Goal: Communication & Community: Share content

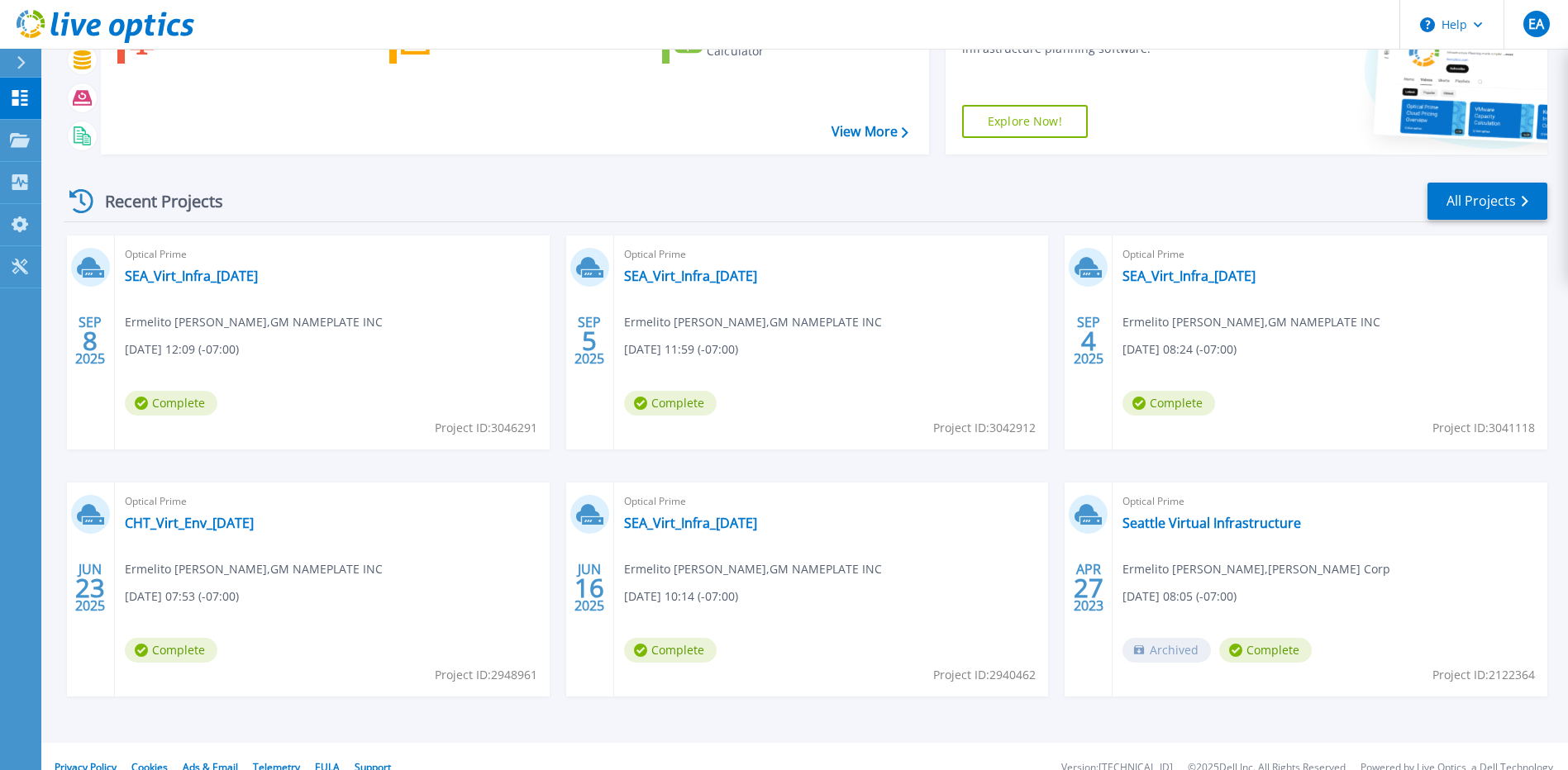
scroll to position [145, 0]
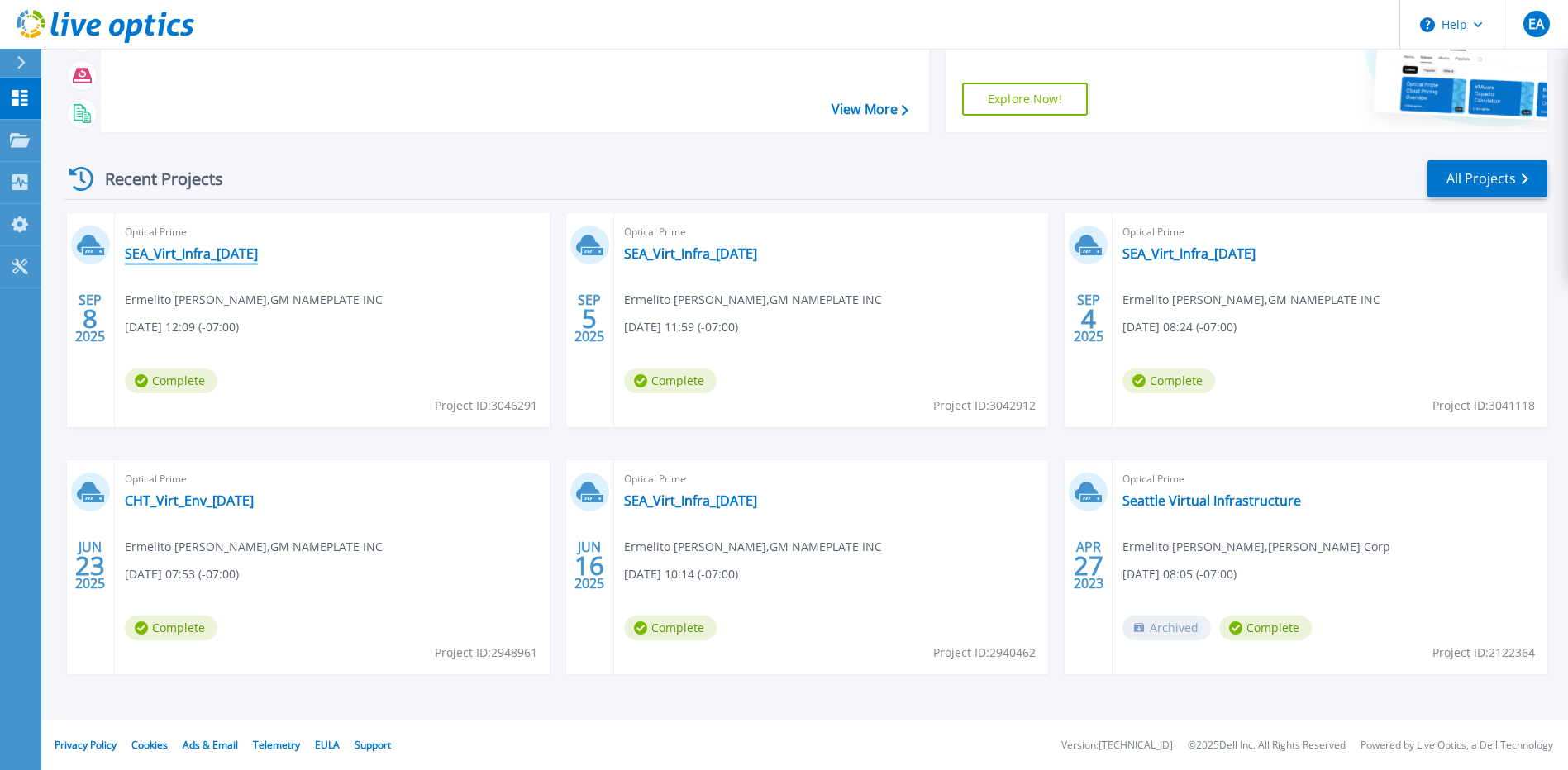
click at [181, 250] on link "SEA_Virt_Infra_[DATE]" at bounding box center [191, 253] width 133 height 17
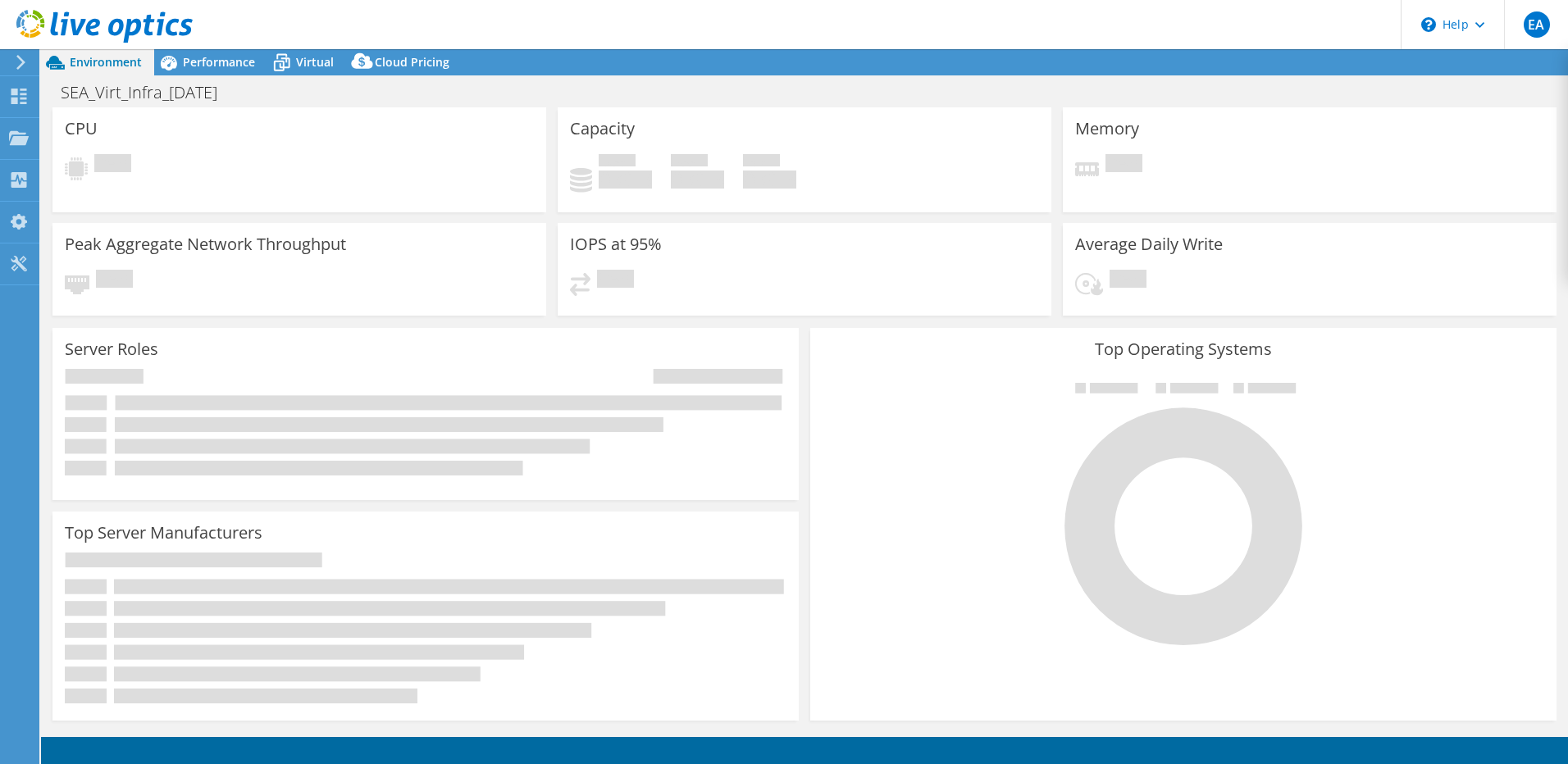
select select "USD"
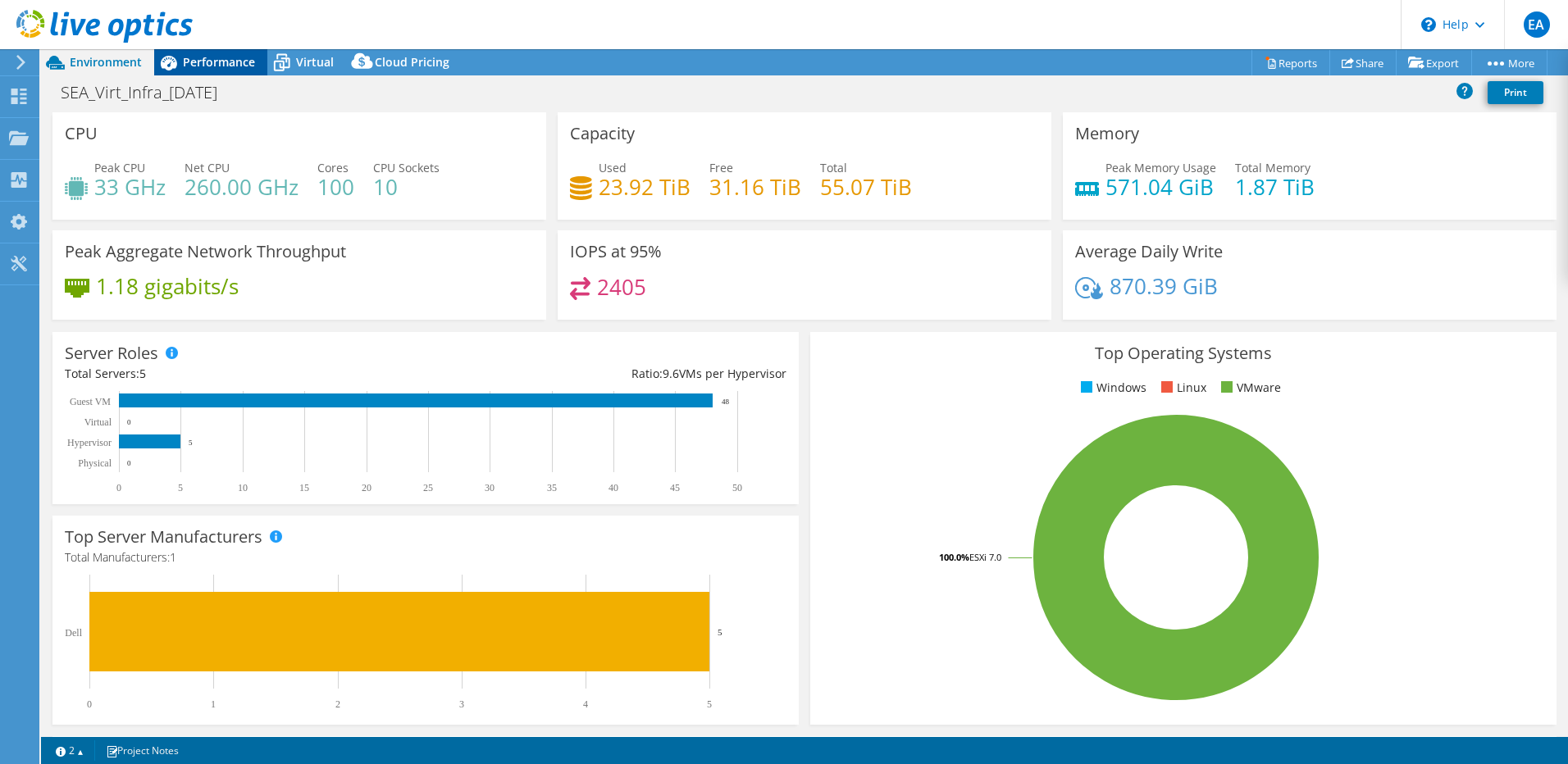
click at [223, 66] on span "Performance" at bounding box center [219, 62] width 72 height 16
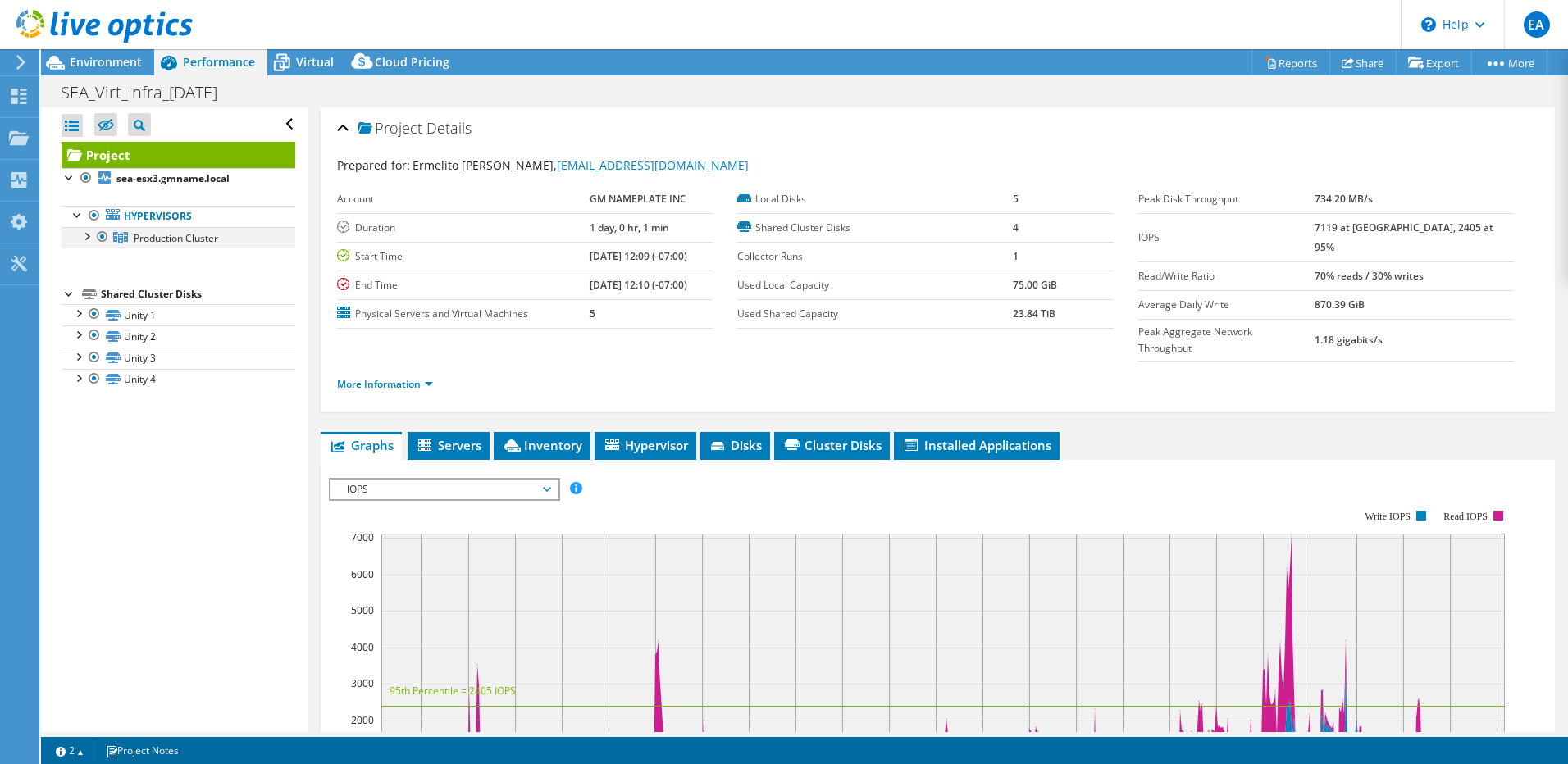
click at [91, 234] on div at bounding box center [85, 235] width 16 height 16
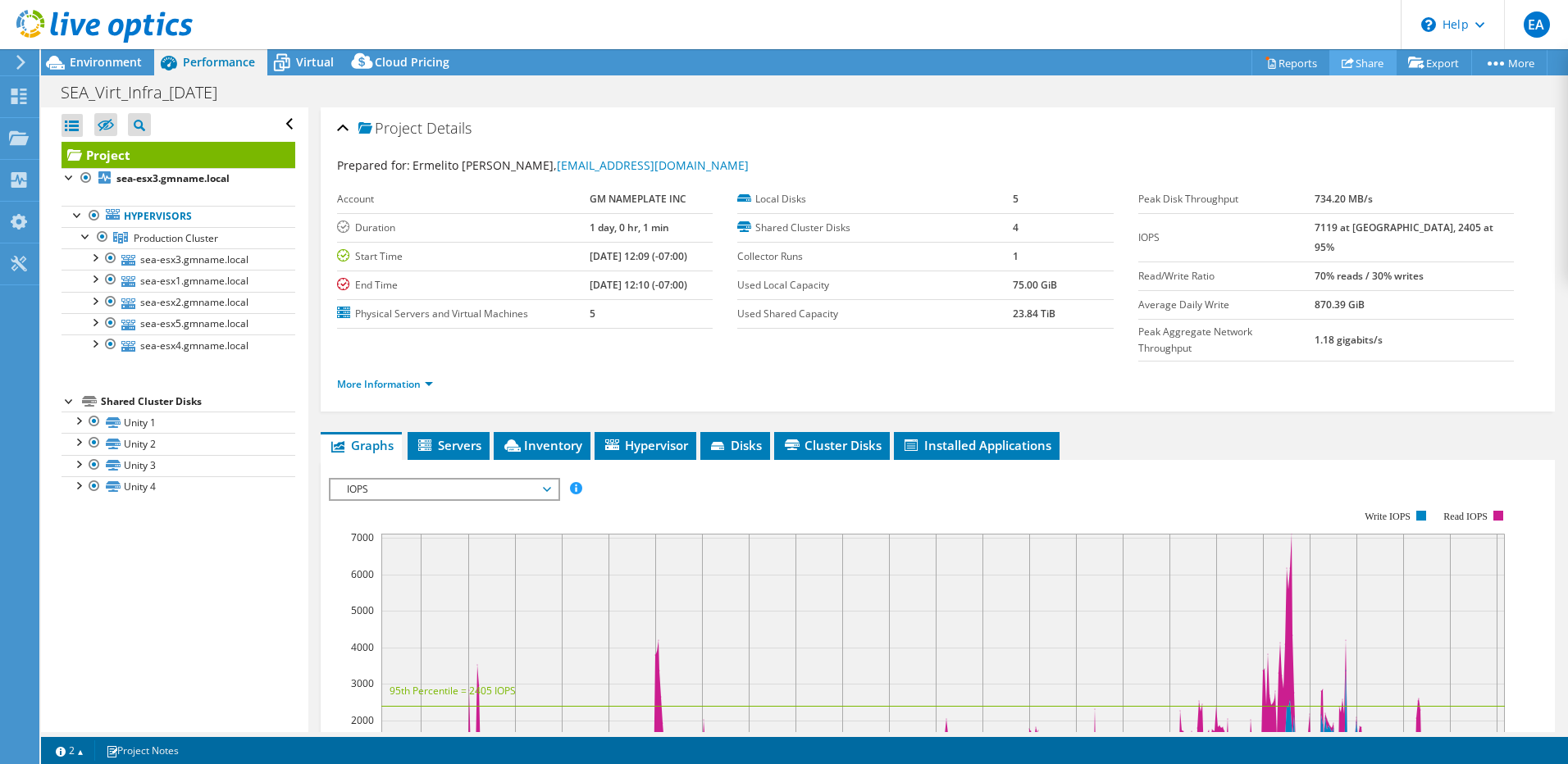
click at [1349, 63] on link "Share" at bounding box center [1364, 62] width 67 height 25
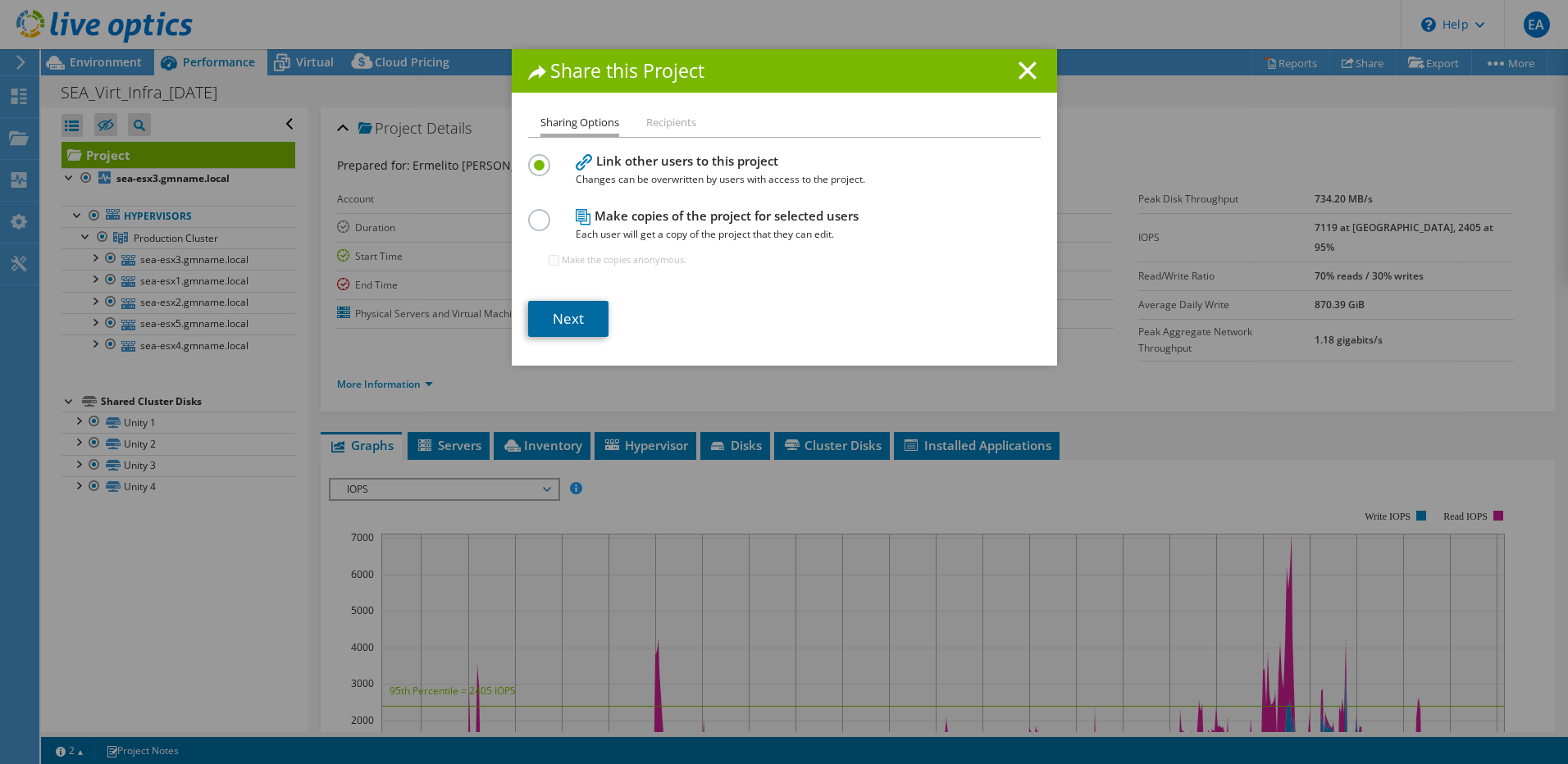
click at [575, 321] on link "Next" at bounding box center [568, 319] width 80 height 36
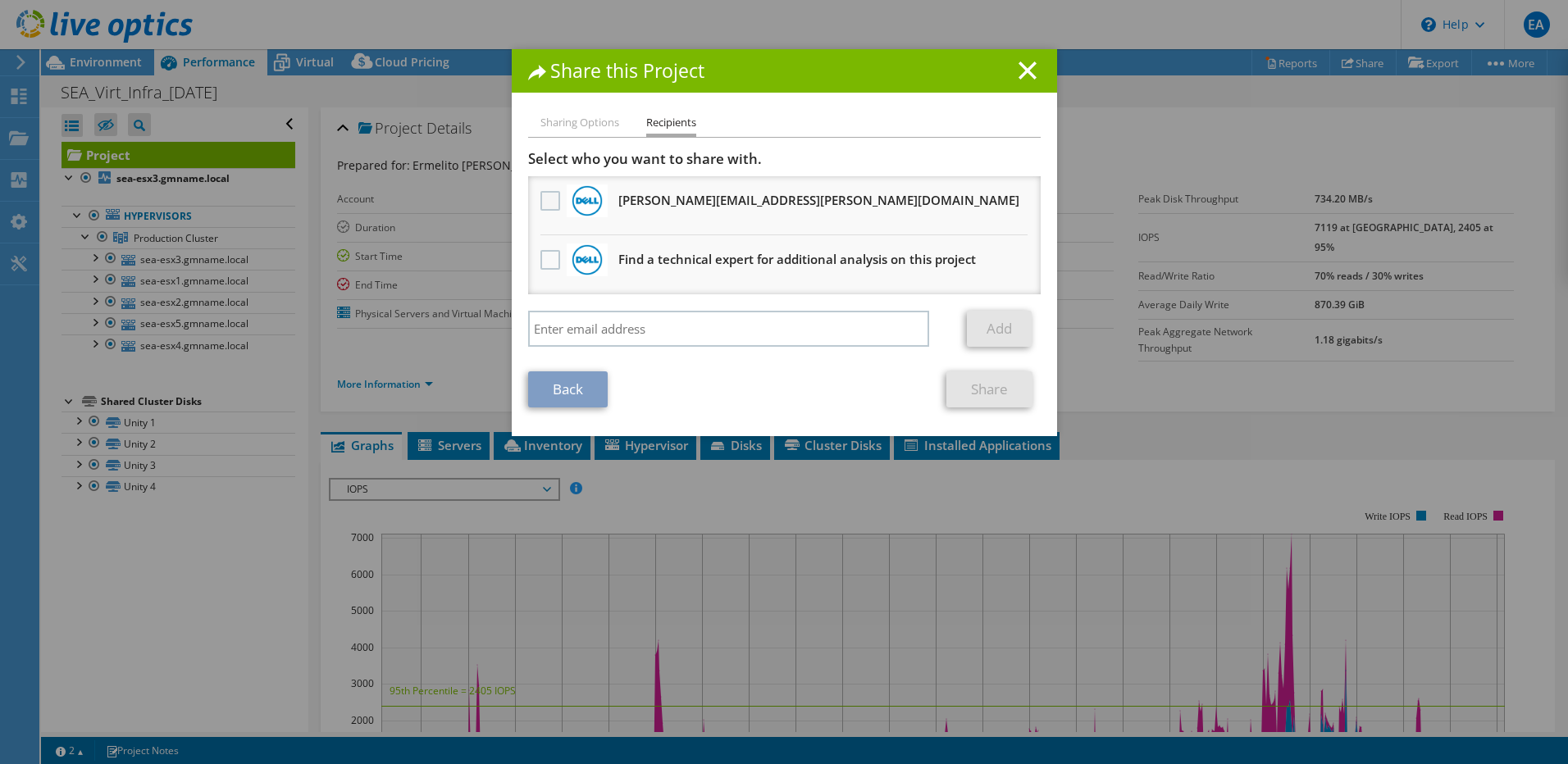
click at [548, 201] on label at bounding box center [553, 201] width 24 height 20
click at [0, 0] on input "checkbox" at bounding box center [0, 0] width 0 height 0
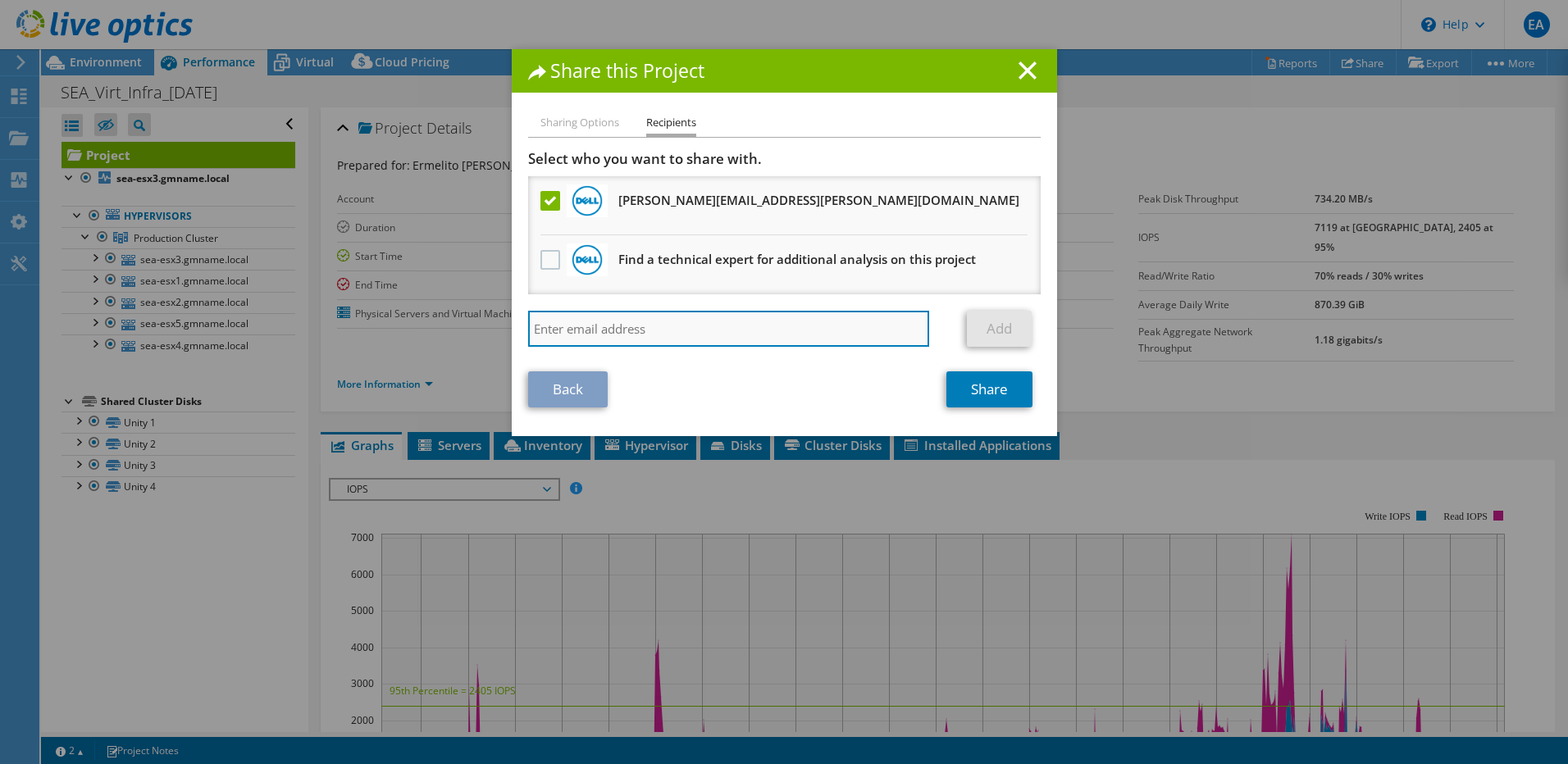
click at [646, 321] on input "search" at bounding box center [729, 329] width 402 height 36
paste input "[EMAIL_ADDRESS][DOMAIN_NAME]"
type input "[EMAIL_ADDRESS][DOMAIN_NAME]"
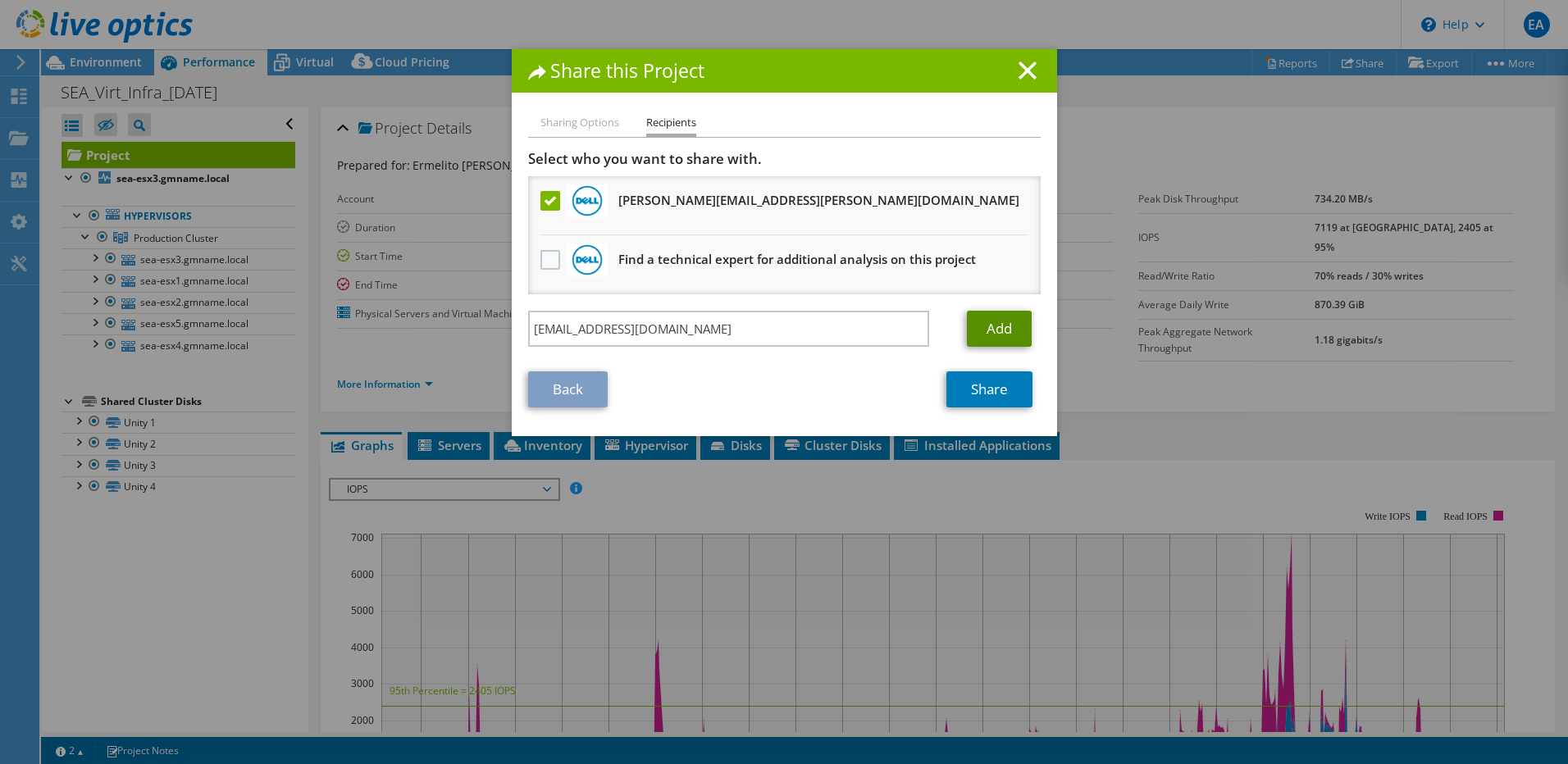
click at [1011, 321] on link "Add" at bounding box center [999, 329] width 65 height 36
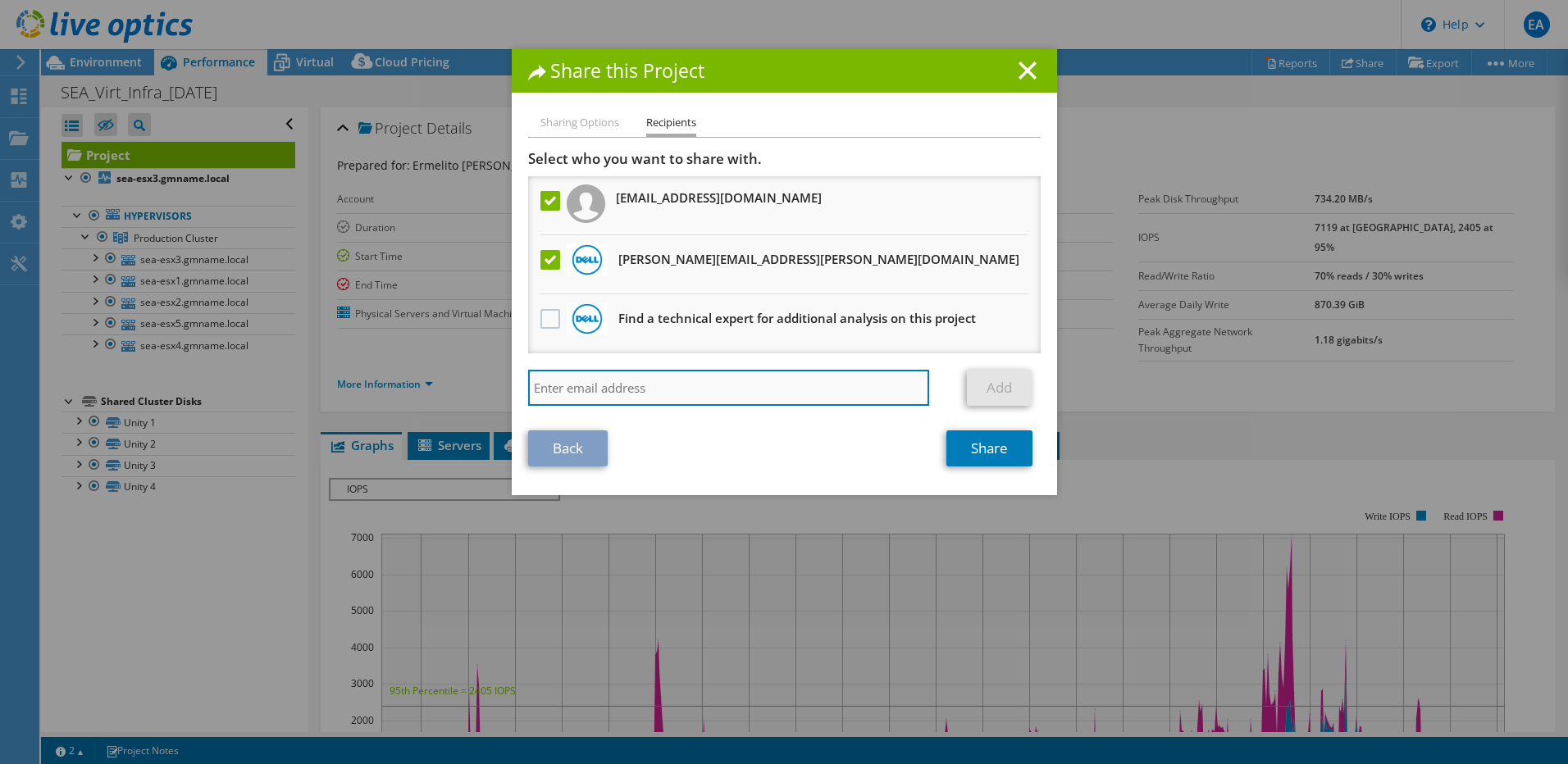
click at [587, 394] on input "search" at bounding box center [729, 388] width 402 height 36
paste input "[EMAIL_ADDRESS][DOMAIN_NAME]"
type input "[EMAIL_ADDRESS][DOMAIN_NAME]"
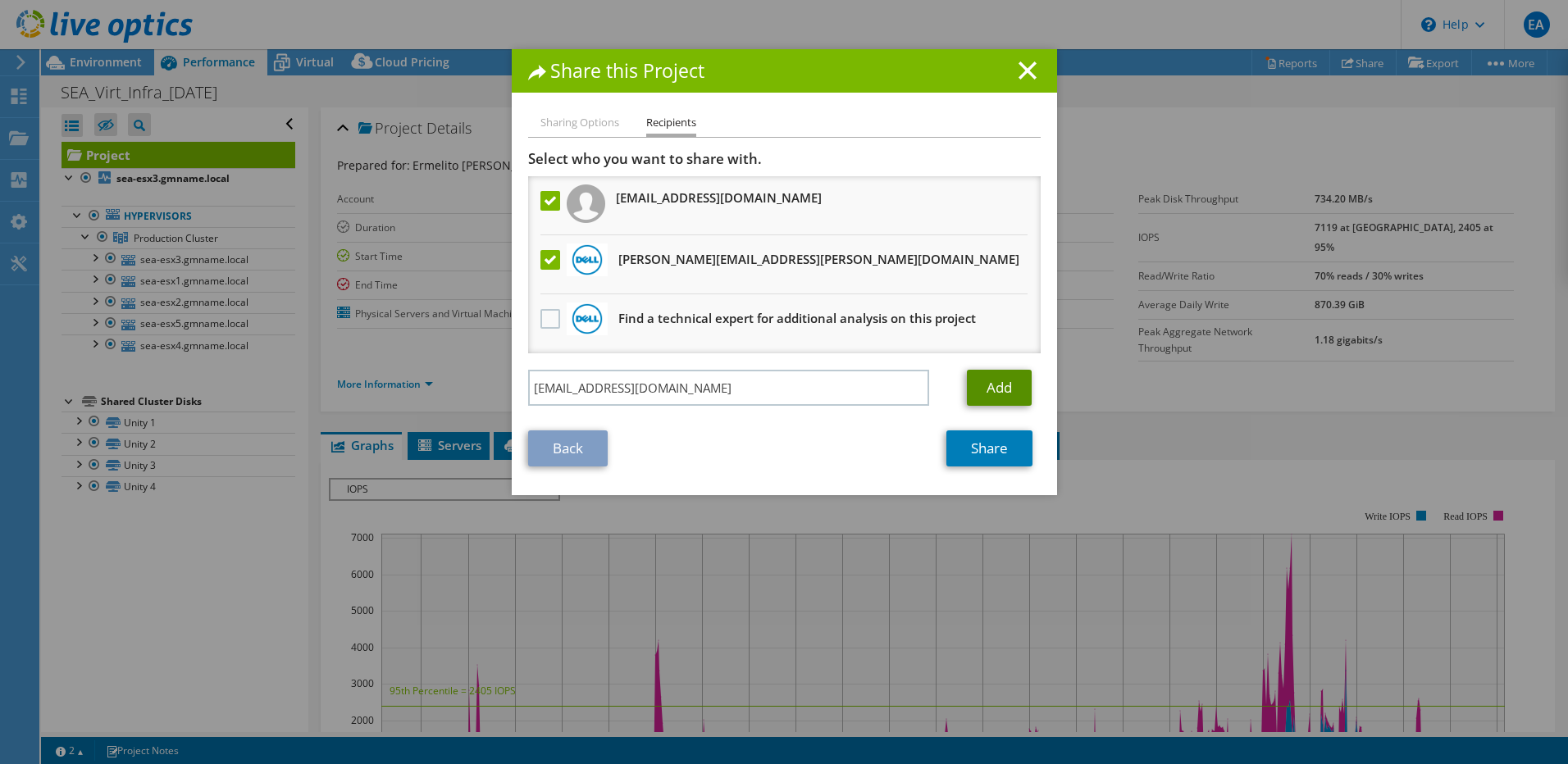
click at [990, 391] on link "Add" at bounding box center [999, 388] width 65 height 36
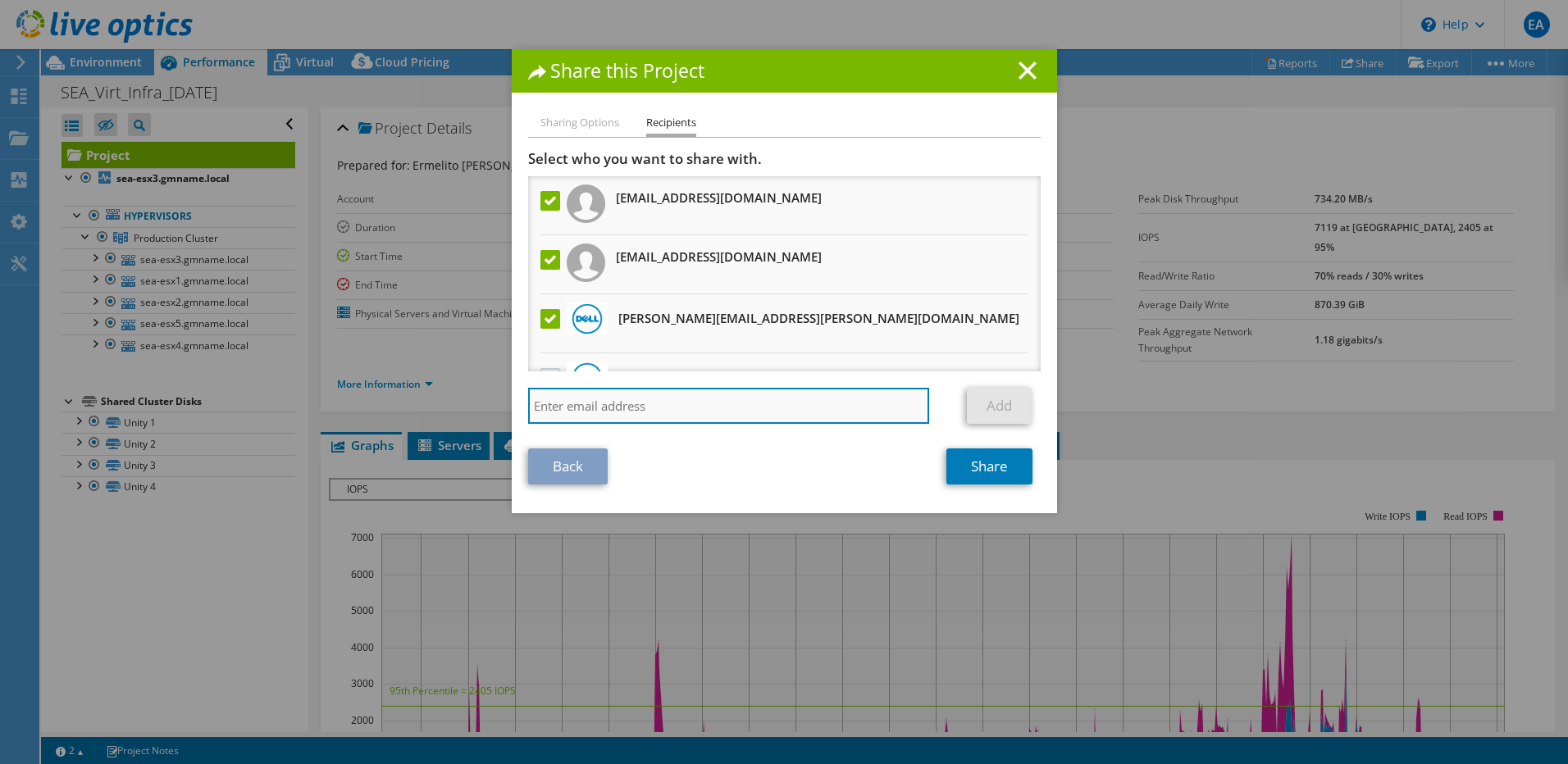
click at [588, 409] on input "search" at bounding box center [729, 406] width 402 height 36
paste input "[PERSON_NAME][EMAIL_ADDRESS][PERSON_NAME][DOMAIN_NAME]"
type input "[PERSON_NAME][EMAIL_ADDRESS][PERSON_NAME][DOMAIN_NAME]"
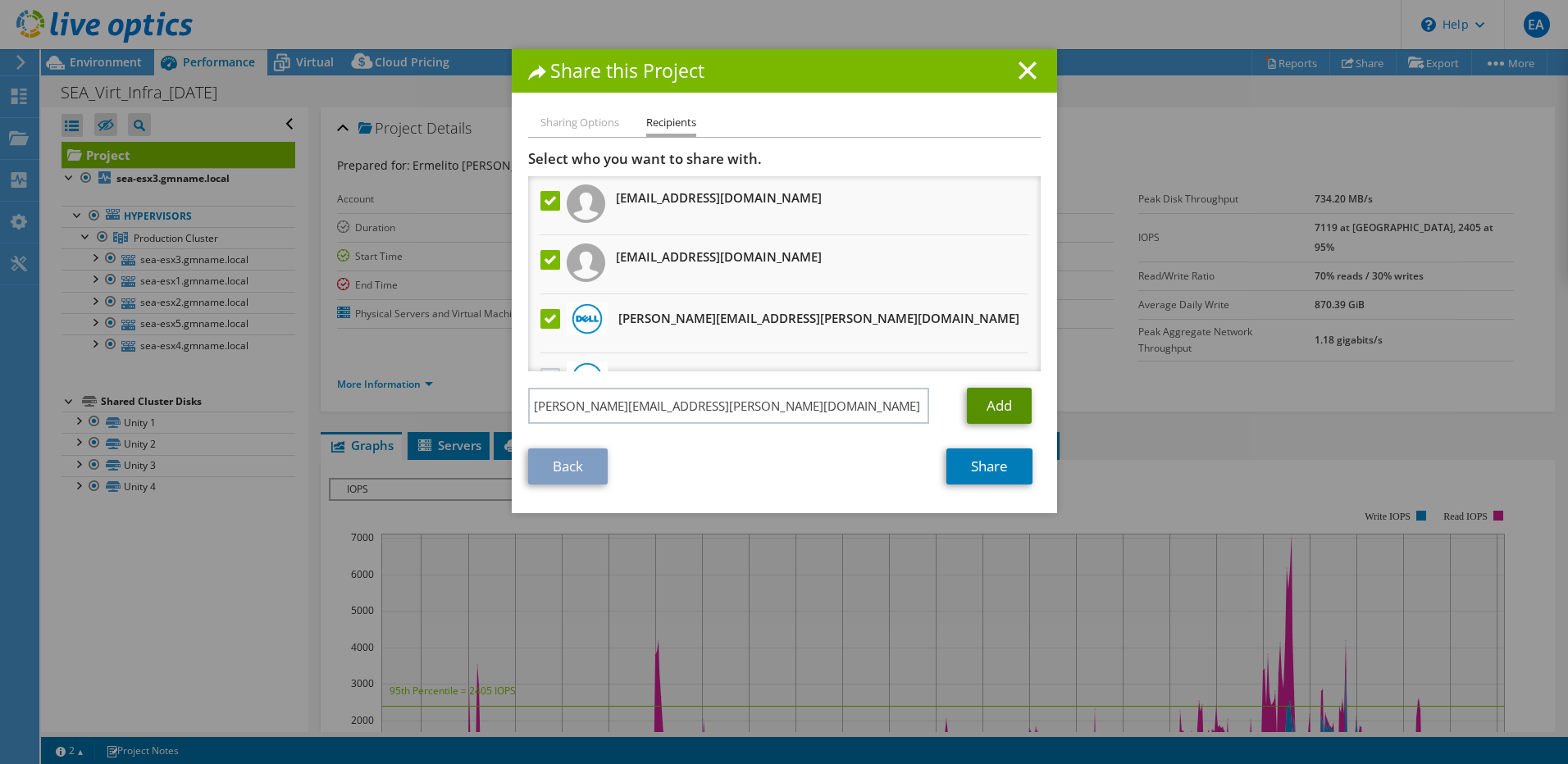
click at [991, 402] on link "Add" at bounding box center [999, 406] width 65 height 36
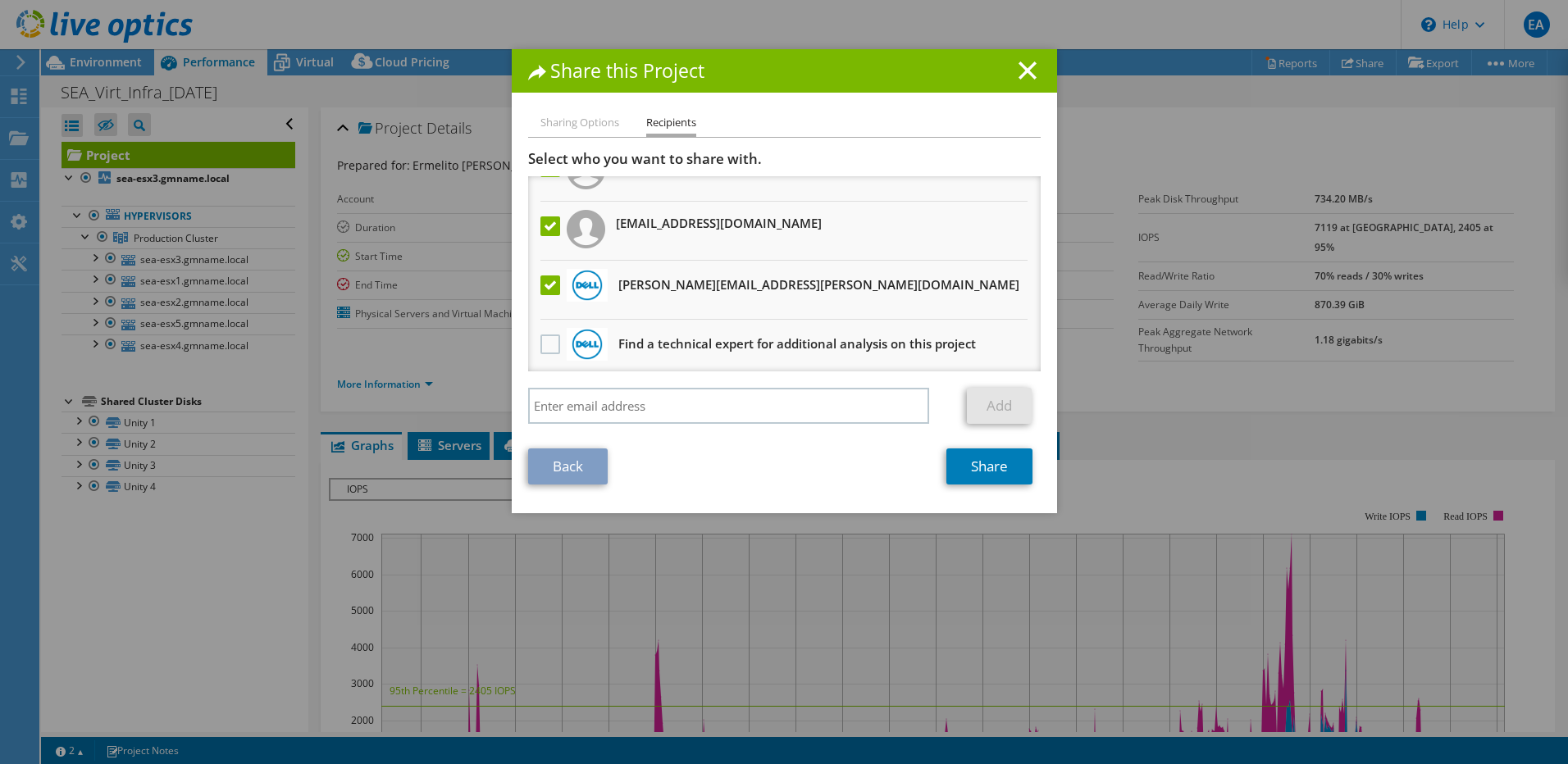
scroll to position [100, 0]
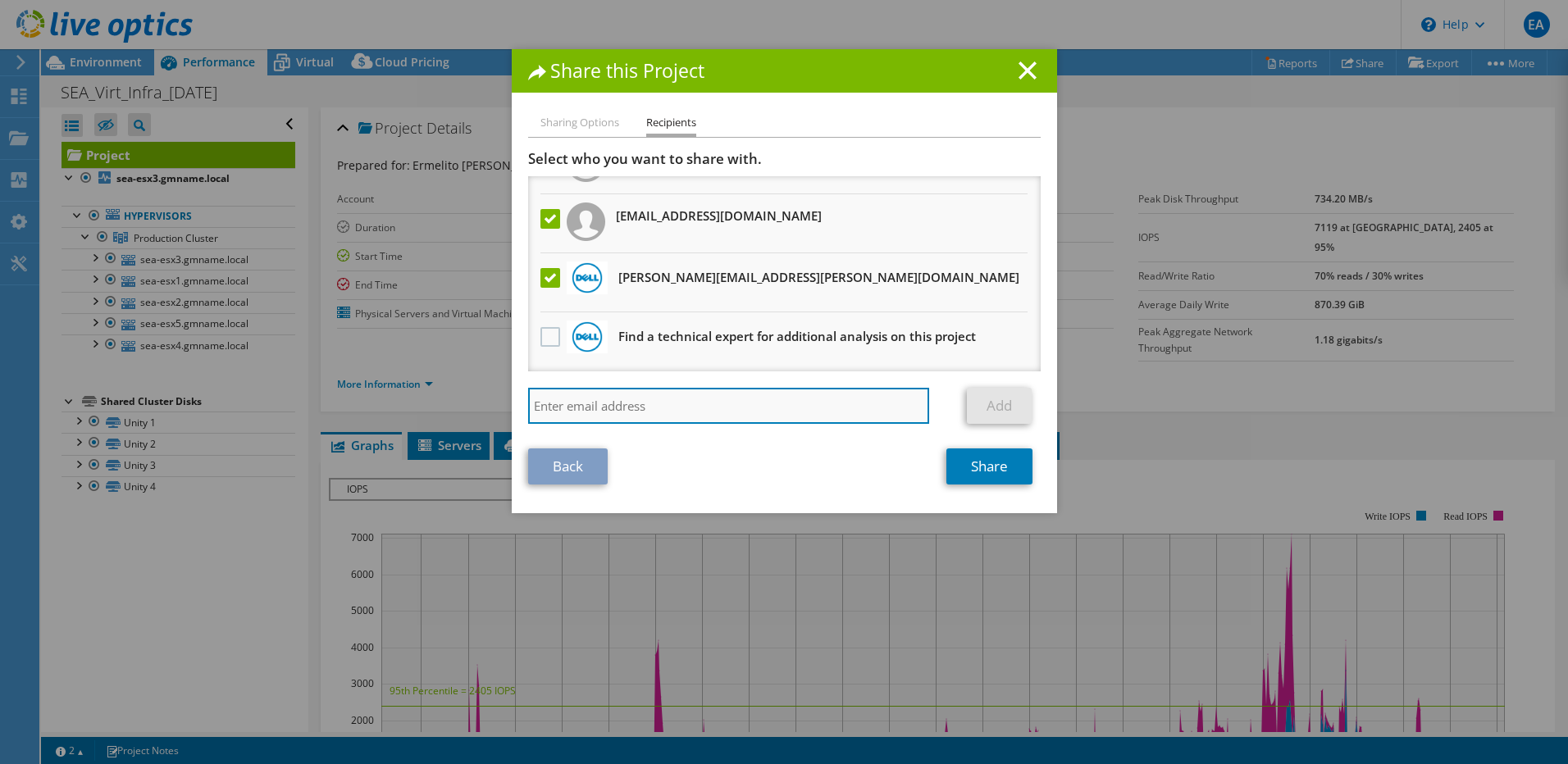
click at [825, 407] on input "search" at bounding box center [729, 406] width 402 height 36
type input "[PERSON_NAME][EMAIL_ADDRESS][DOMAIN_NAME]"
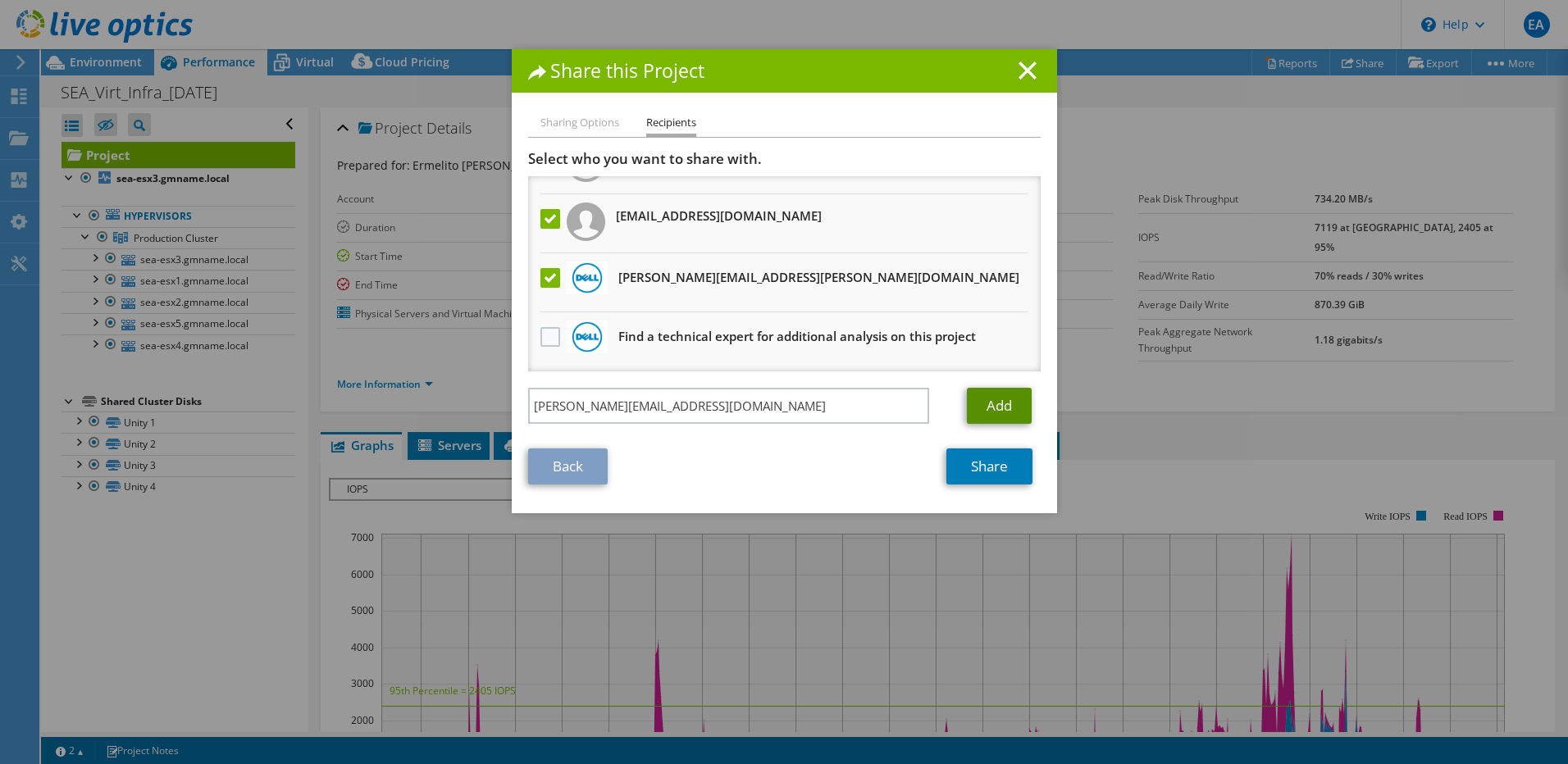
click at [989, 407] on link "Add" at bounding box center [999, 406] width 65 height 36
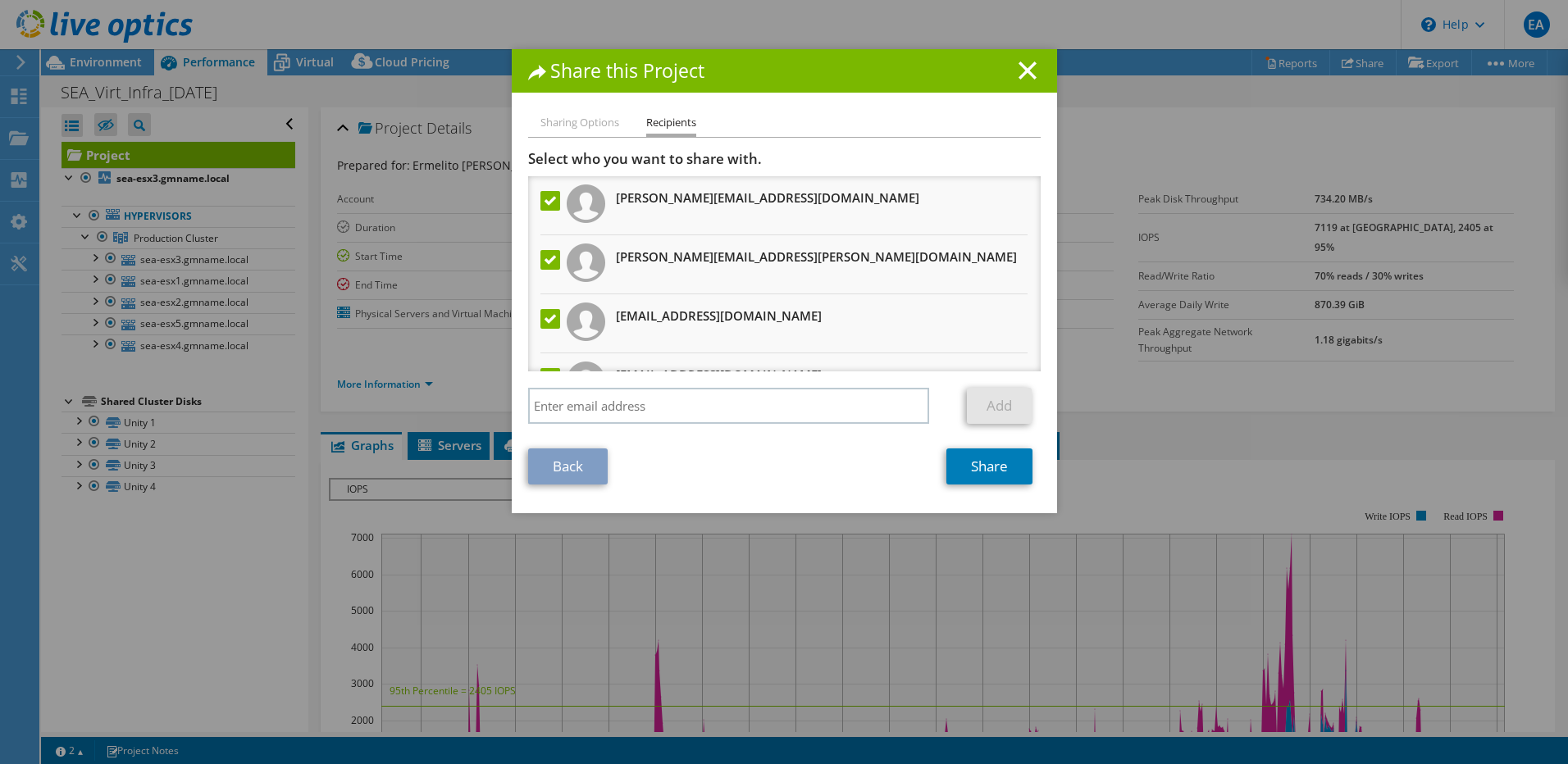
scroll to position [159, 0]
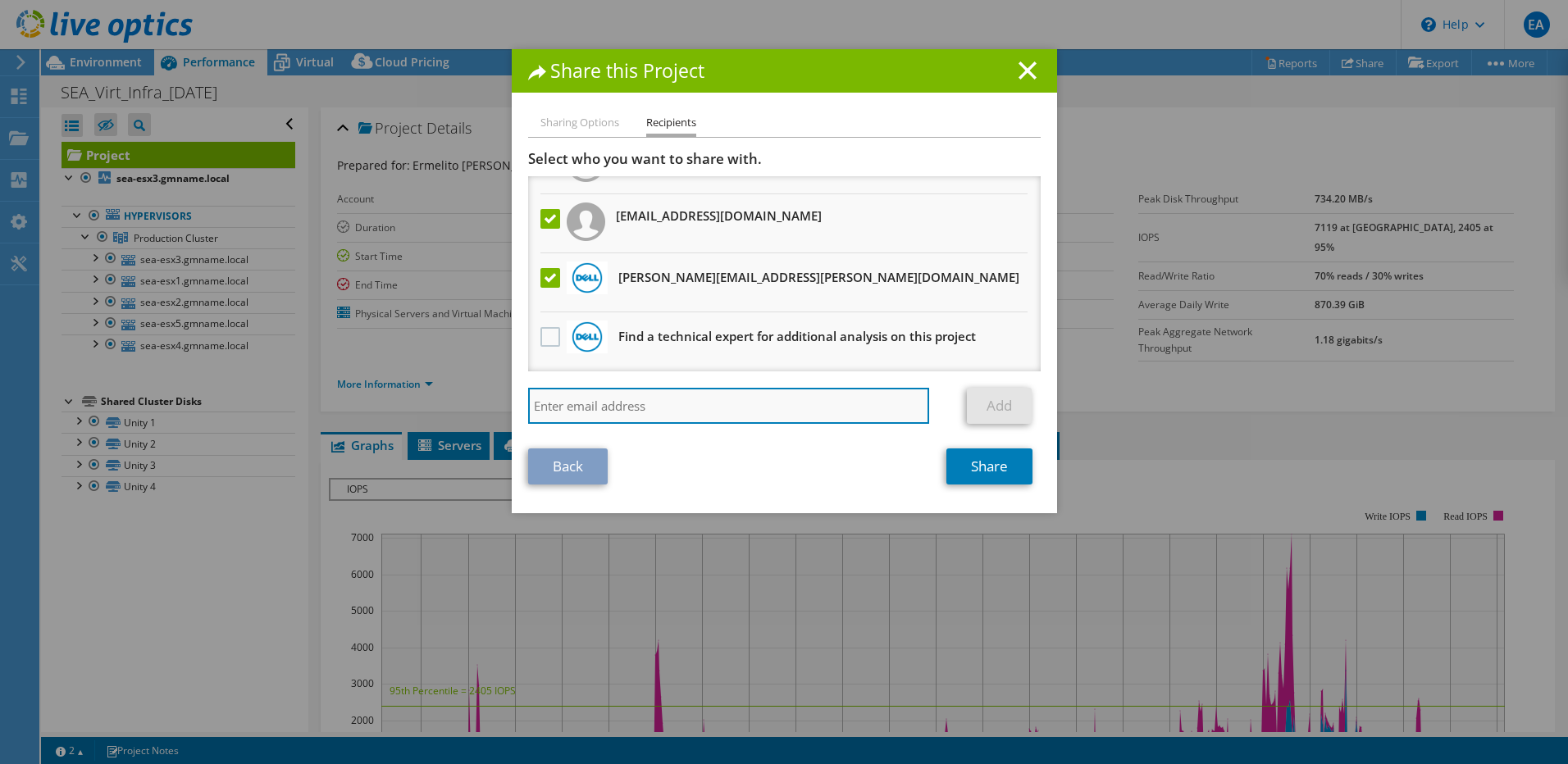
click at [564, 405] on input "search" at bounding box center [729, 406] width 402 height 36
type input "[PERSON_NAME][EMAIL_ADDRESS][PERSON_NAME][DOMAIN_NAME]"
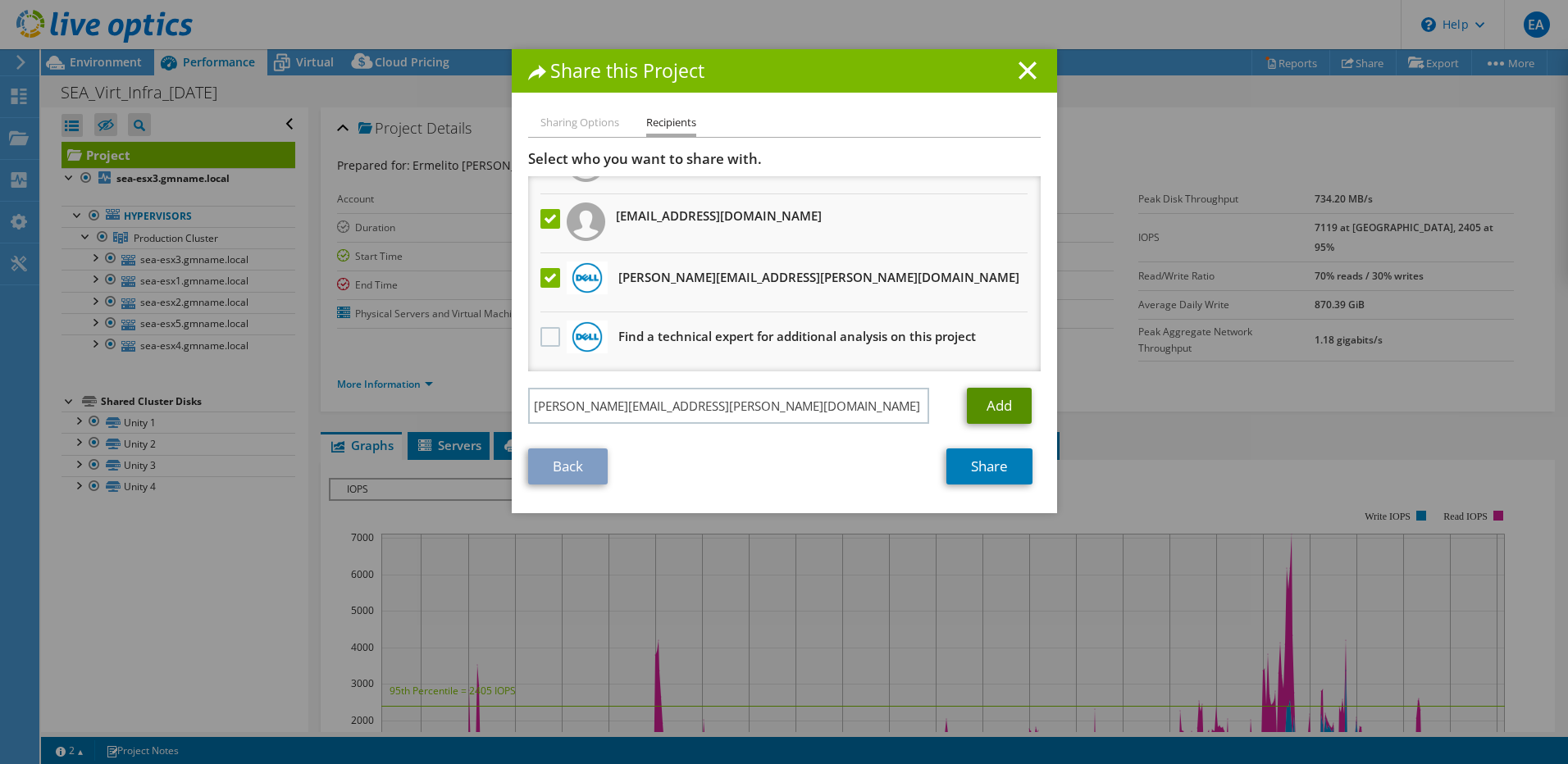
click at [1002, 402] on link "Add" at bounding box center [999, 406] width 65 height 36
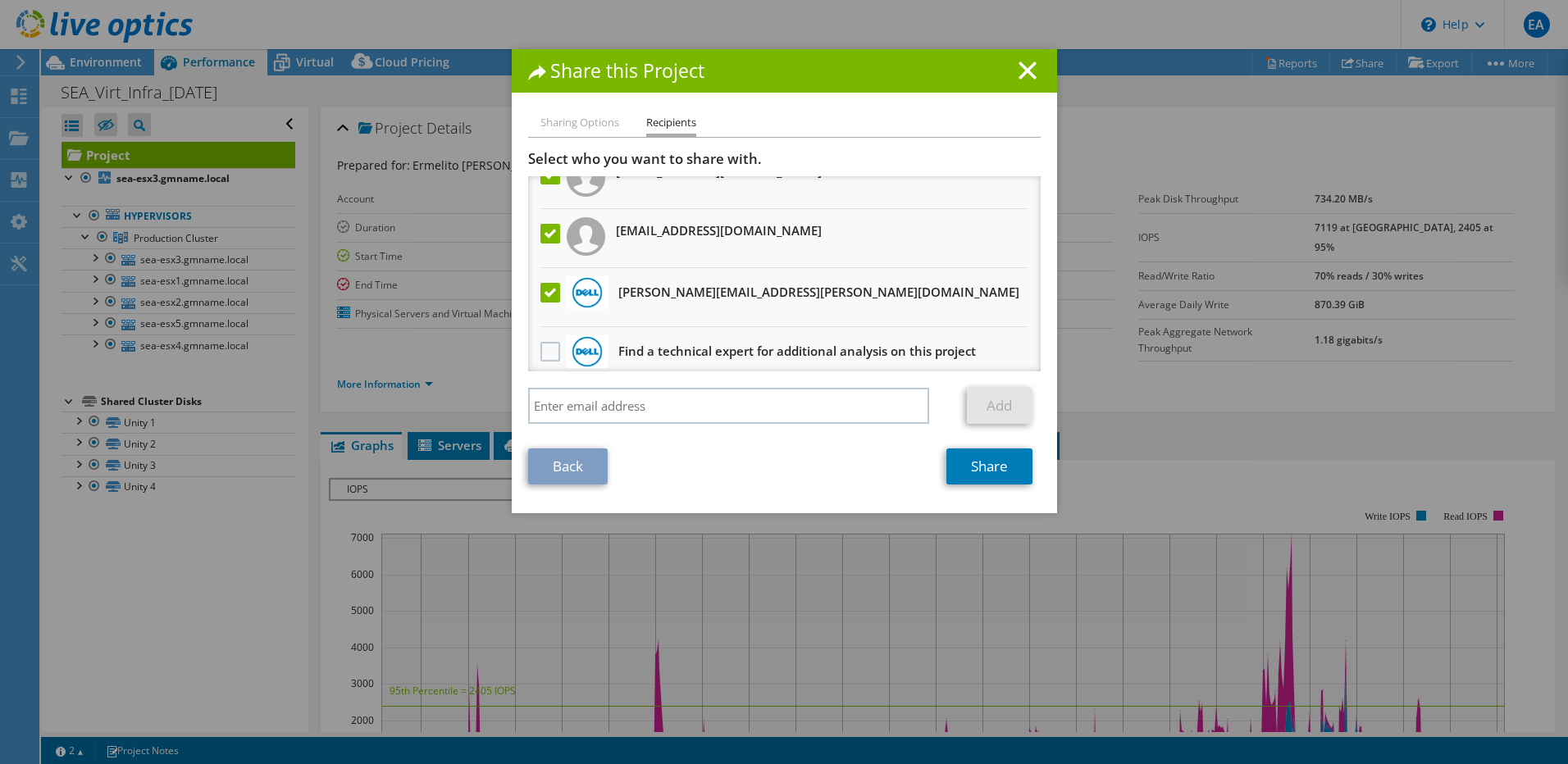
scroll to position [218, 0]
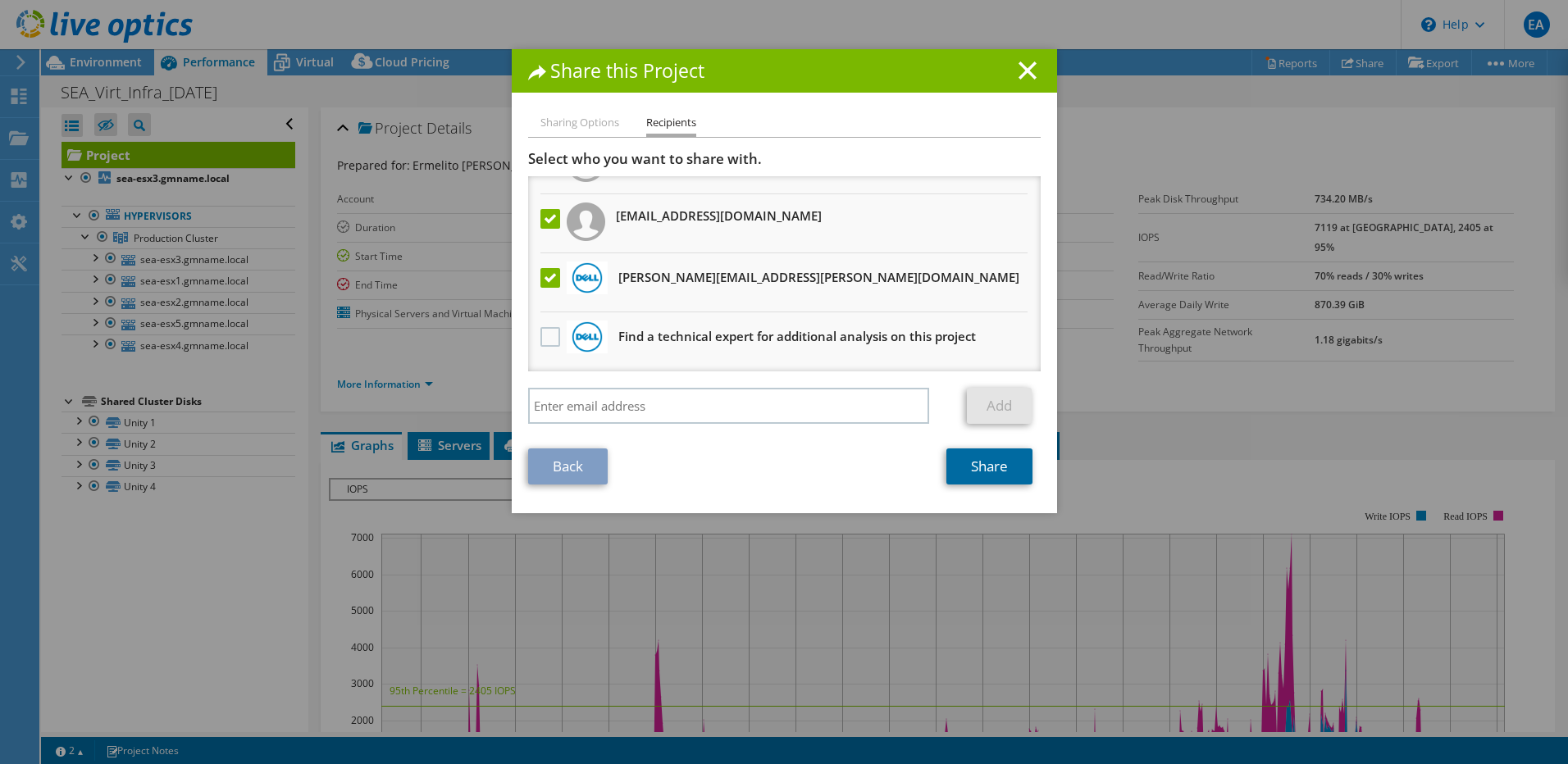
click at [984, 463] on link "Share" at bounding box center [989, 467] width 86 height 36
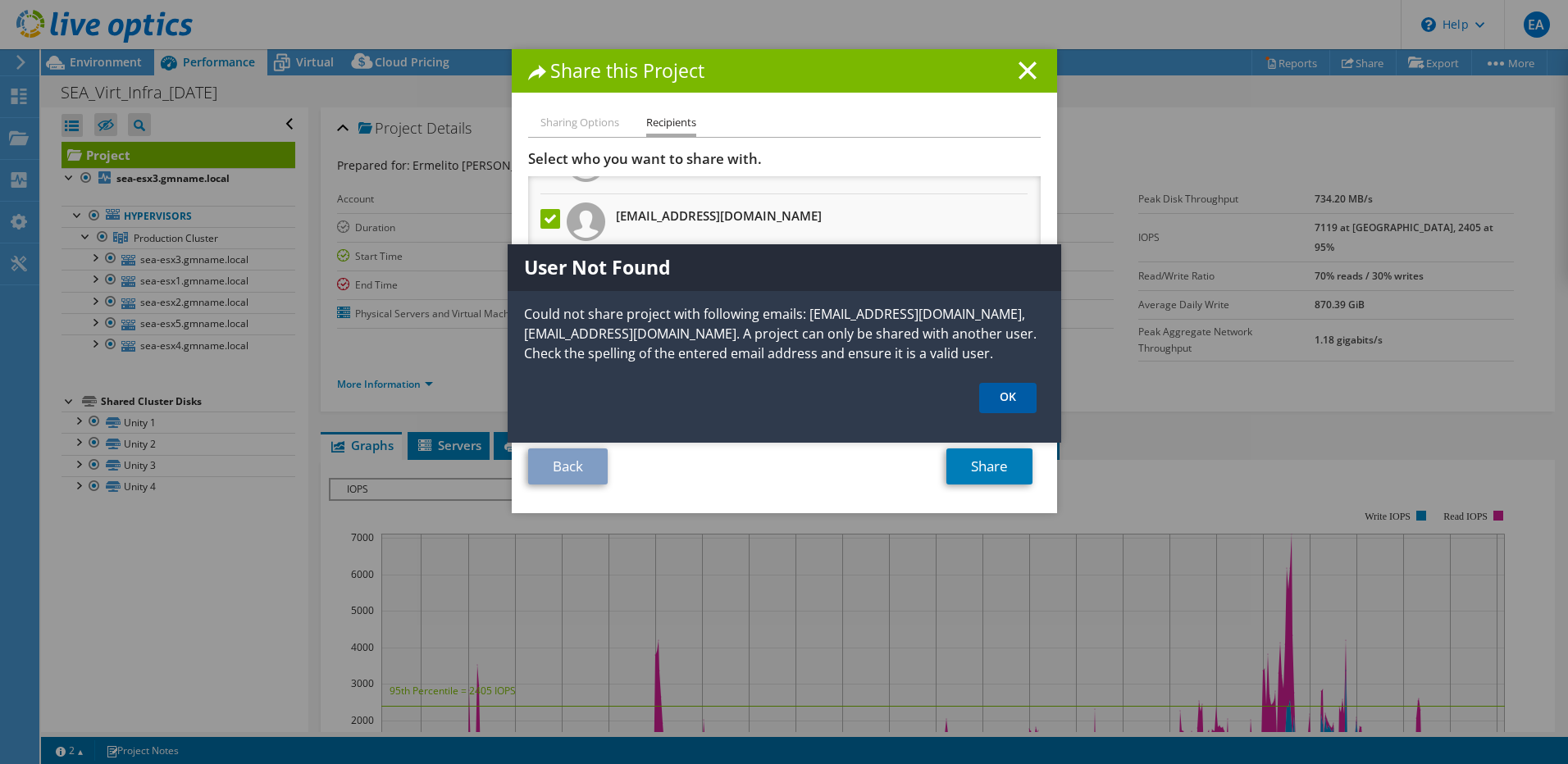
click at [1004, 413] on link "OK" at bounding box center [1007, 398] width 58 height 30
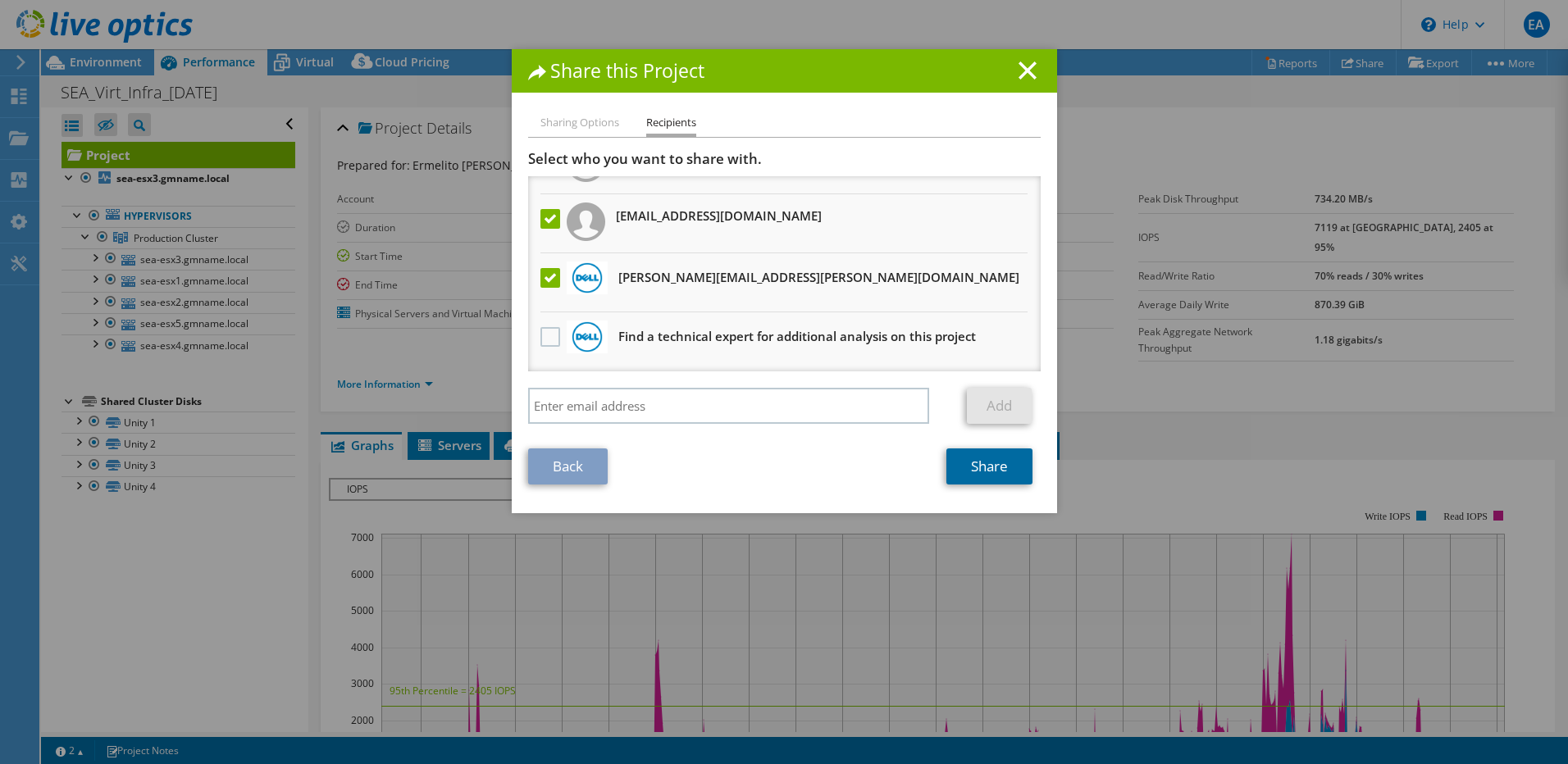
click at [969, 468] on link "Share" at bounding box center [989, 467] width 86 height 36
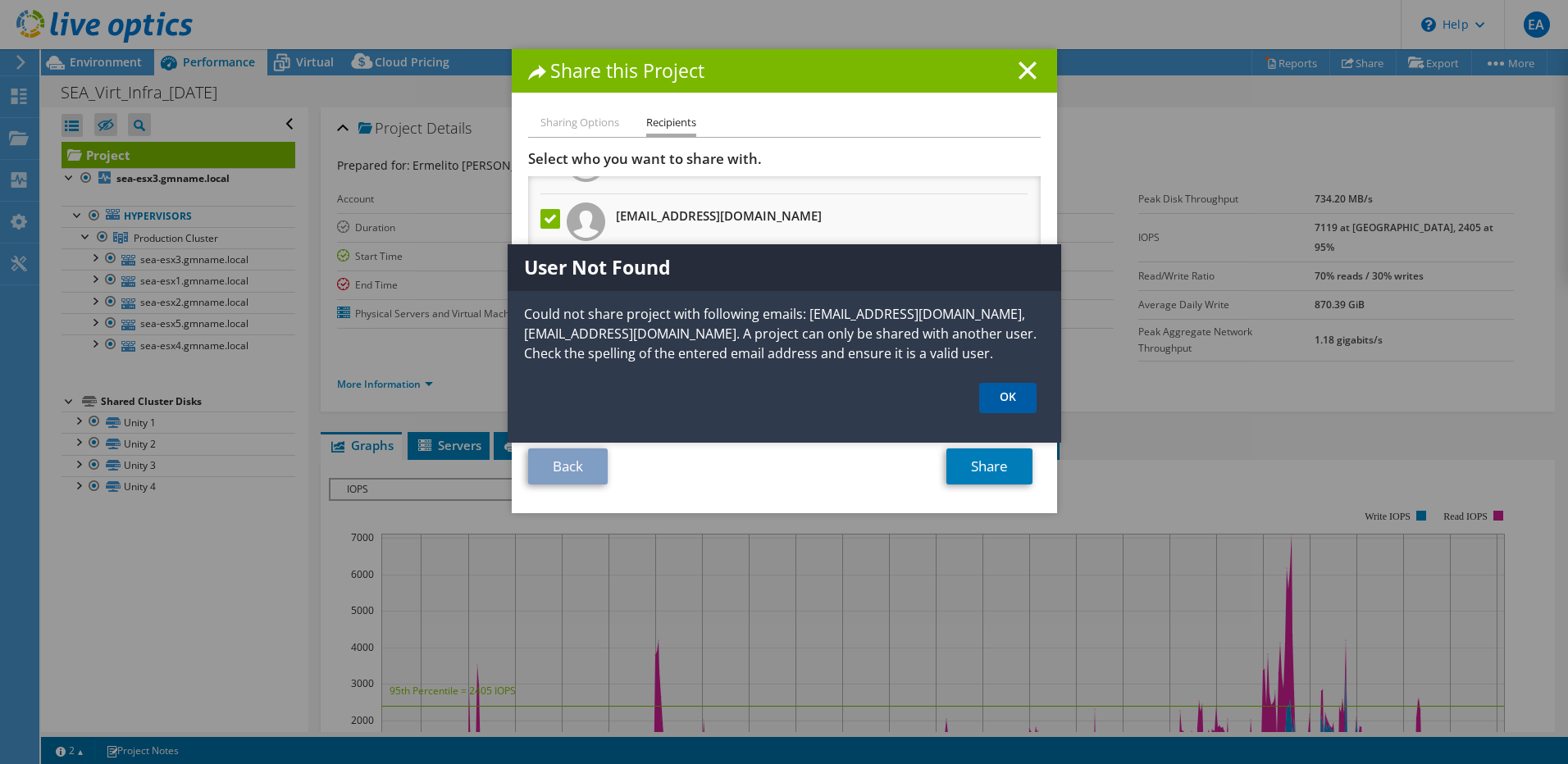
click at [1005, 413] on link "OK" at bounding box center [1007, 398] width 58 height 30
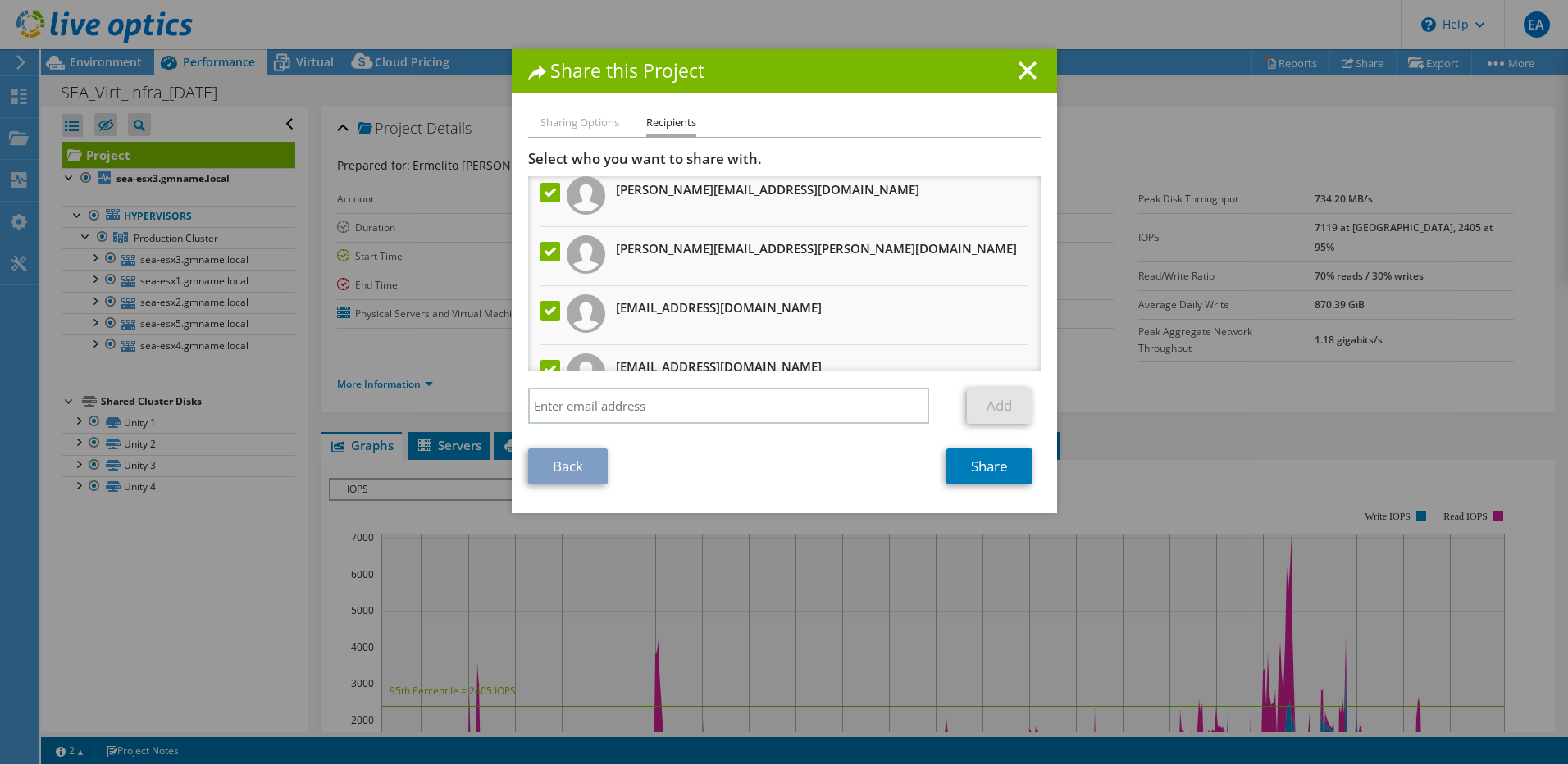
scroll to position [54, 0]
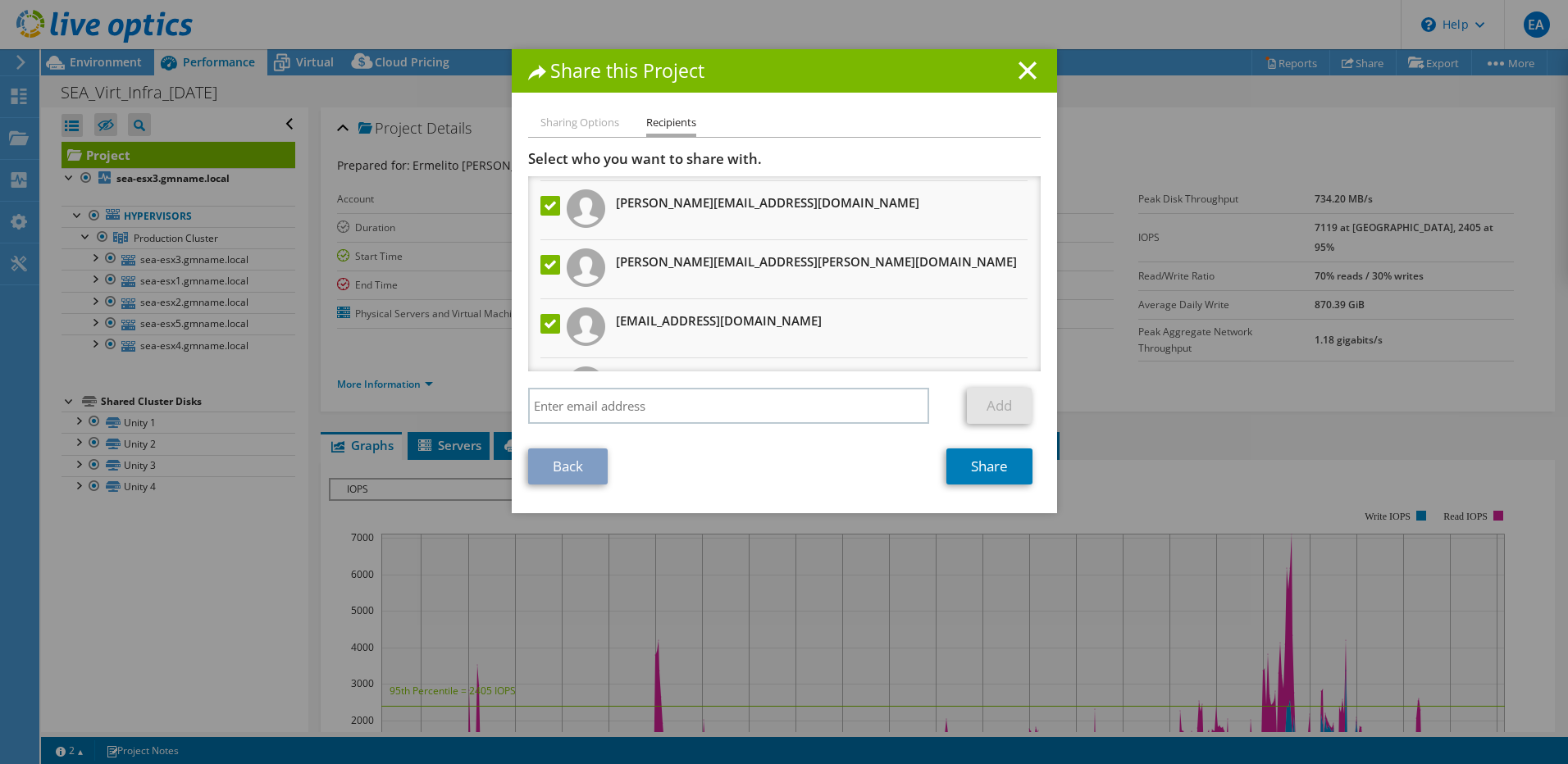
click at [541, 322] on label at bounding box center [553, 323] width 24 height 20
click at [0, 0] on input "checkbox" at bounding box center [0, 0] width 0 height 0
click at [994, 468] on link "Share" at bounding box center [989, 467] width 86 height 36
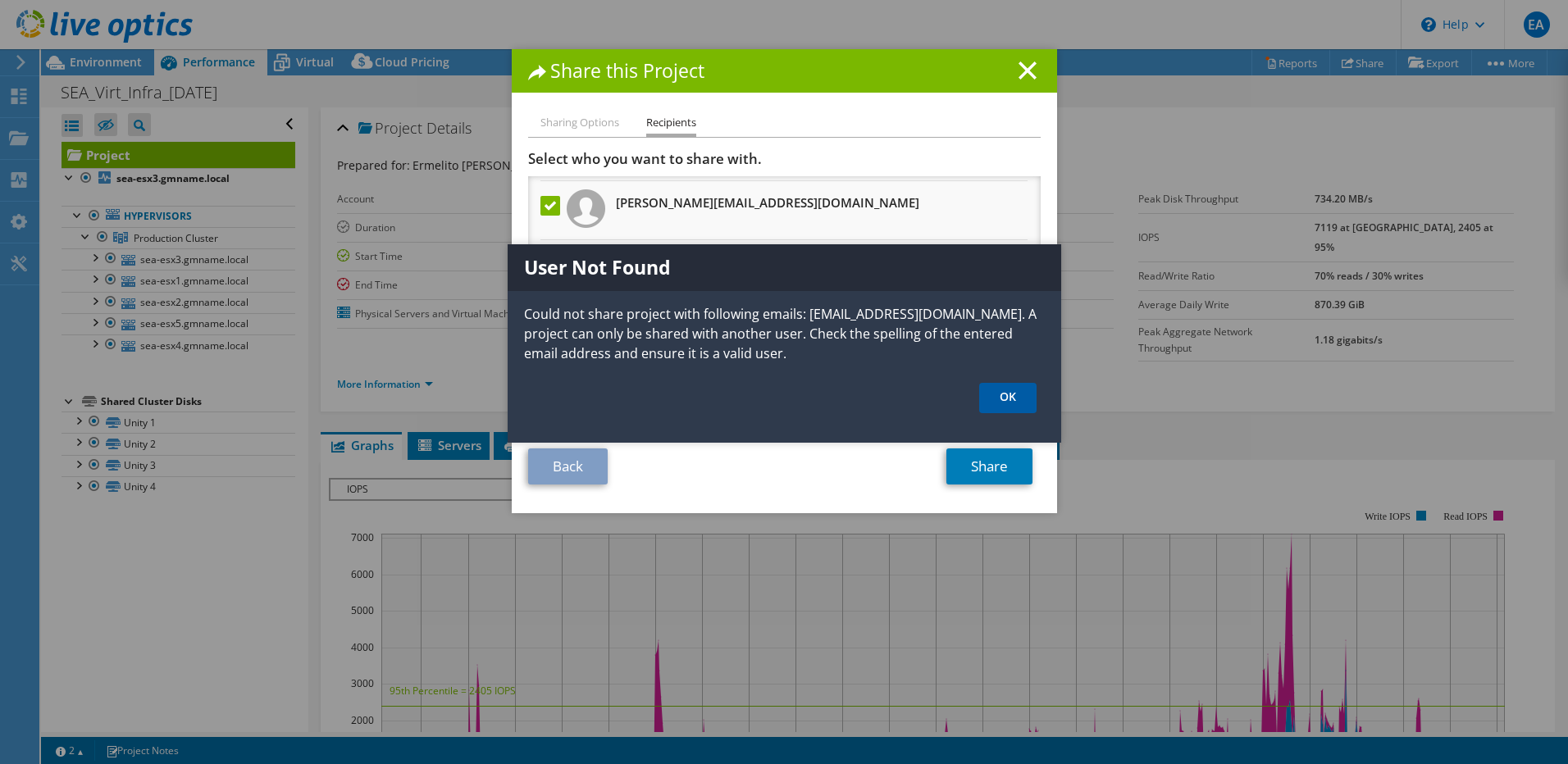
click at [991, 397] on link "OK" at bounding box center [1007, 398] width 58 height 30
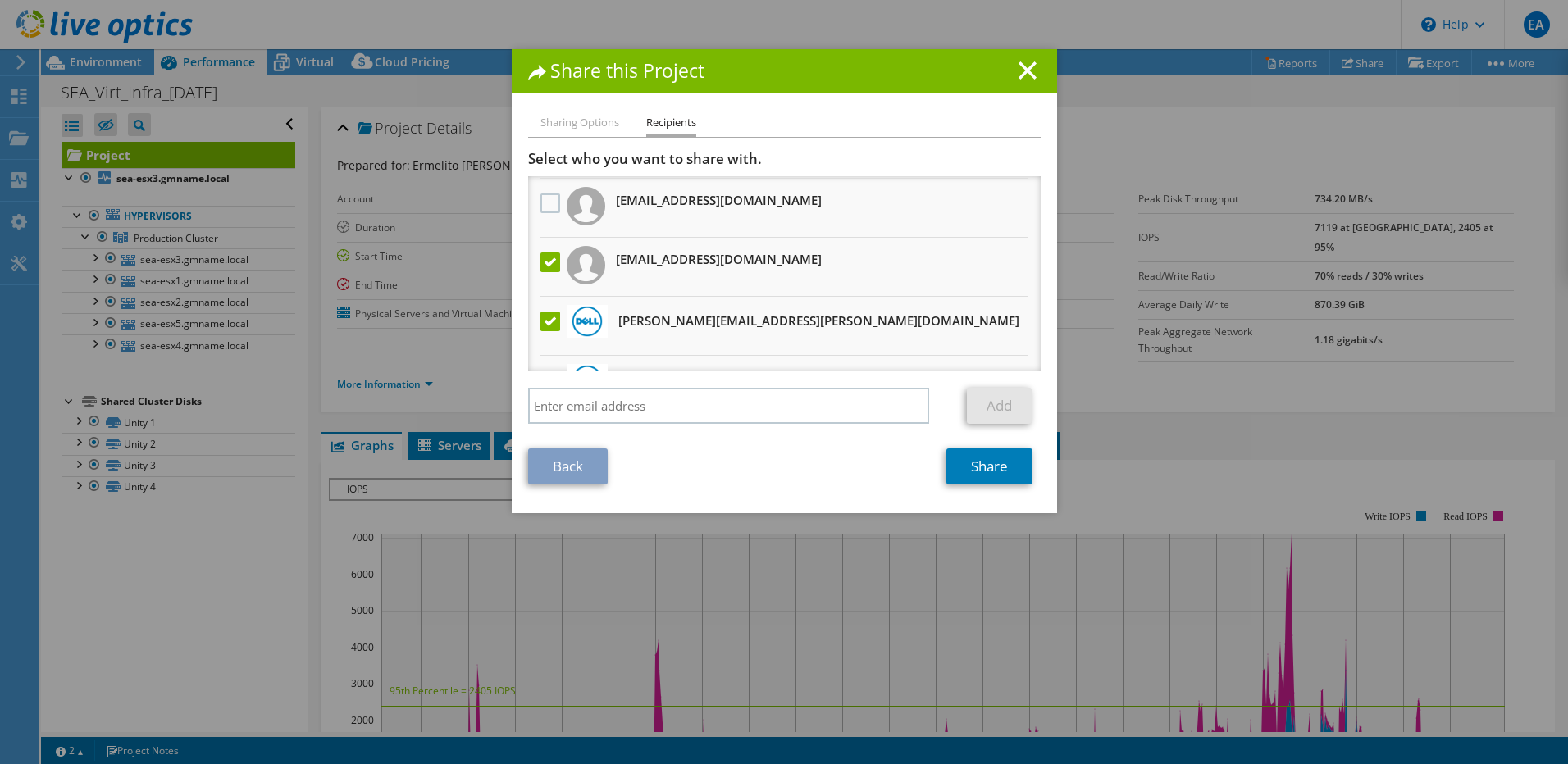
scroll to position [218, 0]
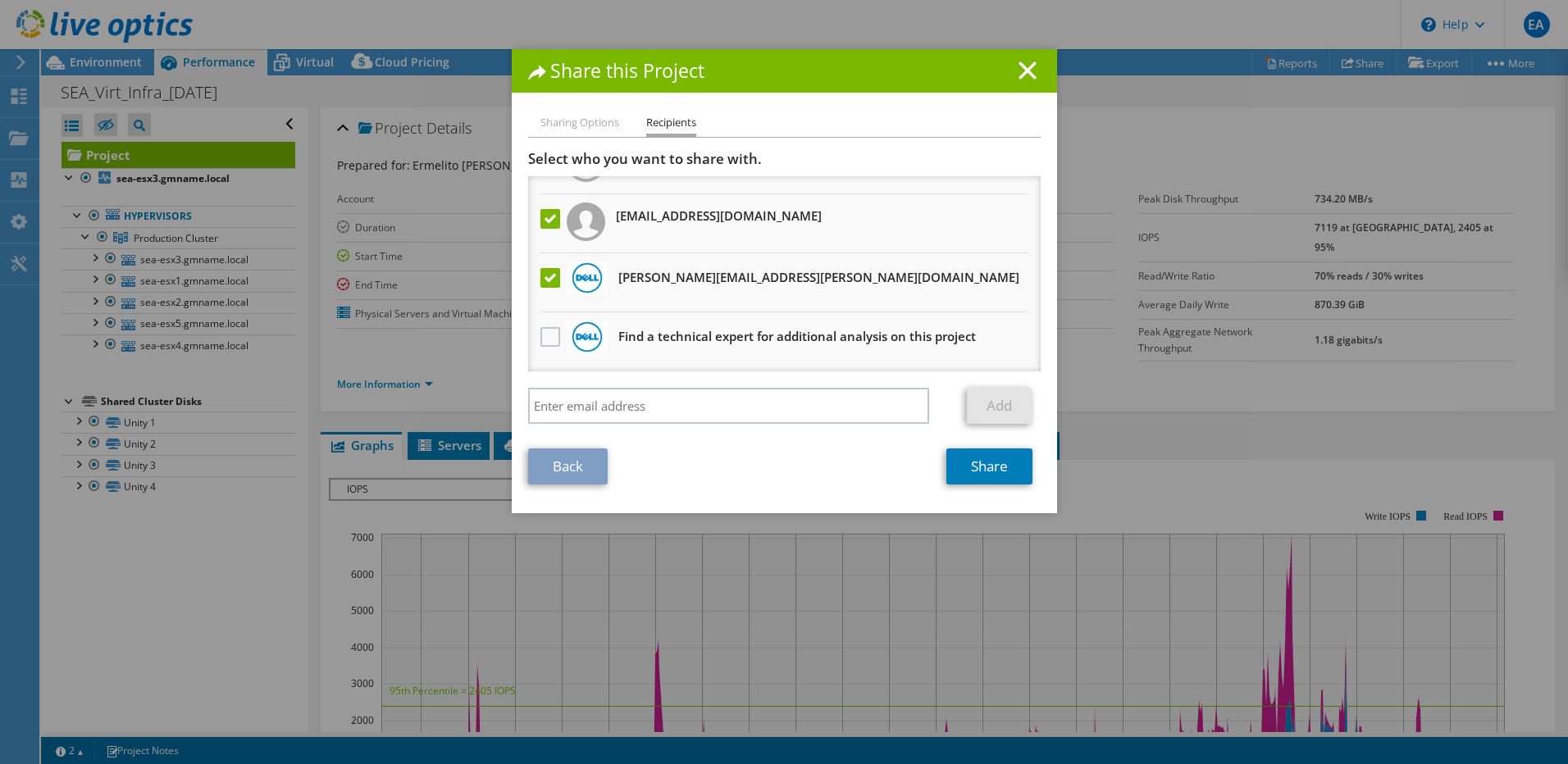
click at [543, 217] on label at bounding box center [553, 219] width 24 height 20
click at [0, 0] on input "checkbox" at bounding box center [0, 0] width 0 height 0
click at [987, 466] on link "Share" at bounding box center [989, 467] width 86 height 36
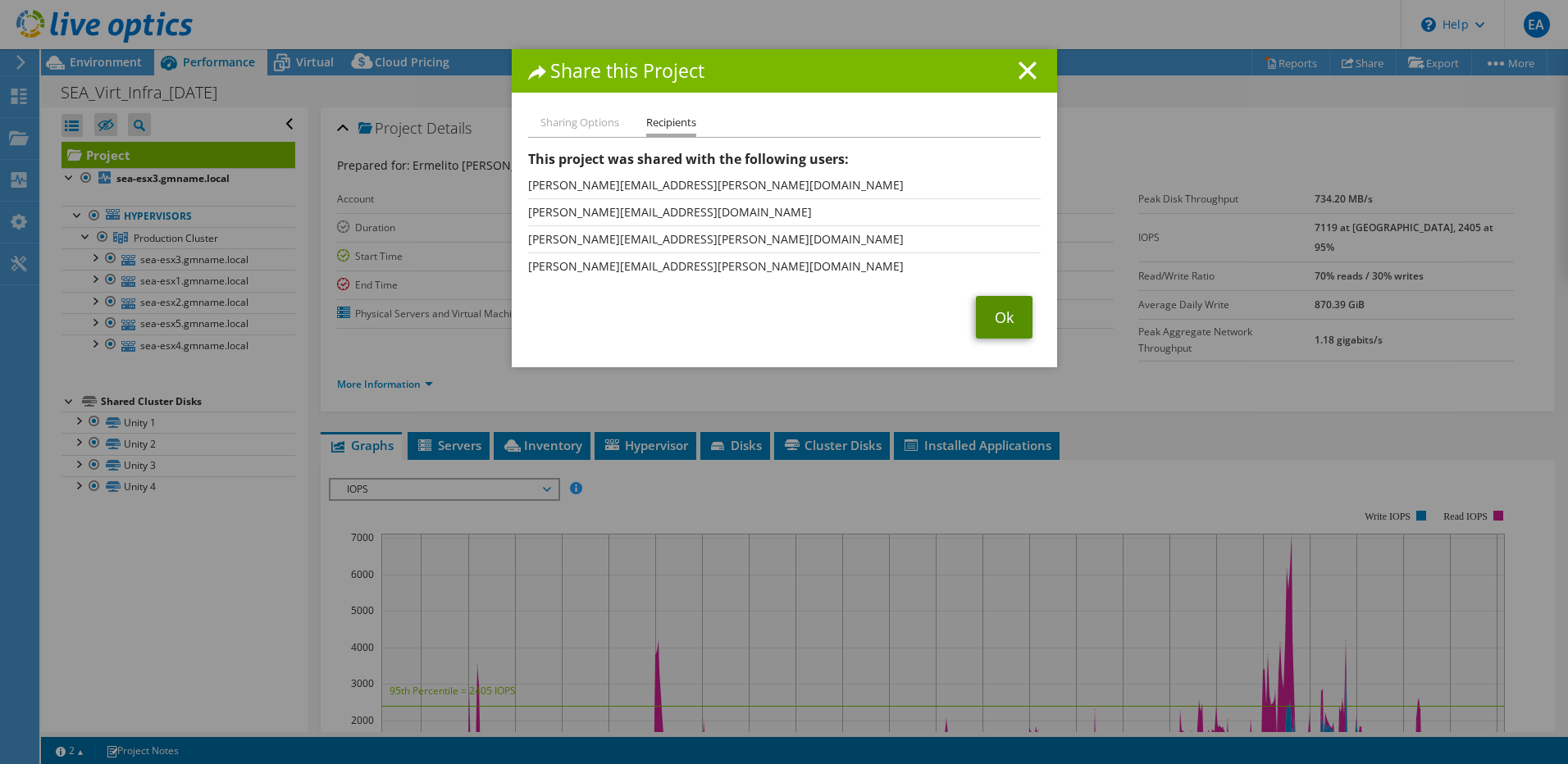
click at [996, 323] on link "Ok" at bounding box center [1005, 316] width 57 height 42
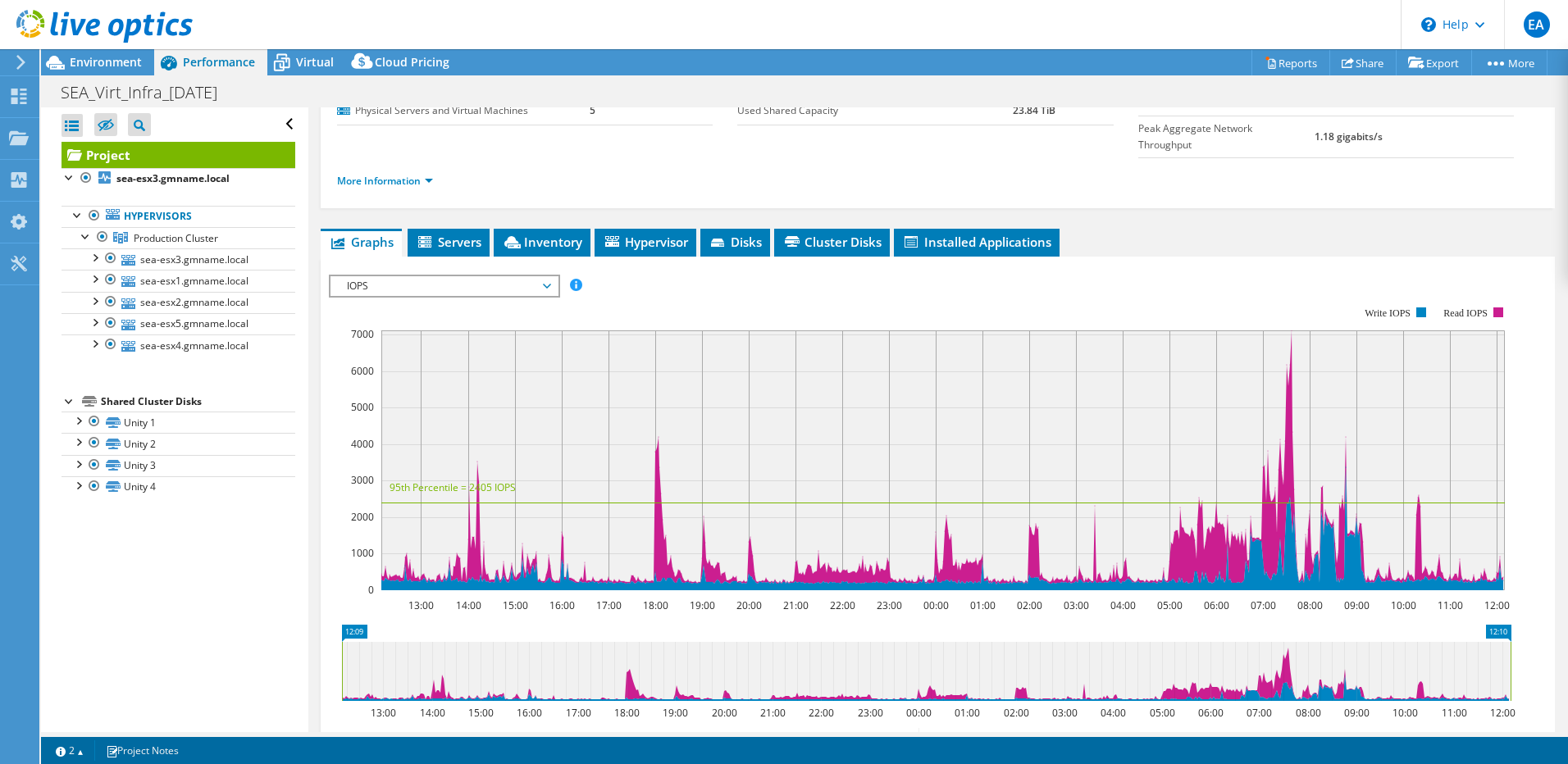
scroll to position [164, 0]
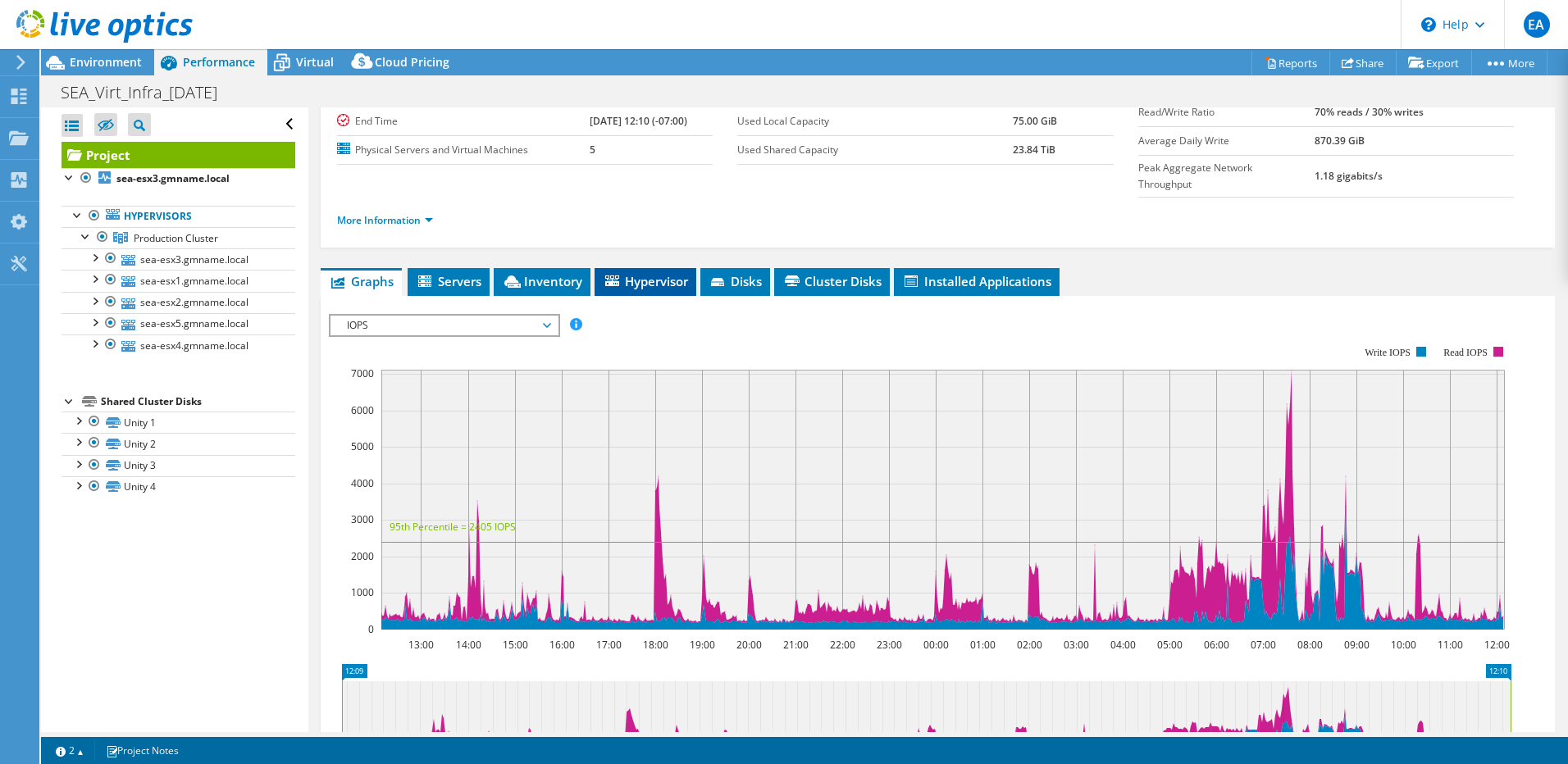
click at [634, 273] on span "Hypervisor" at bounding box center [645, 281] width 85 height 16
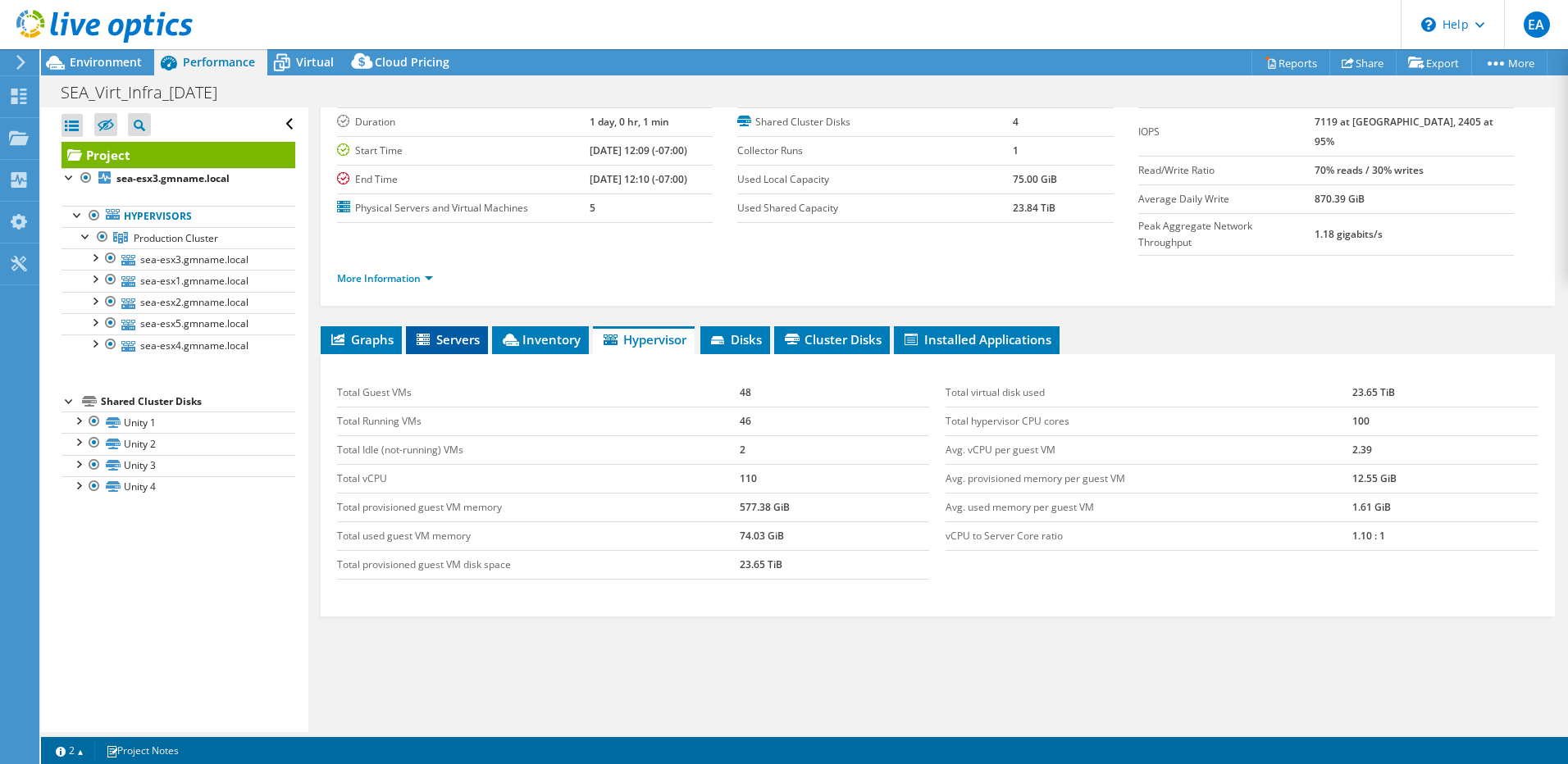
click at [457, 326] on li "Servers" at bounding box center [447, 340] width 82 height 28
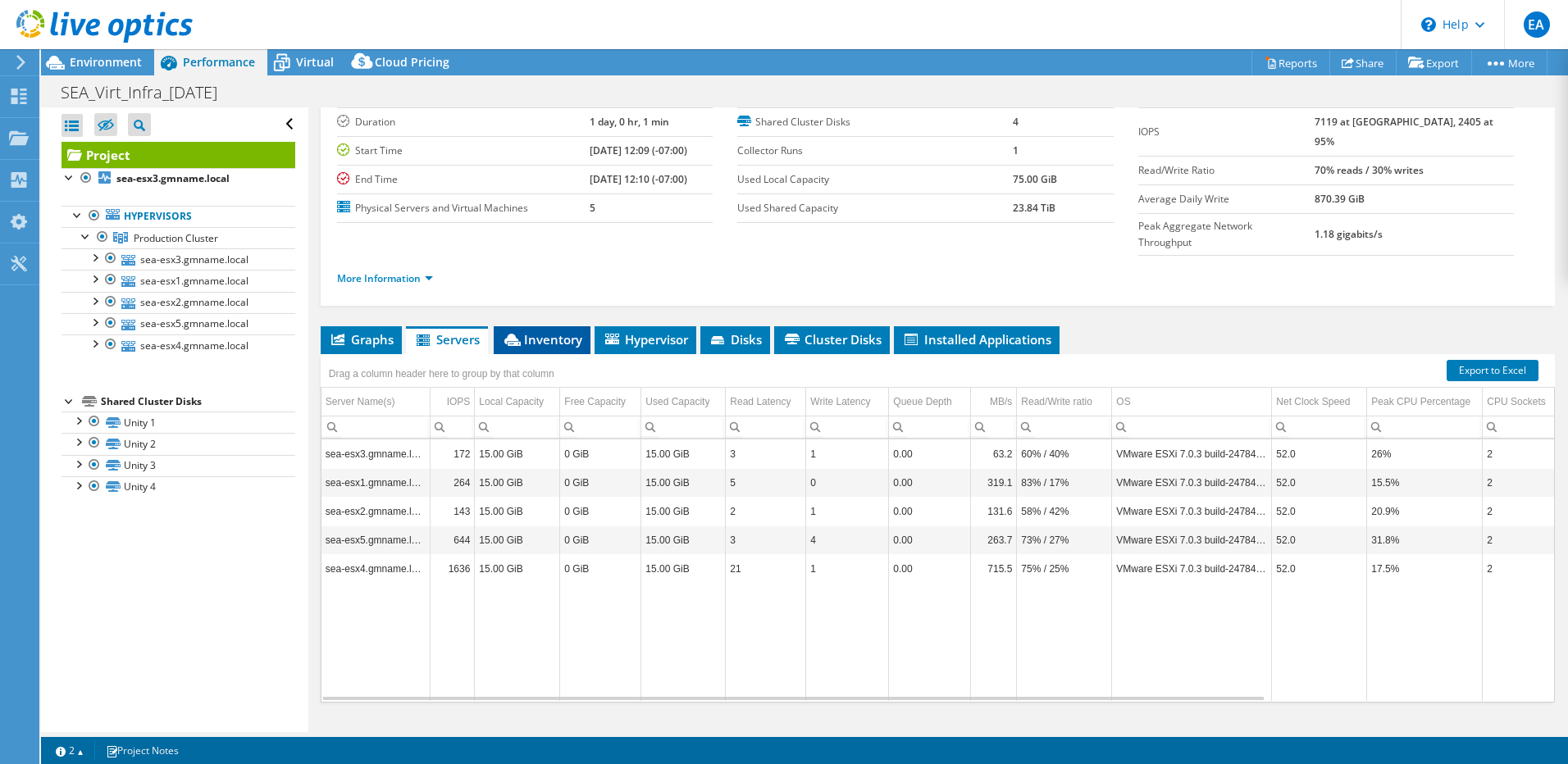
click at [540, 331] on span "Inventory" at bounding box center [542, 339] width 80 height 16
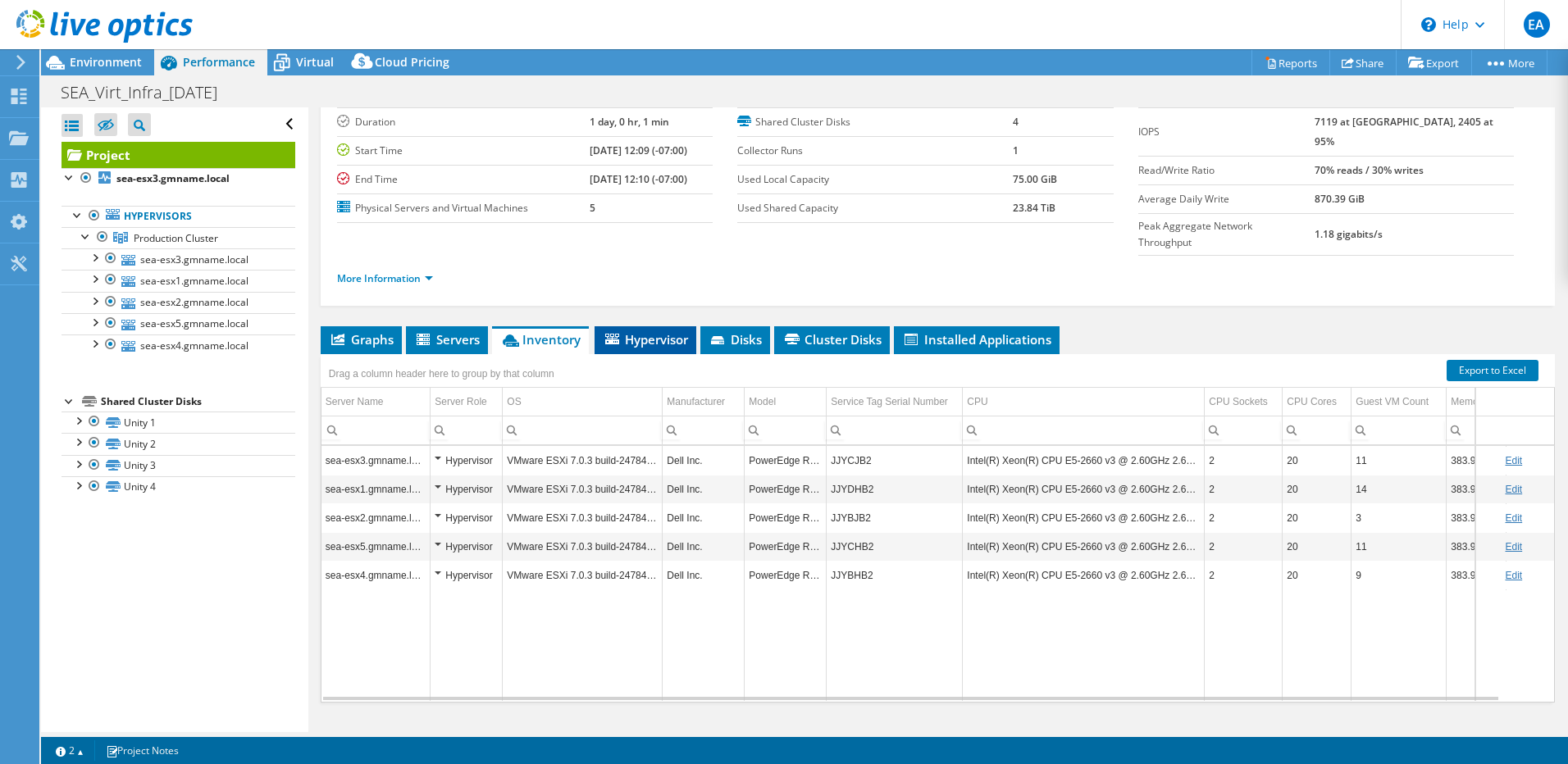
click at [669, 331] on span "Hypervisor" at bounding box center [645, 339] width 85 height 16
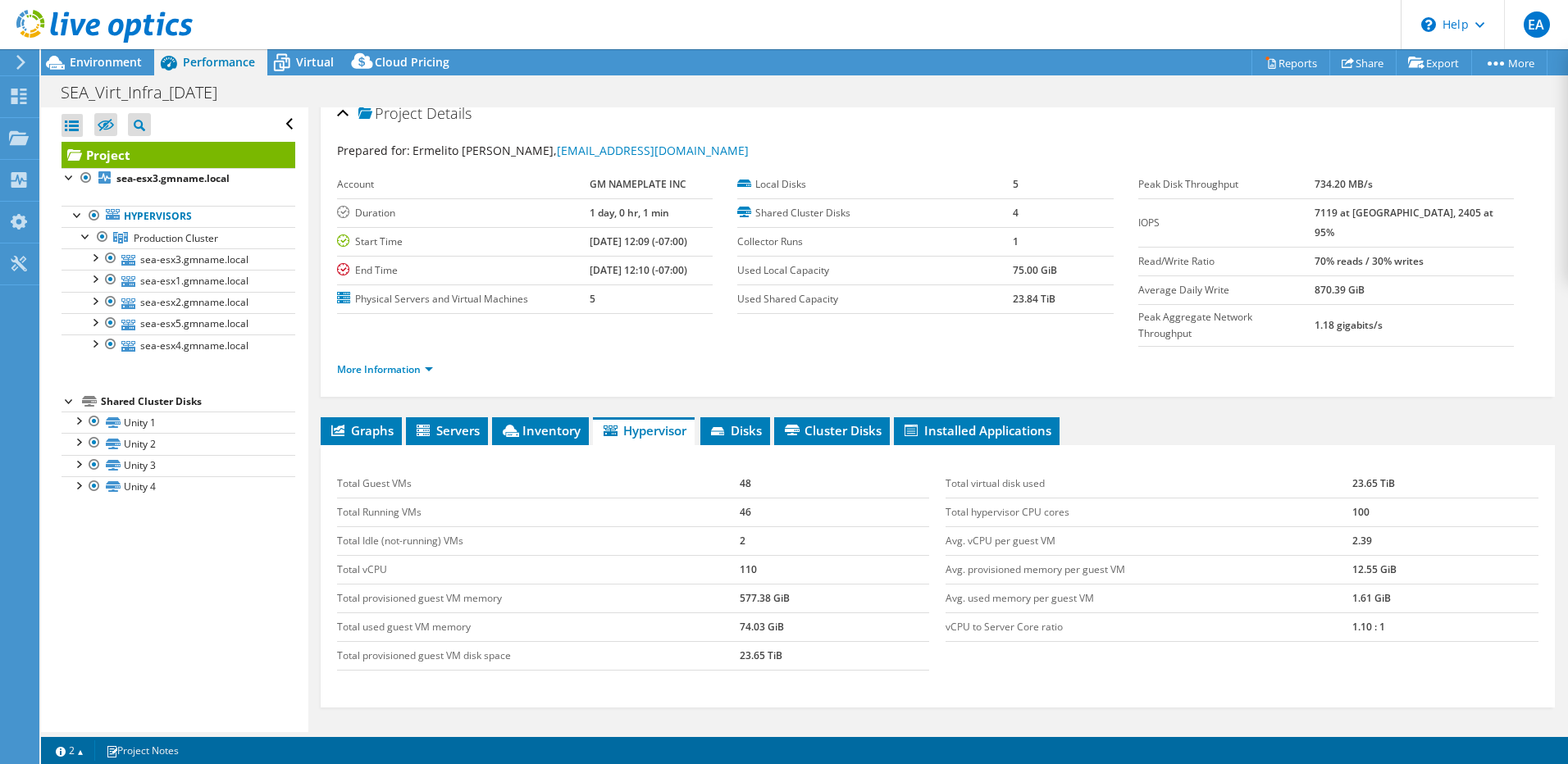
scroll to position [0, 0]
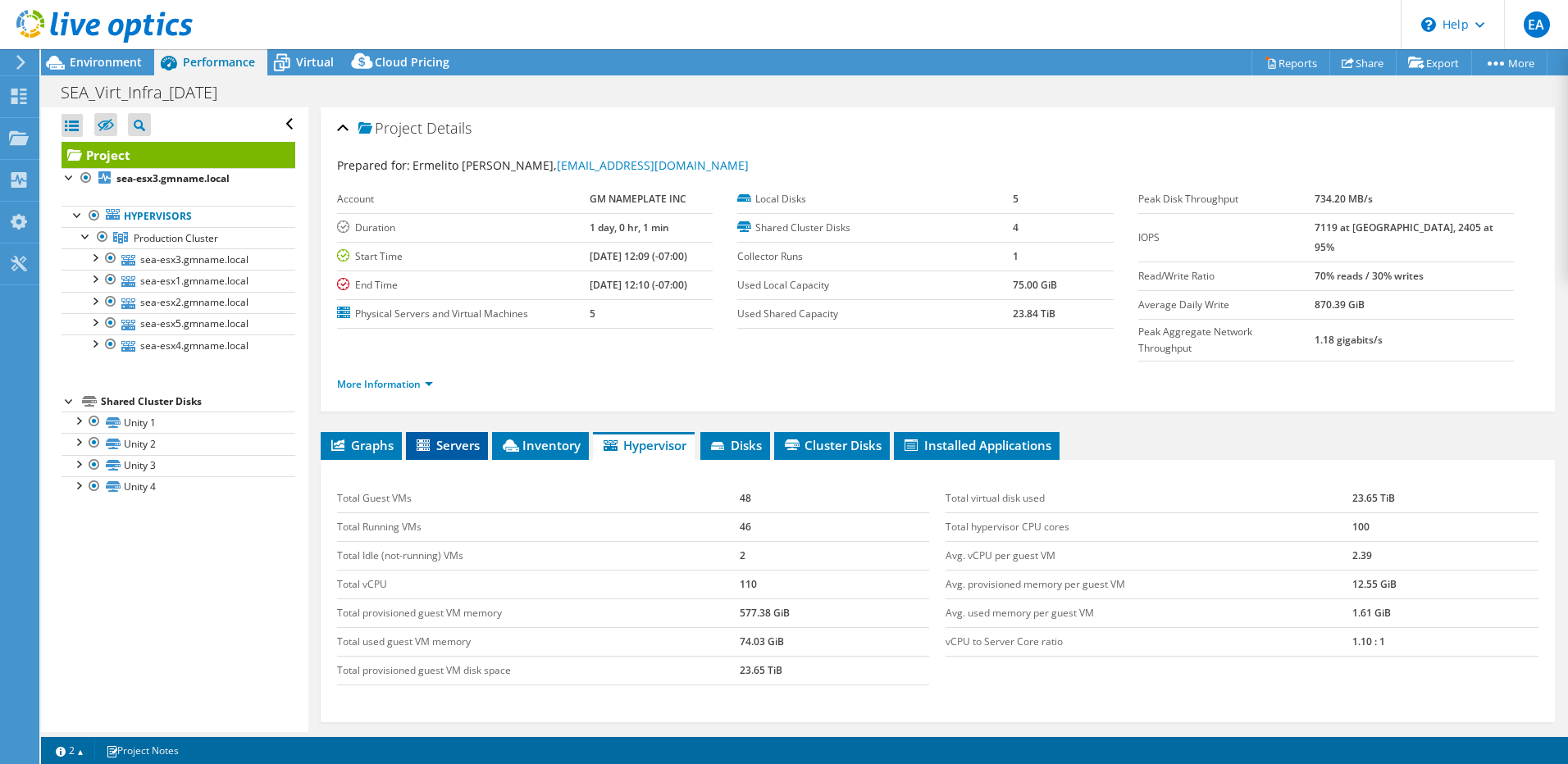
click at [448, 437] on span "Servers" at bounding box center [447, 445] width 66 height 16
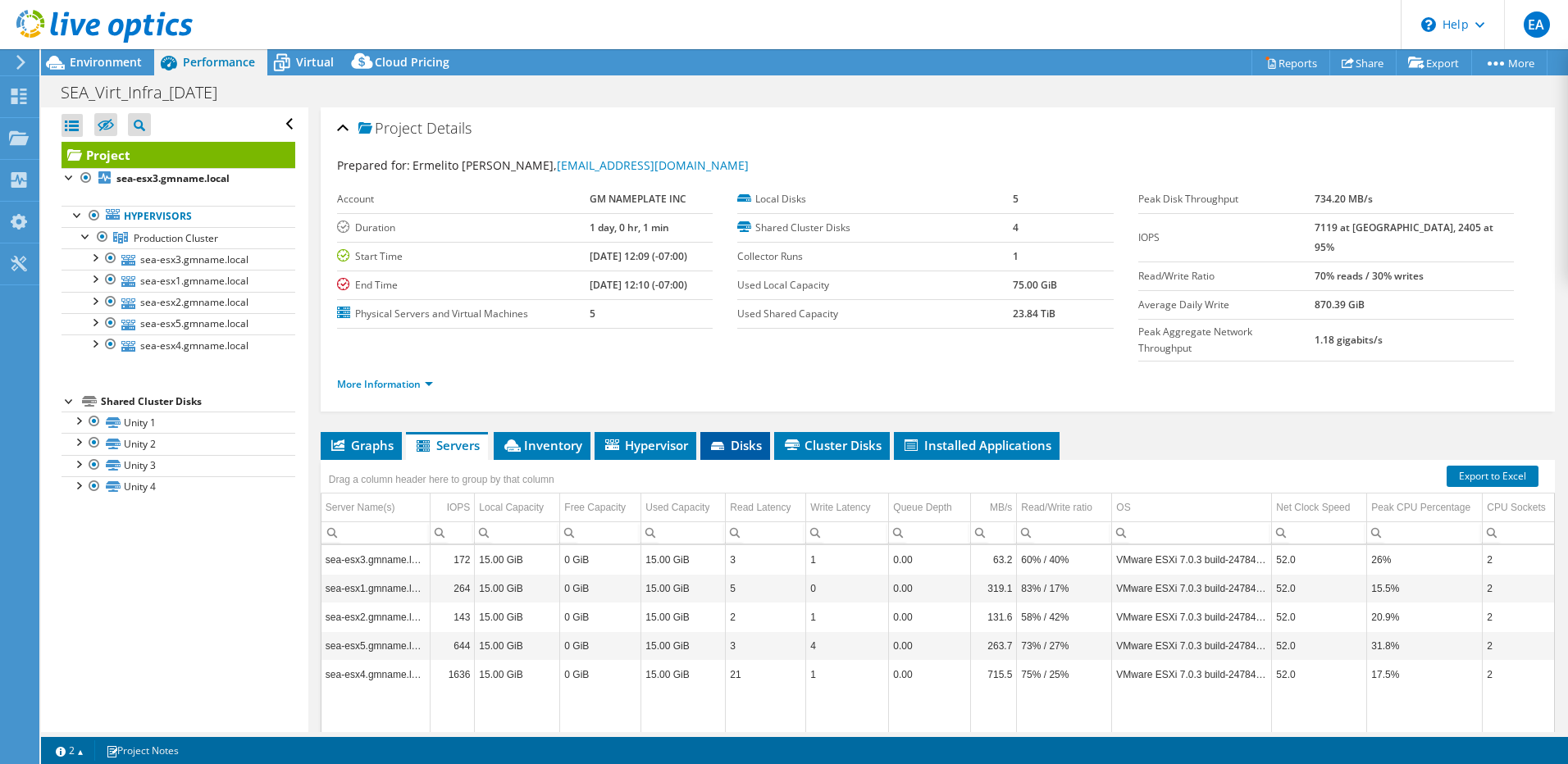
click at [750, 437] on span "Disks" at bounding box center [736, 445] width 53 height 16
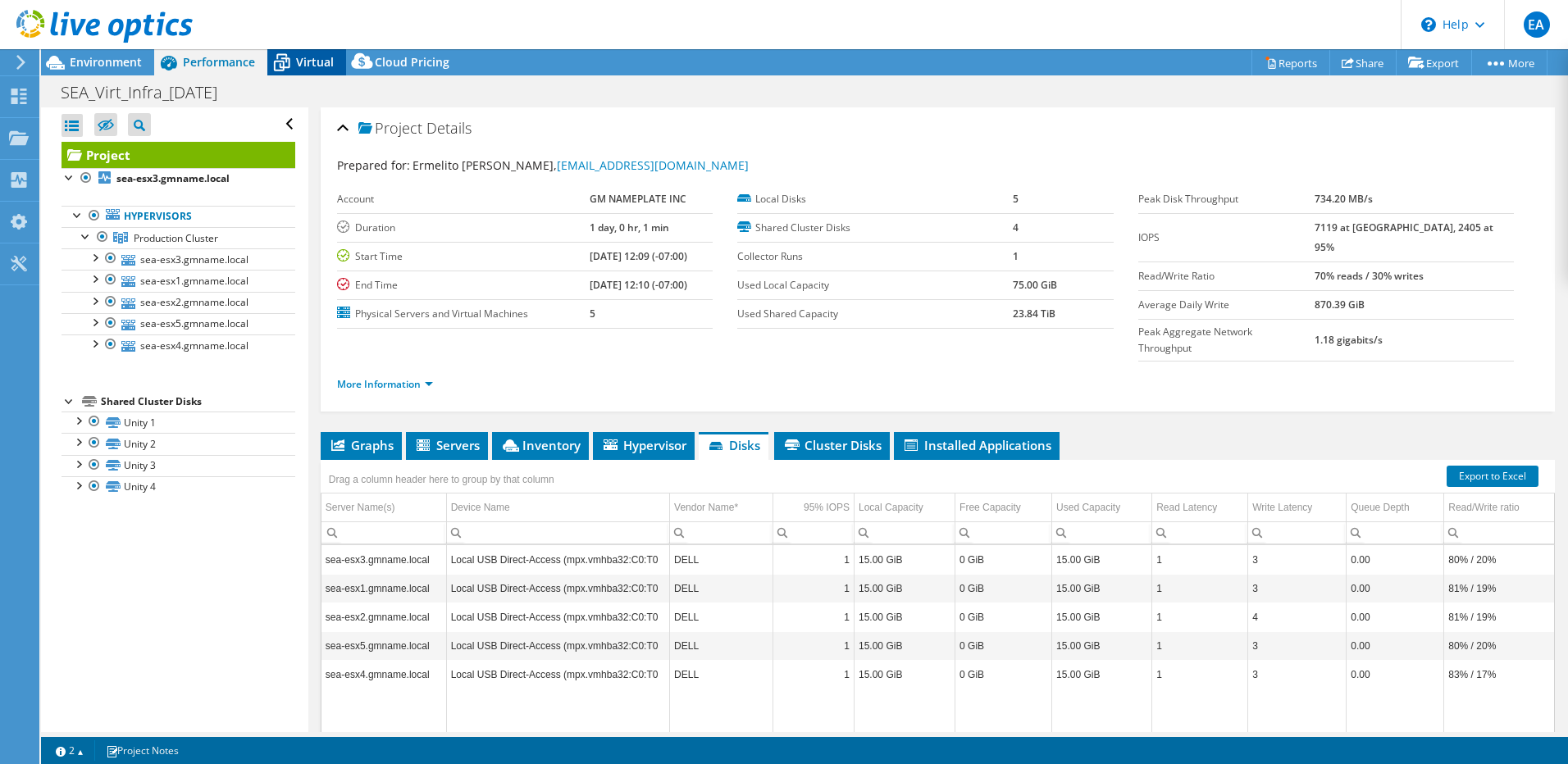
click at [314, 62] on span "Virtual" at bounding box center [315, 62] width 38 height 16
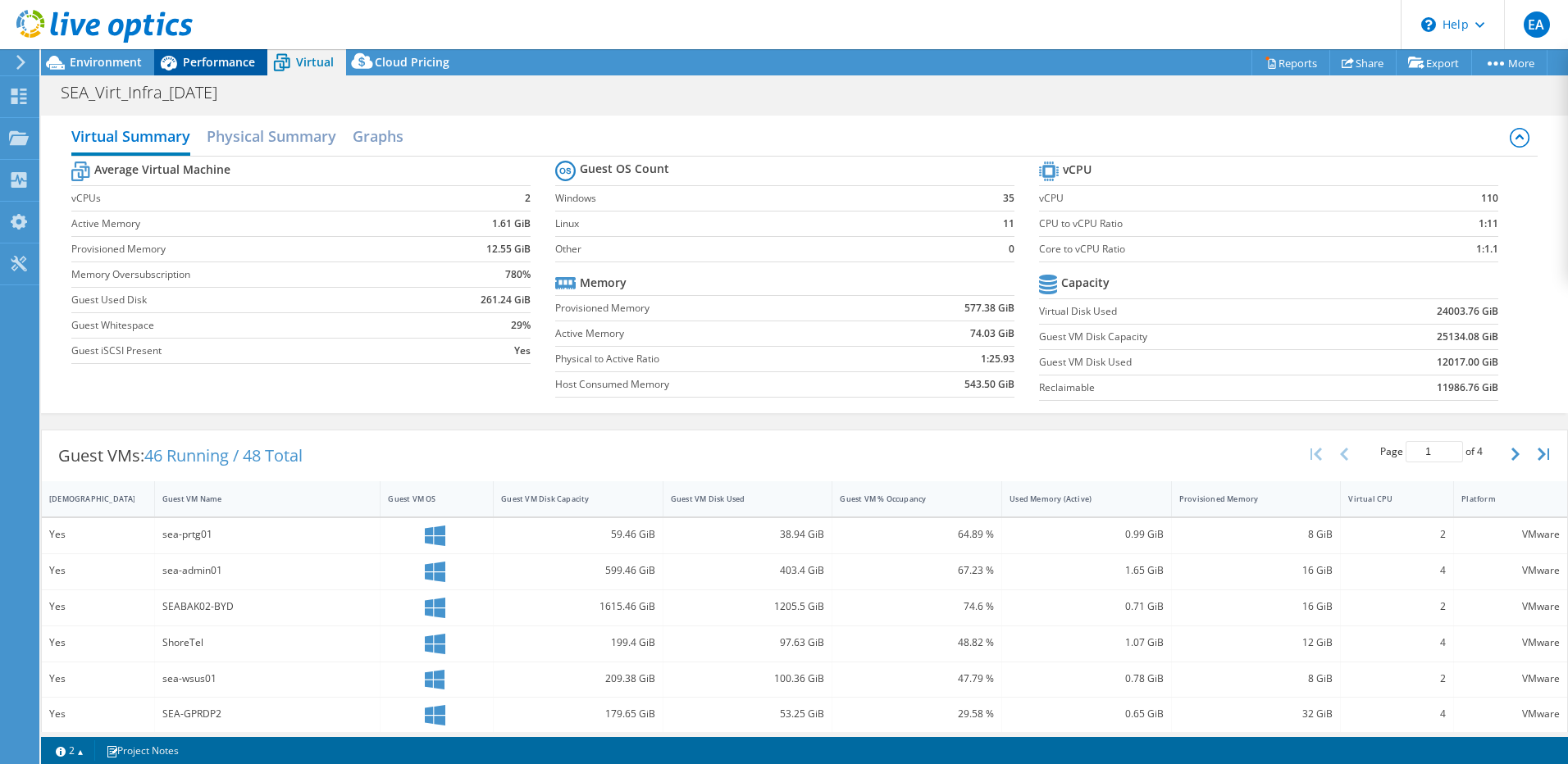
click at [221, 62] on span "Performance" at bounding box center [219, 62] width 72 height 16
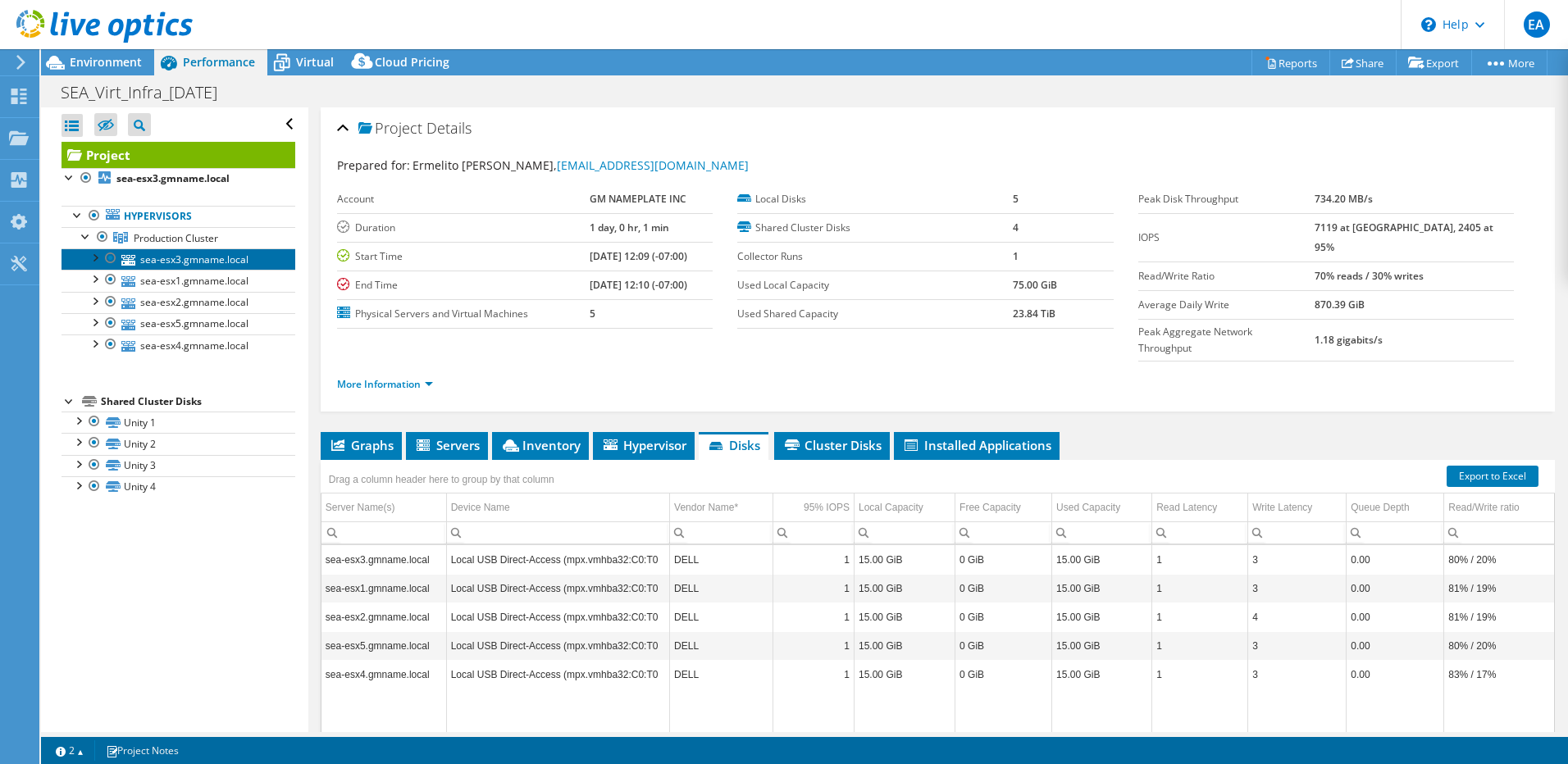
click at [193, 258] on link "sea-esx3.gmname.local" at bounding box center [178, 259] width 234 height 22
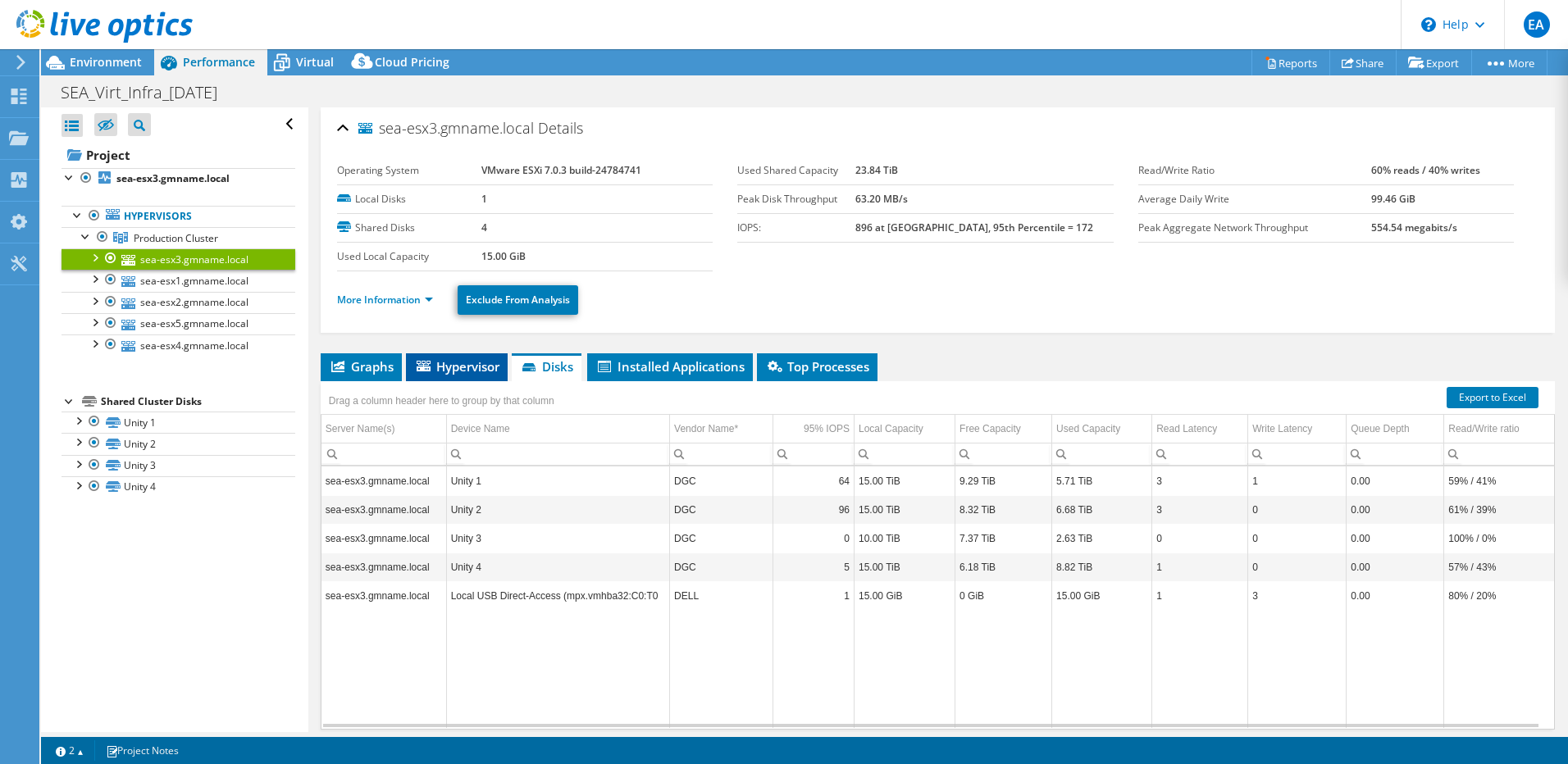
click at [436, 365] on span "Hypervisor" at bounding box center [456, 366] width 85 height 16
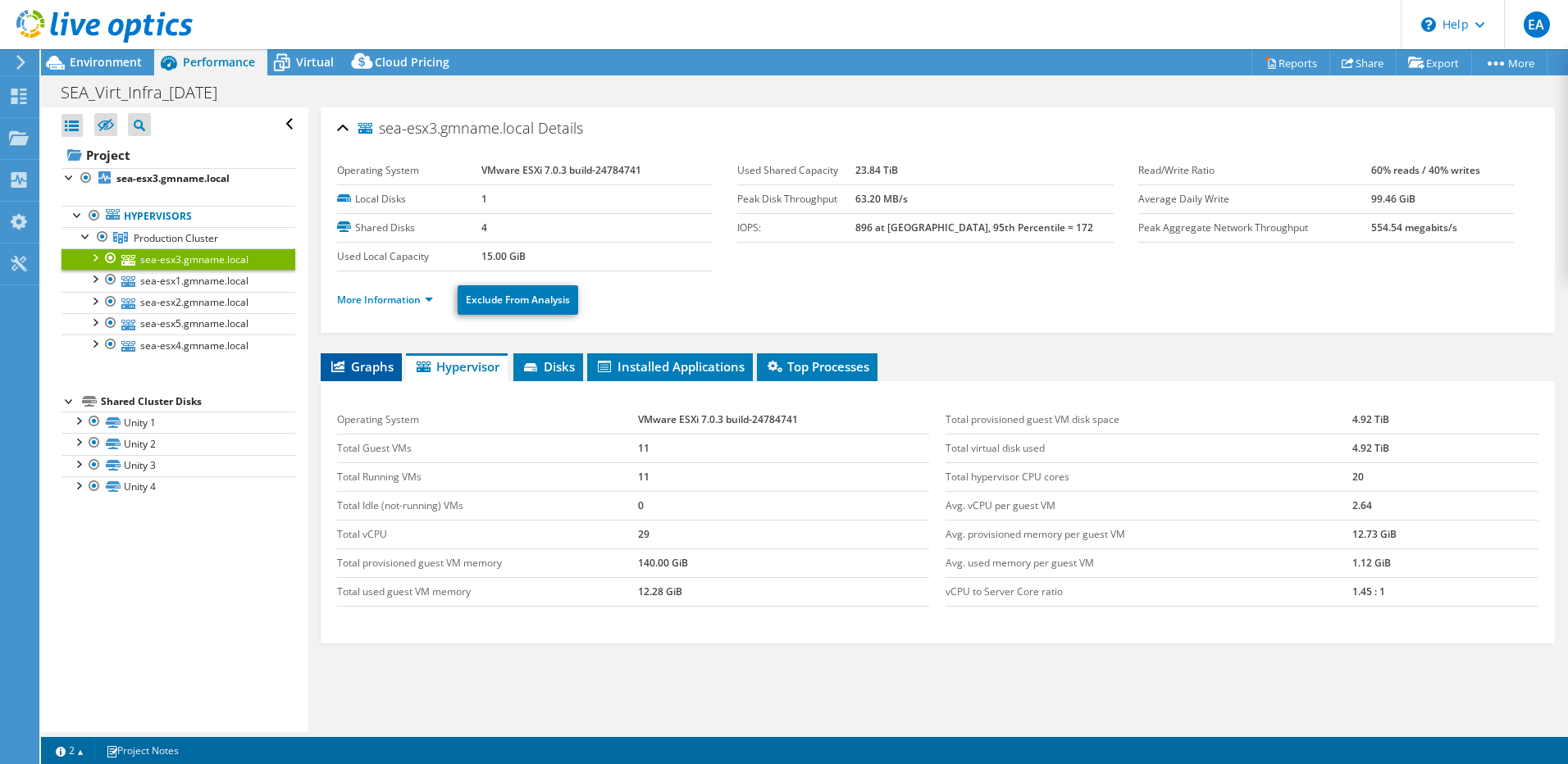
click at [370, 366] on span "Graphs" at bounding box center [361, 366] width 65 height 16
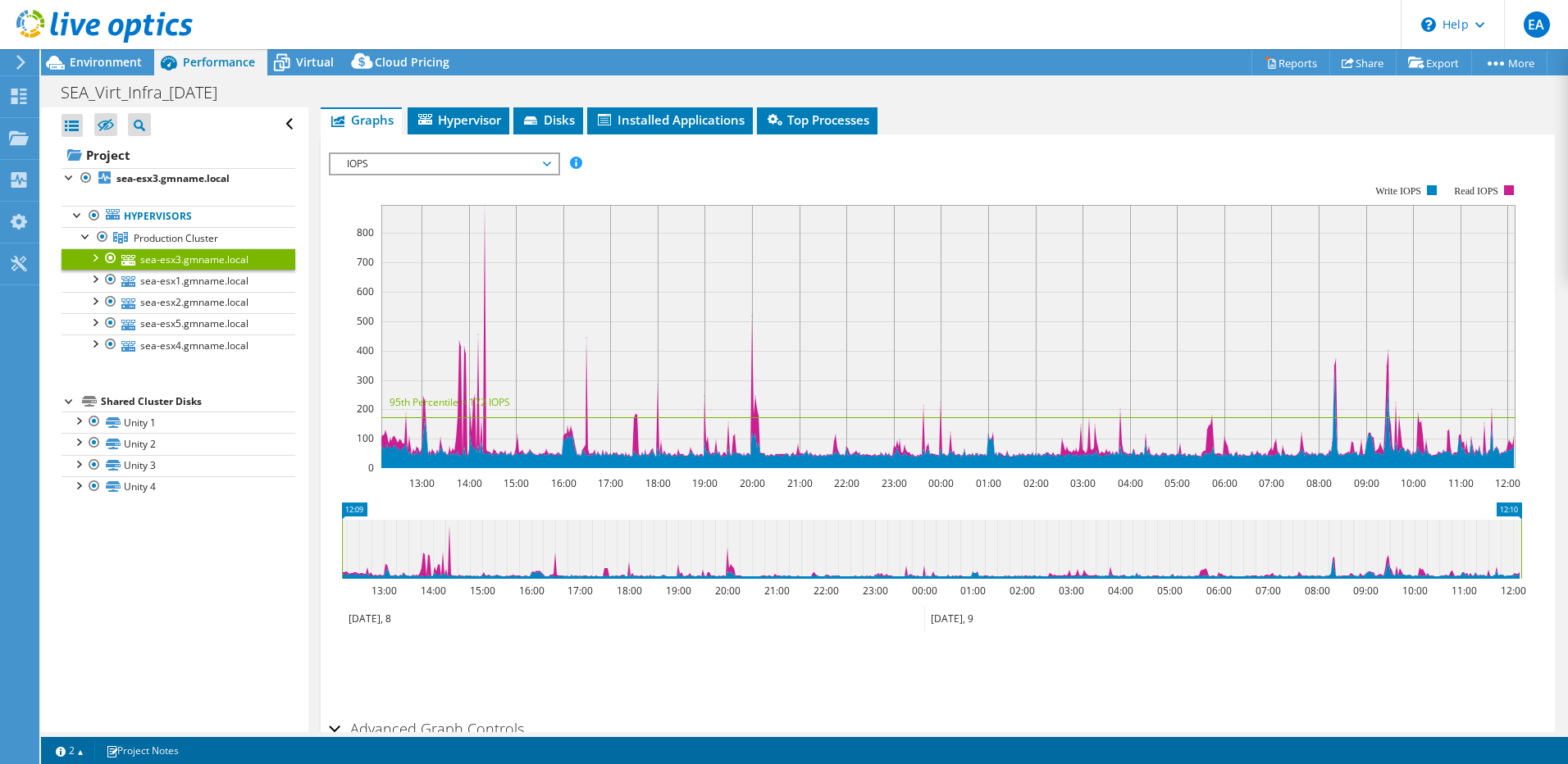
scroll to position [328, 0]
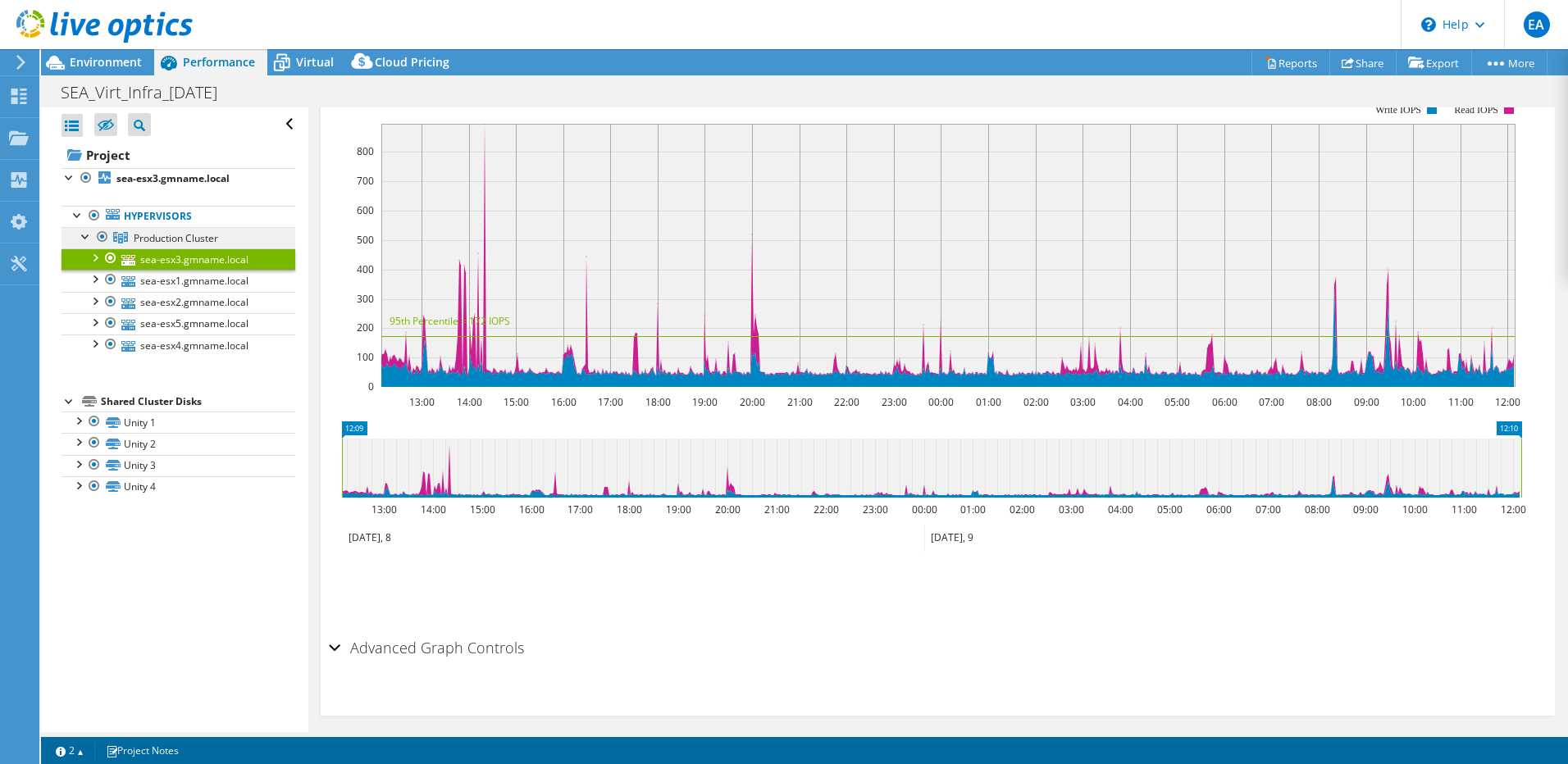
click at [171, 239] on span "Production Cluster" at bounding box center [176, 238] width 85 height 14
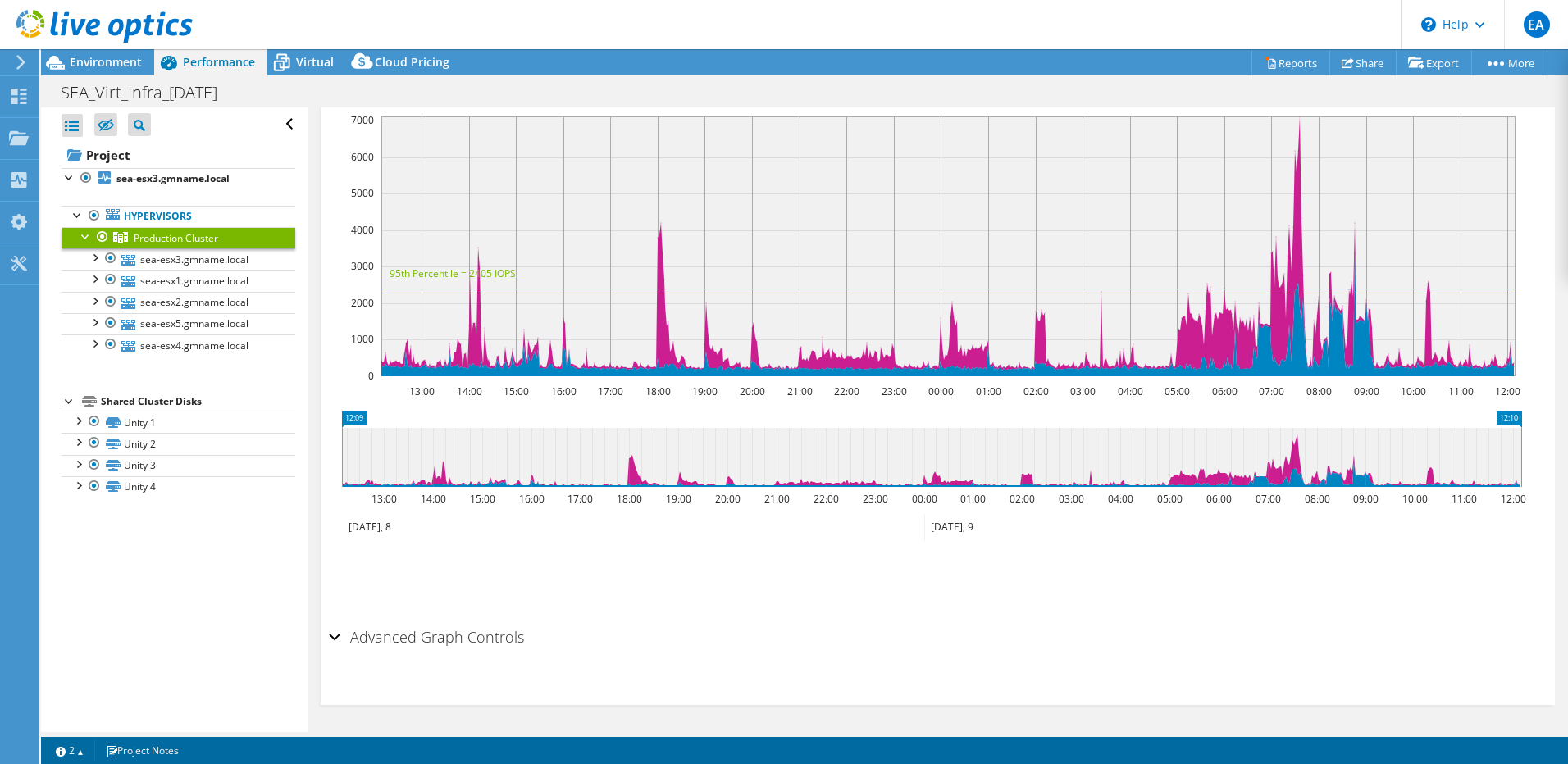
scroll to position [329, 0]
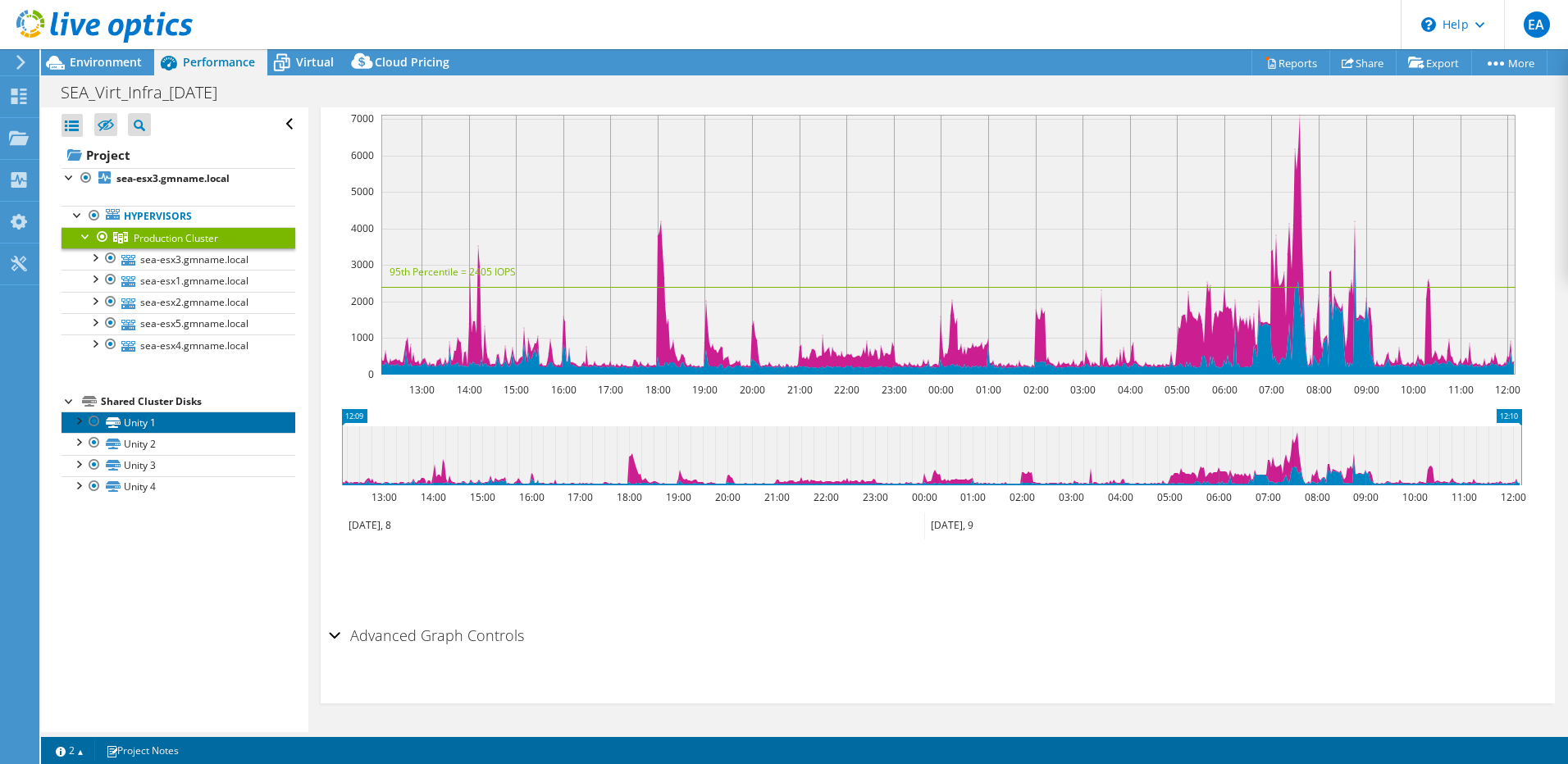
click at [154, 420] on link "Unity 1" at bounding box center [178, 422] width 234 height 22
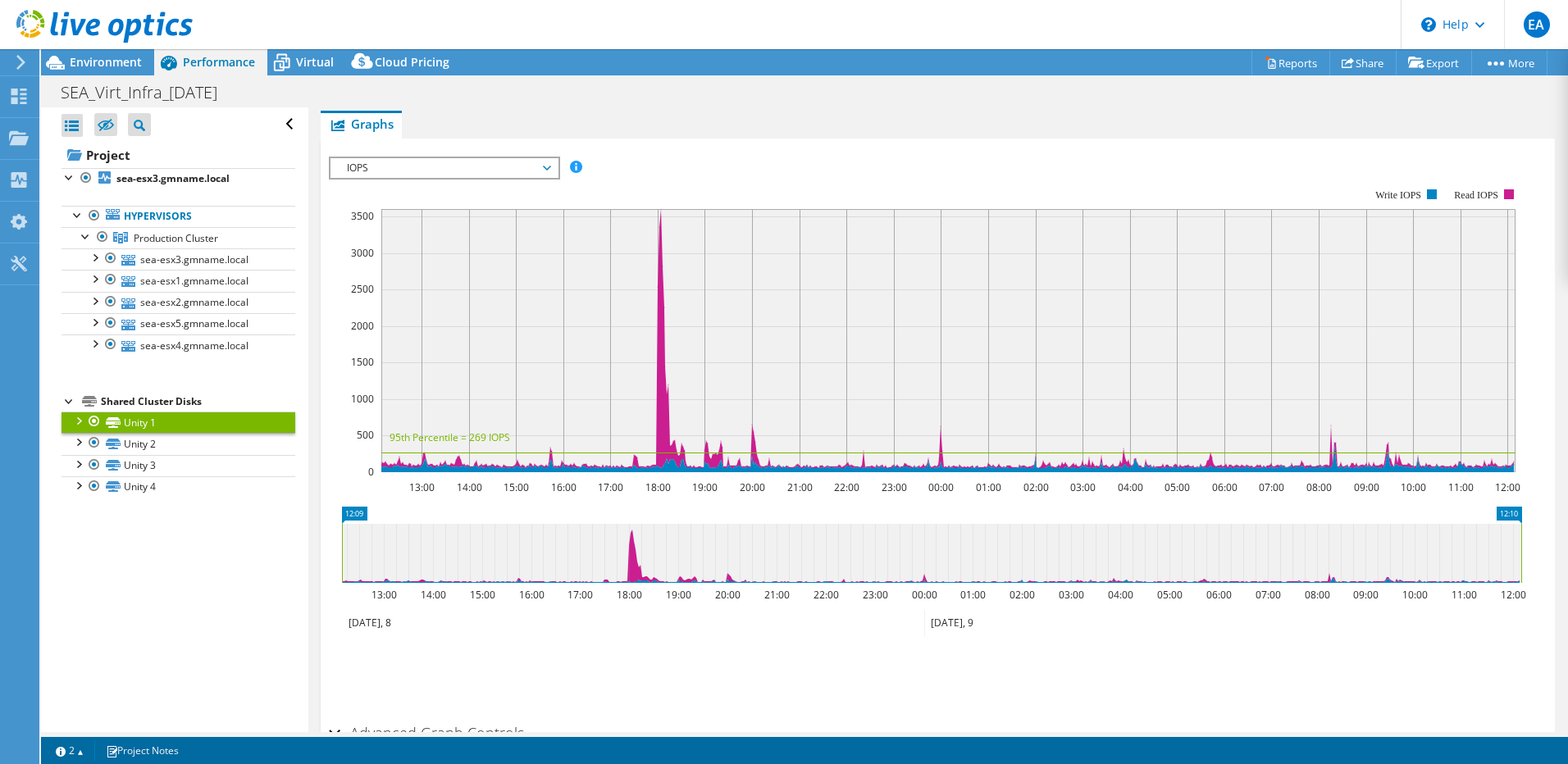
scroll to position [427, 0]
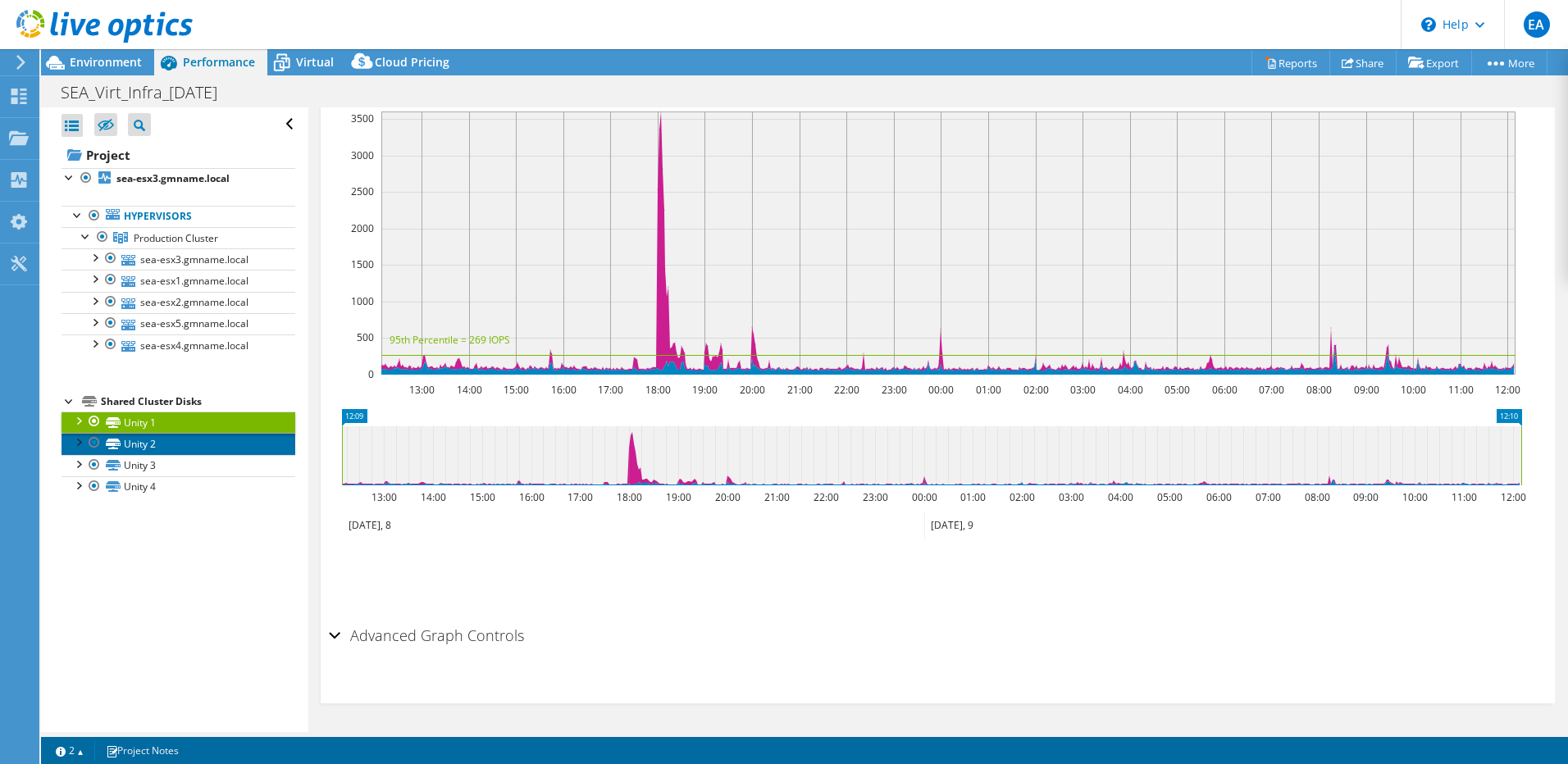
click at [147, 441] on link "Unity 2" at bounding box center [178, 443] width 234 height 22
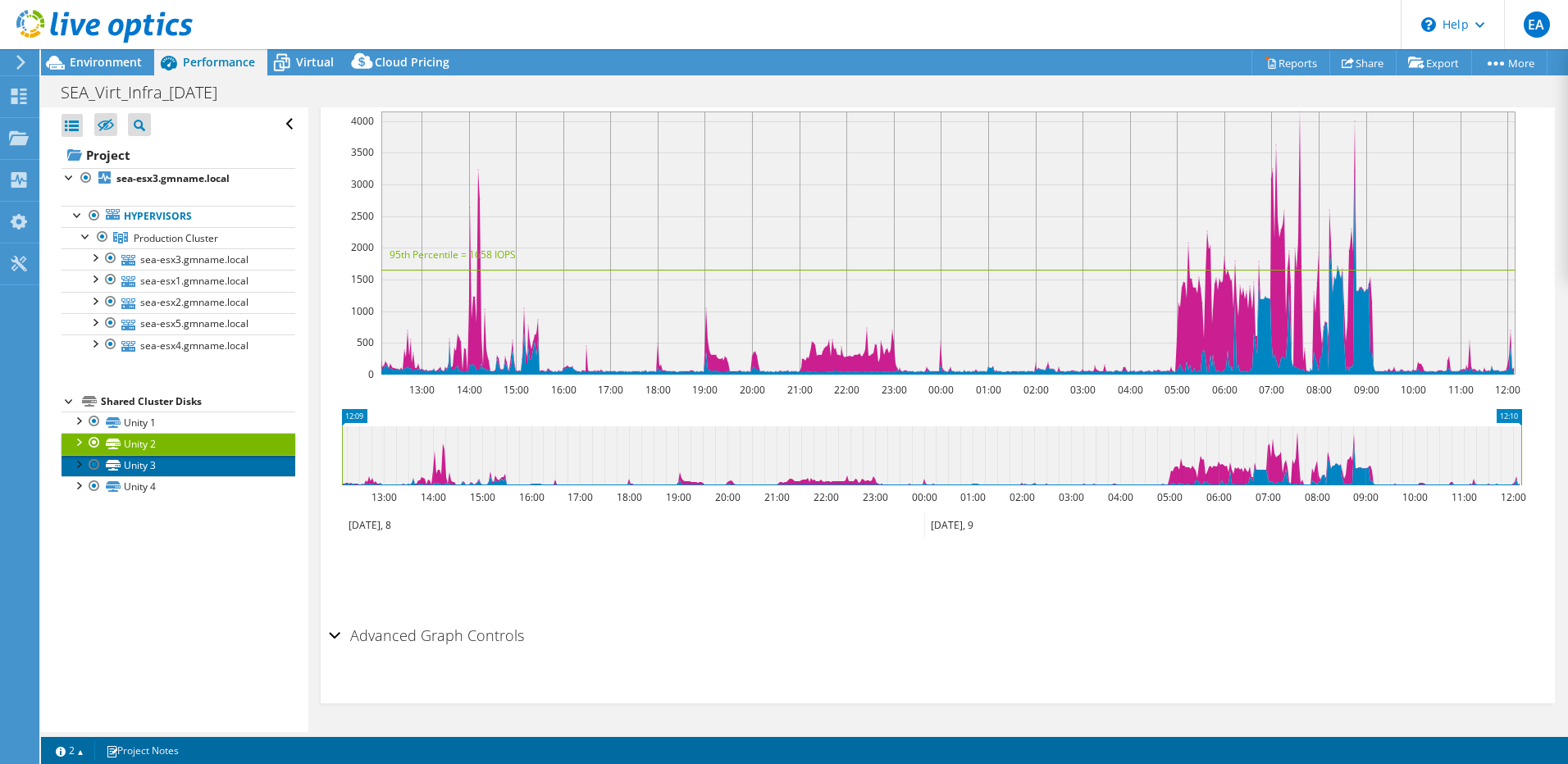
click at [142, 463] on link "Unity 3" at bounding box center [178, 466] width 234 height 22
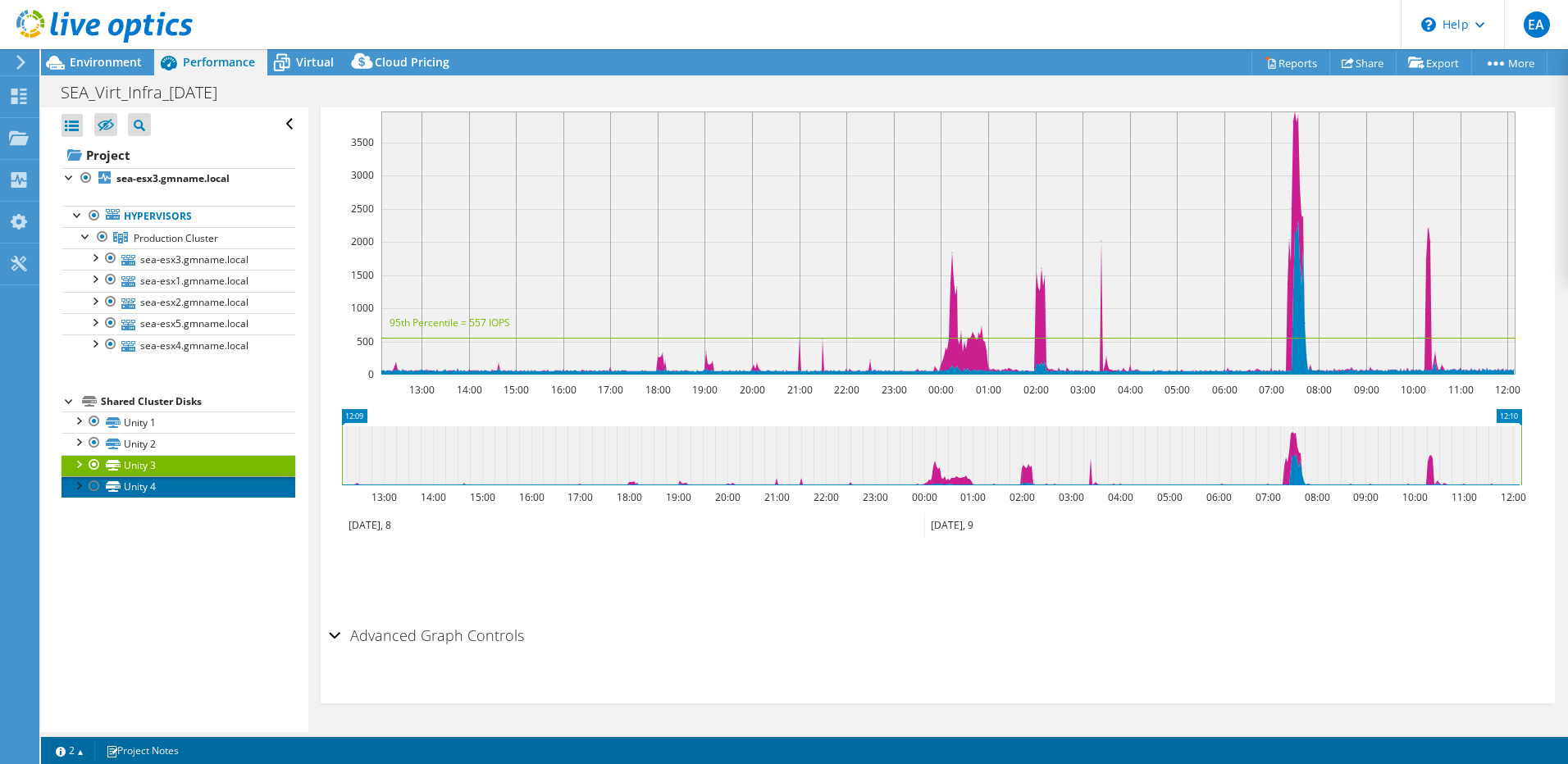
click at [141, 483] on link "Unity 4" at bounding box center [178, 487] width 234 height 22
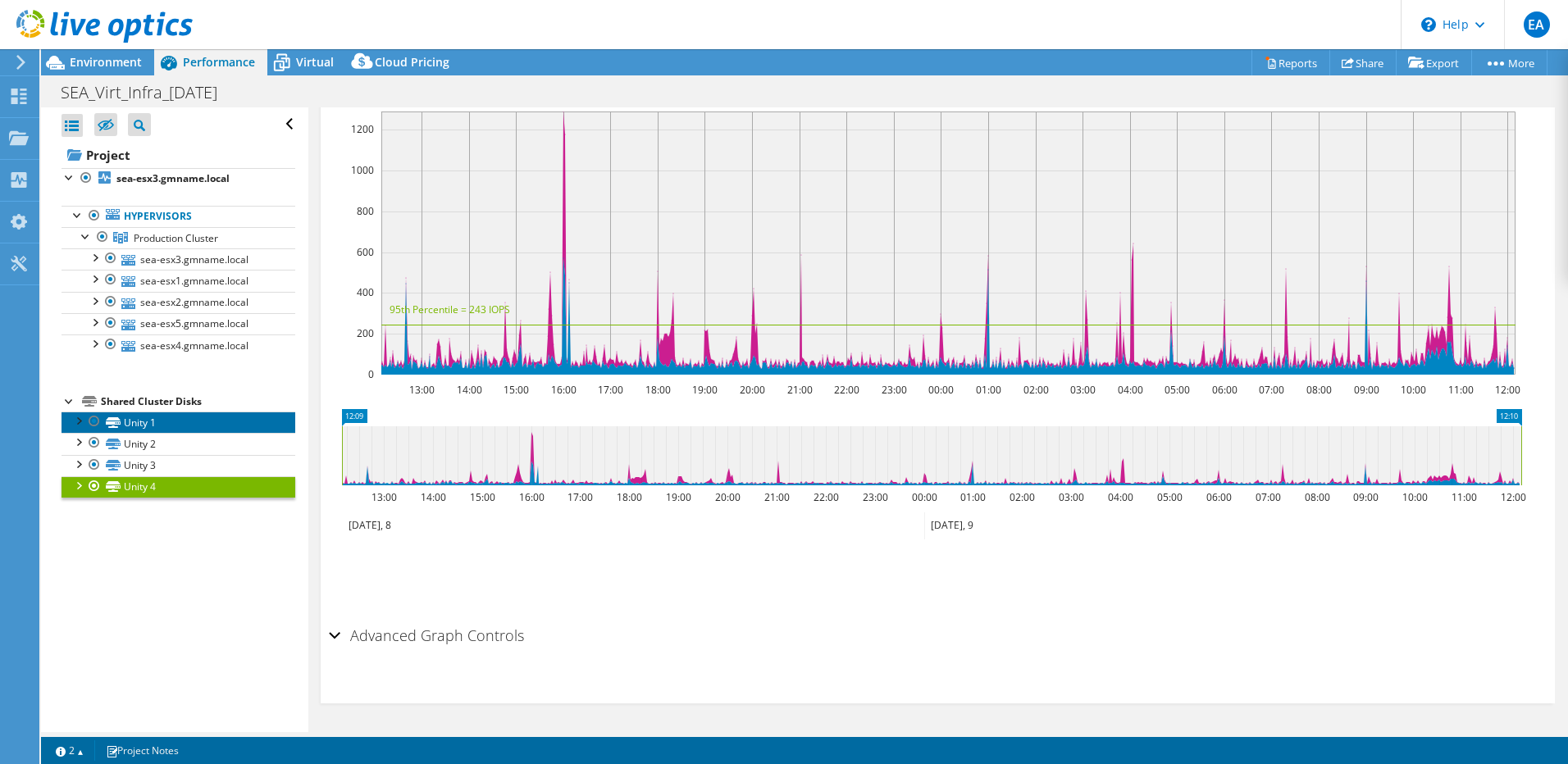
click at [144, 419] on link "Unity 1" at bounding box center [178, 422] width 234 height 22
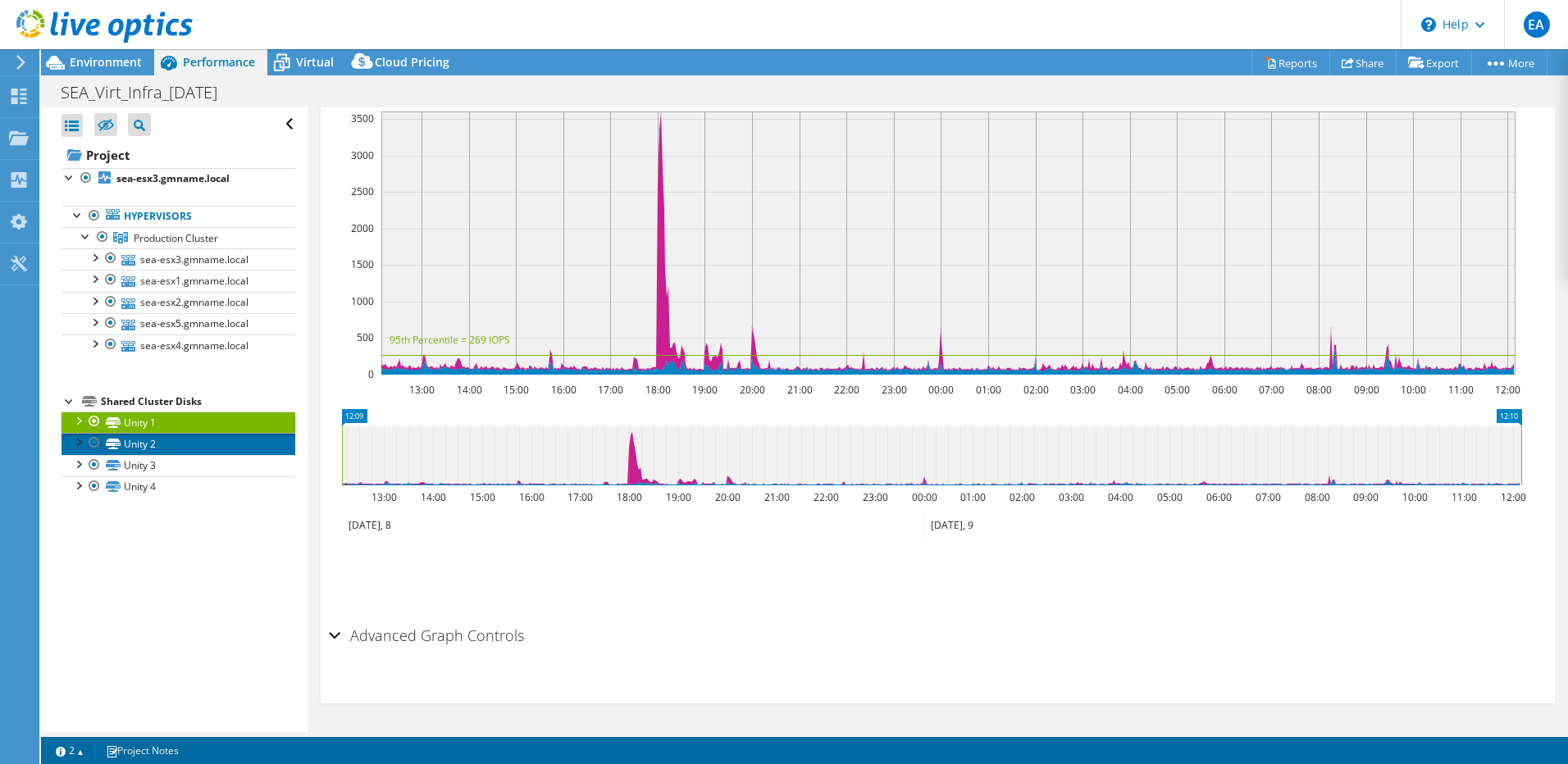
click at [142, 442] on link "Unity 2" at bounding box center [178, 443] width 234 height 22
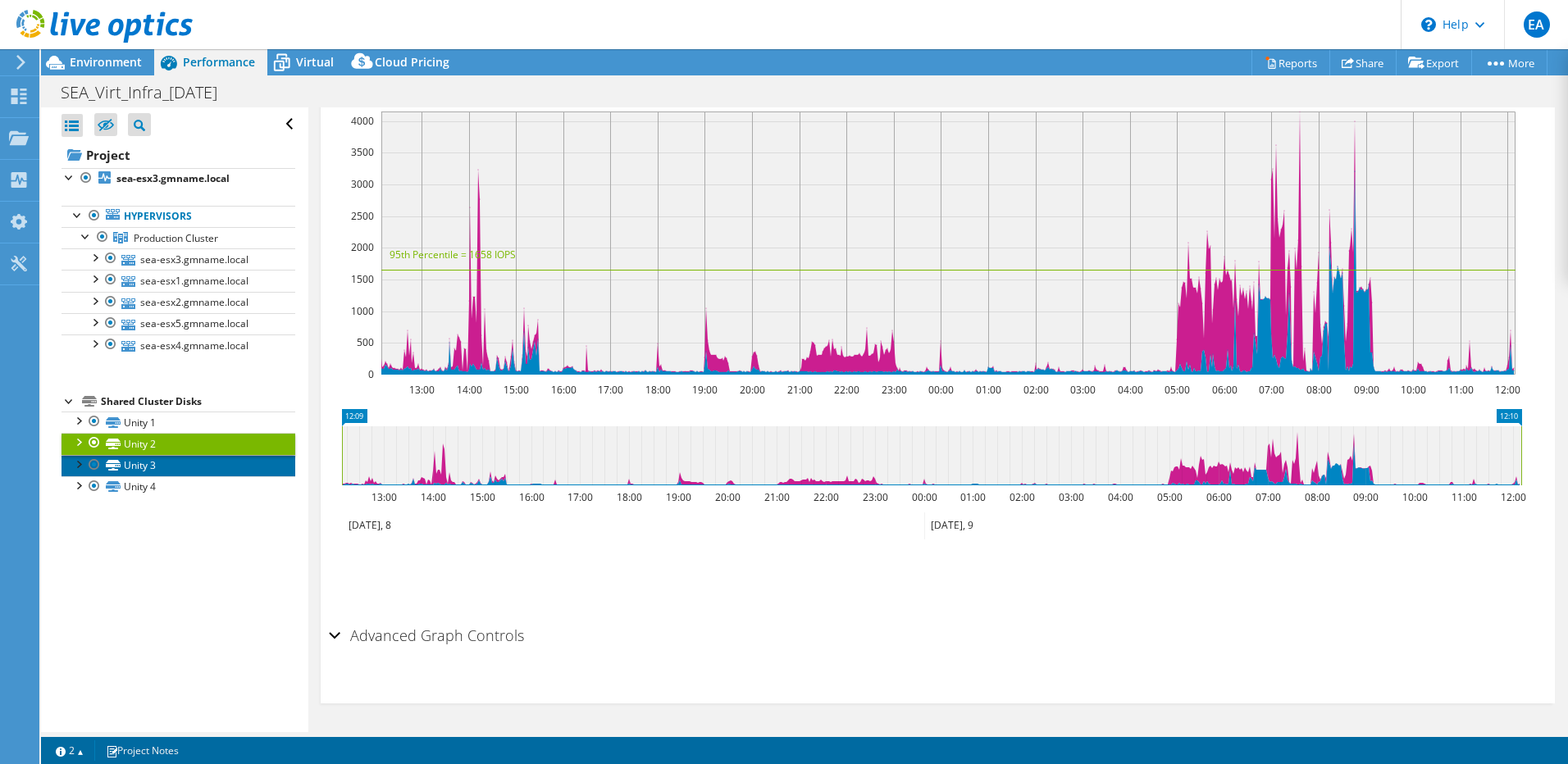
click at [141, 460] on link "Unity 3" at bounding box center [178, 466] width 234 height 22
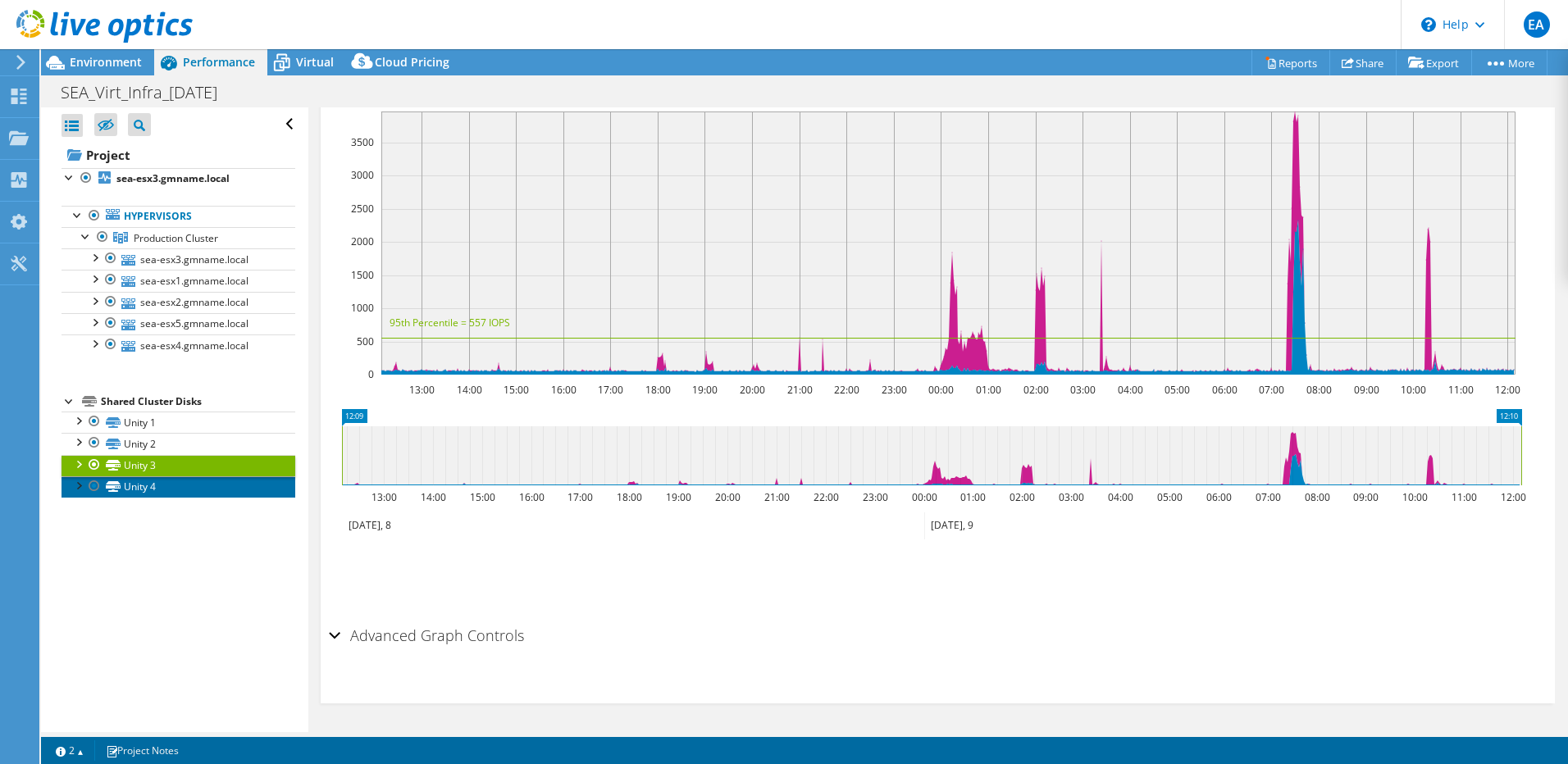
click at [142, 487] on link "Unity 4" at bounding box center [178, 487] width 234 height 22
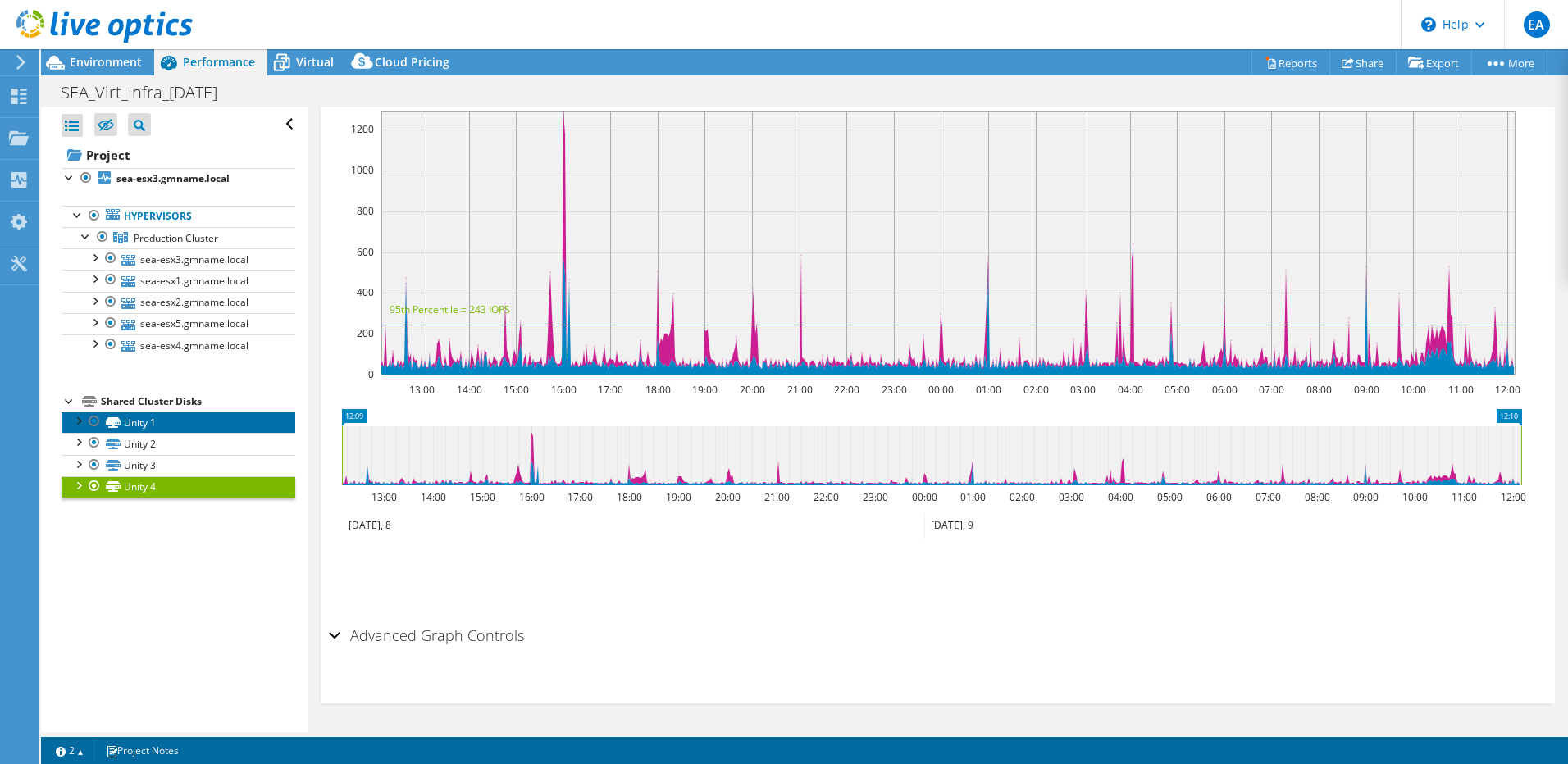
click at [143, 421] on link "Unity 1" at bounding box center [178, 422] width 234 height 22
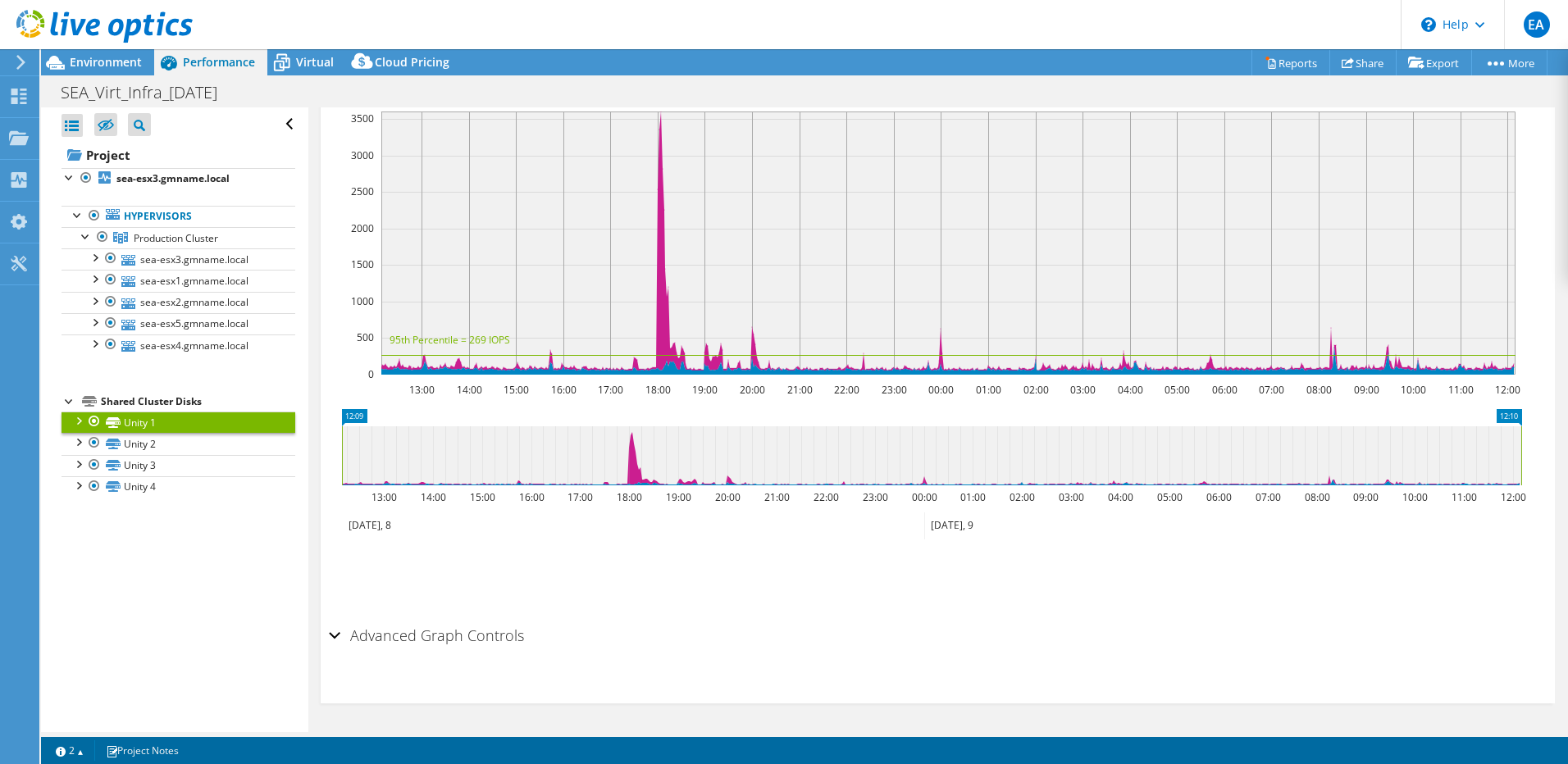
scroll to position [344, 0]
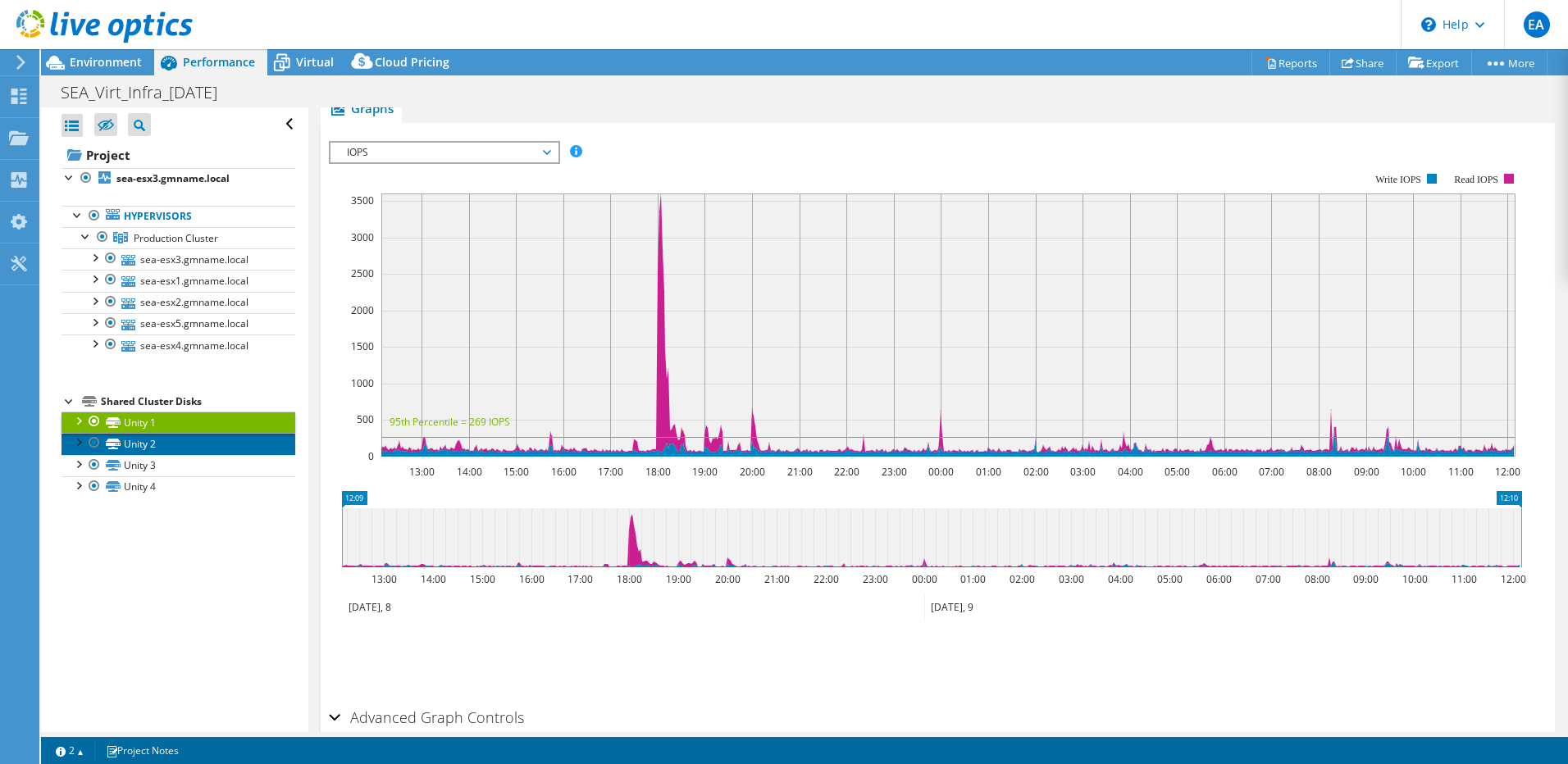
click at [190, 439] on link "Unity 2" at bounding box center [178, 443] width 234 height 22
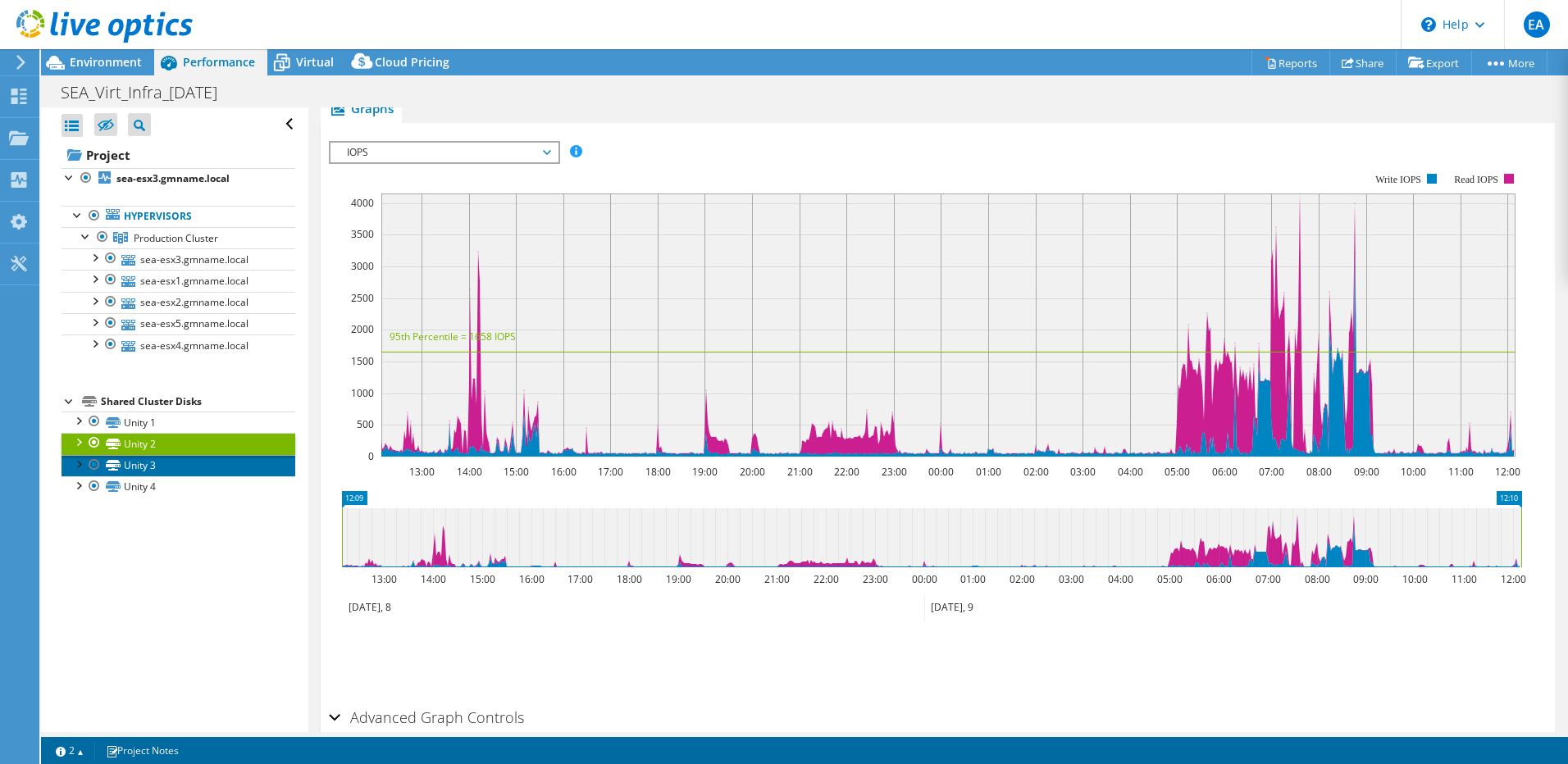
click at [214, 471] on link "Unity 3" at bounding box center [178, 466] width 234 height 22
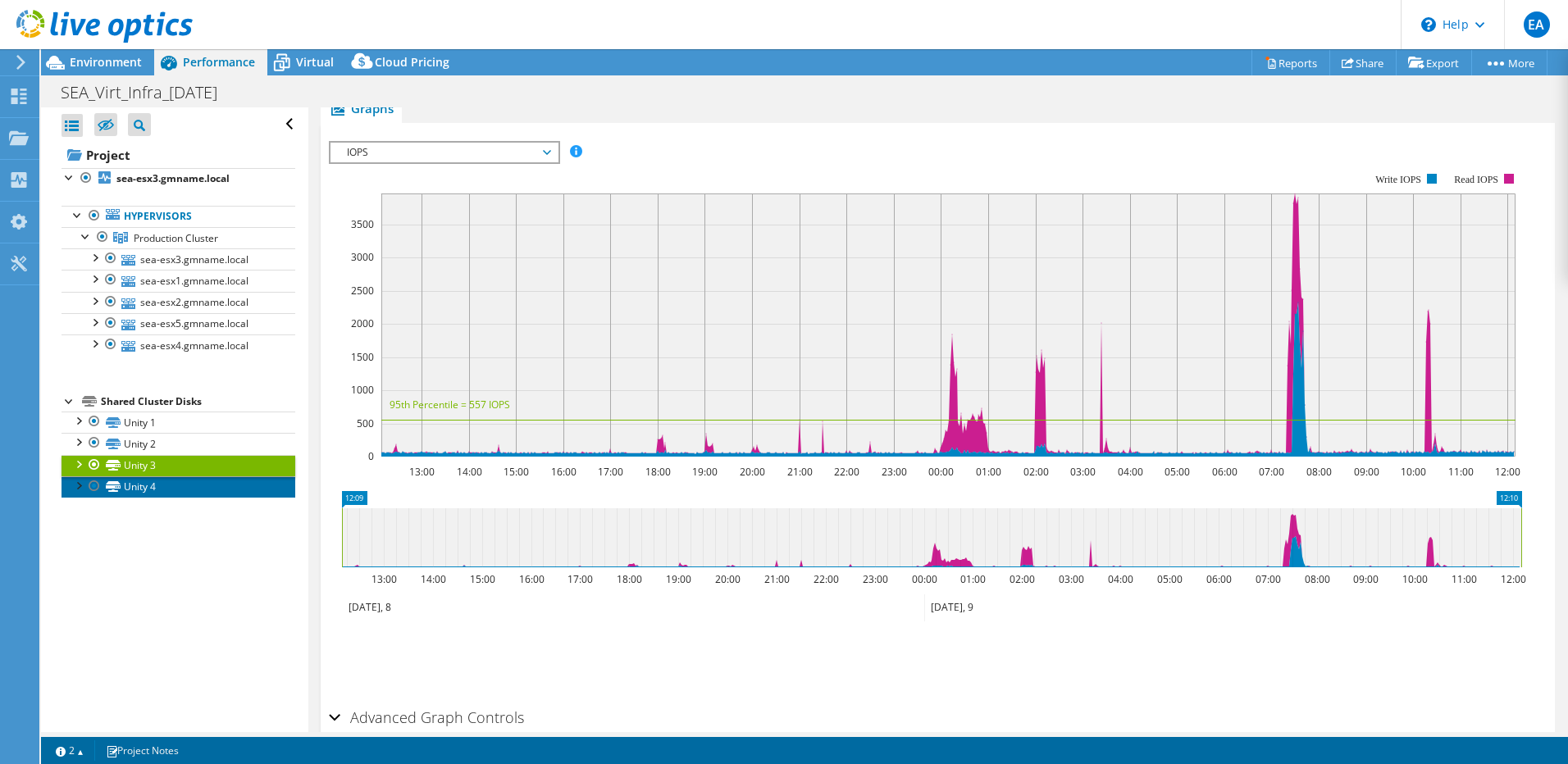
click at [203, 484] on link "Unity 4" at bounding box center [178, 487] width 234 height 22
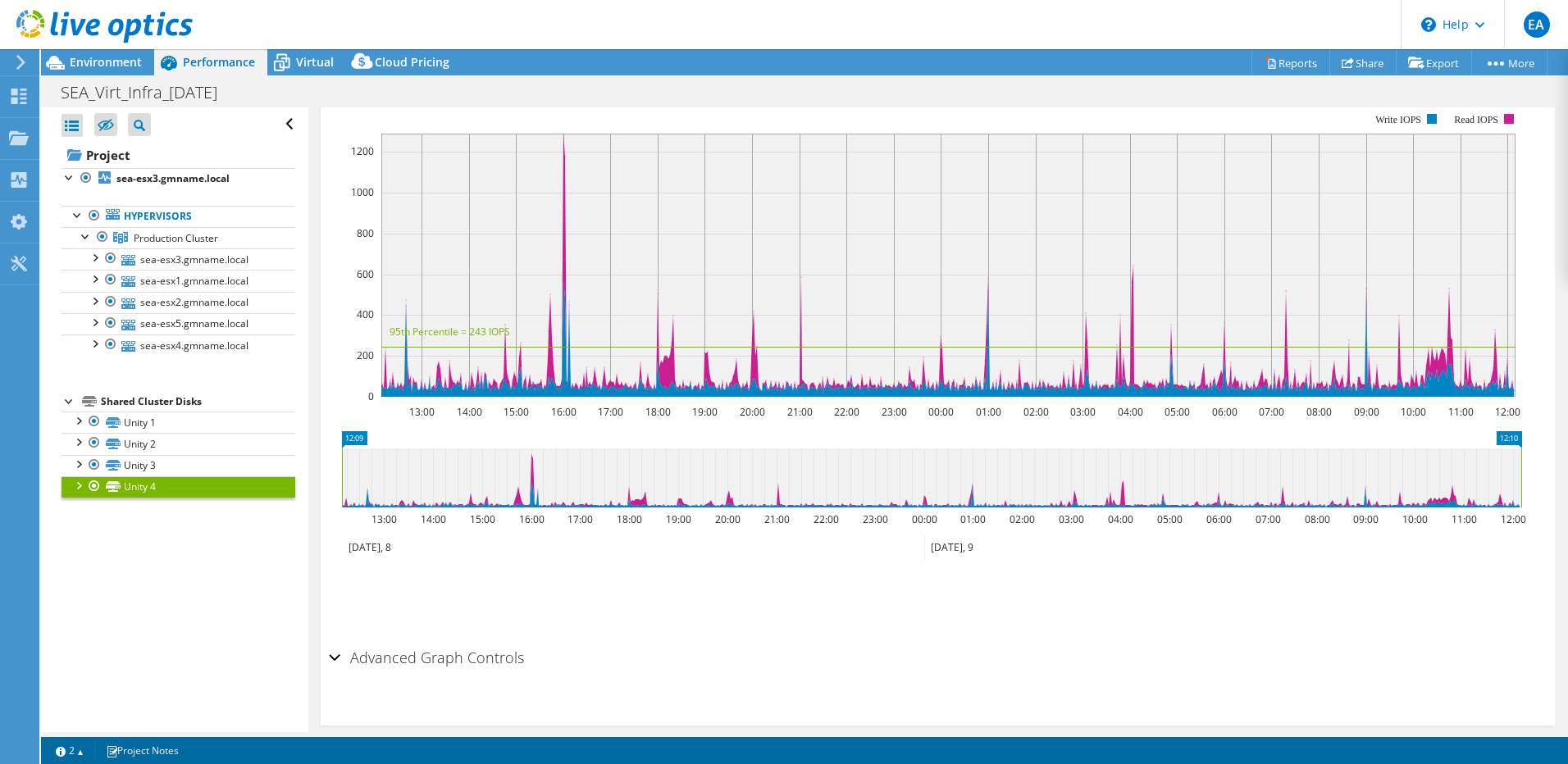
scroll to position [427, 0]
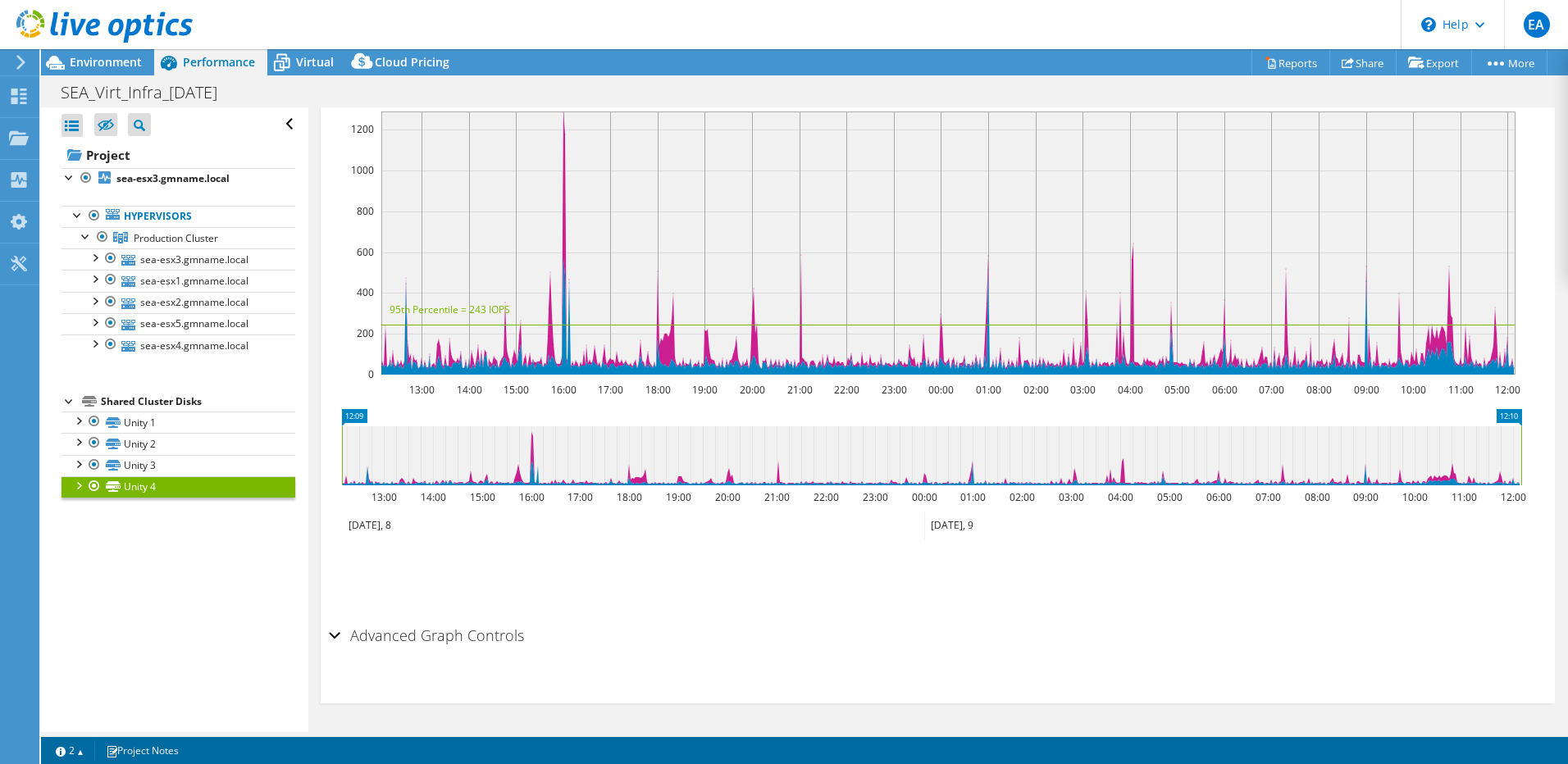
click at [338, 637] on div "Advanced Graph Controls" at bounding box center [938, 636] width 1218 height 35
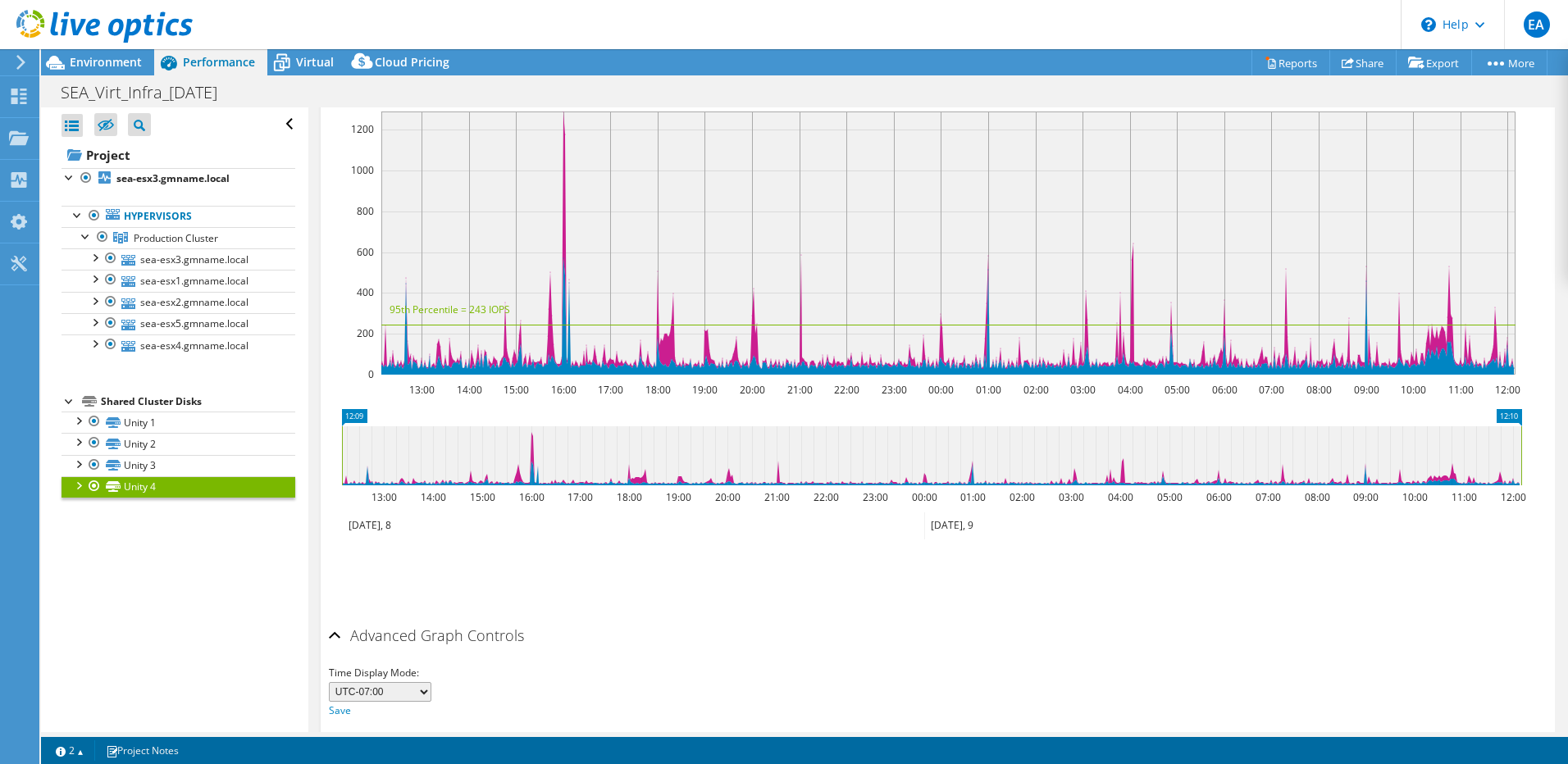
scroll to position [492, 0]
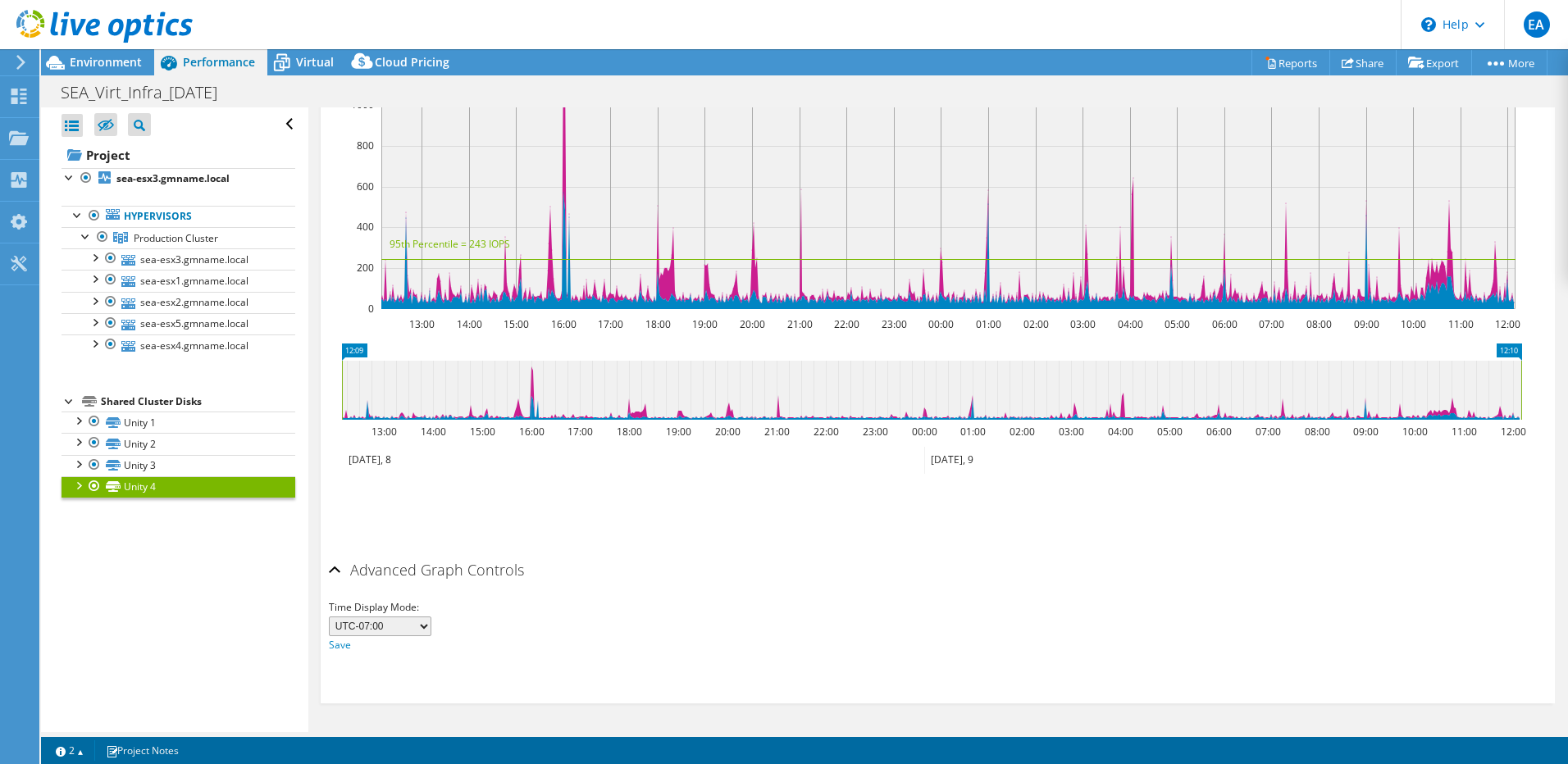
click at [412, 626] on select "UTC-12:00 UTC-11:00 UTC-10:00 UTC-09:30 UTC-09:00 UTC-08:00 UTC-07:00 UTC-06:00…" at bounding box center [379, 626] width 103 height 20
click at [753, 652] on div "Time Display Mode: UTC-12:00 UTC-11:00 UTC-10:00 UTC-09:30 UTC-09:00 UTC-08:00 …" at bounding box center [938, 626] width 1218 height 56
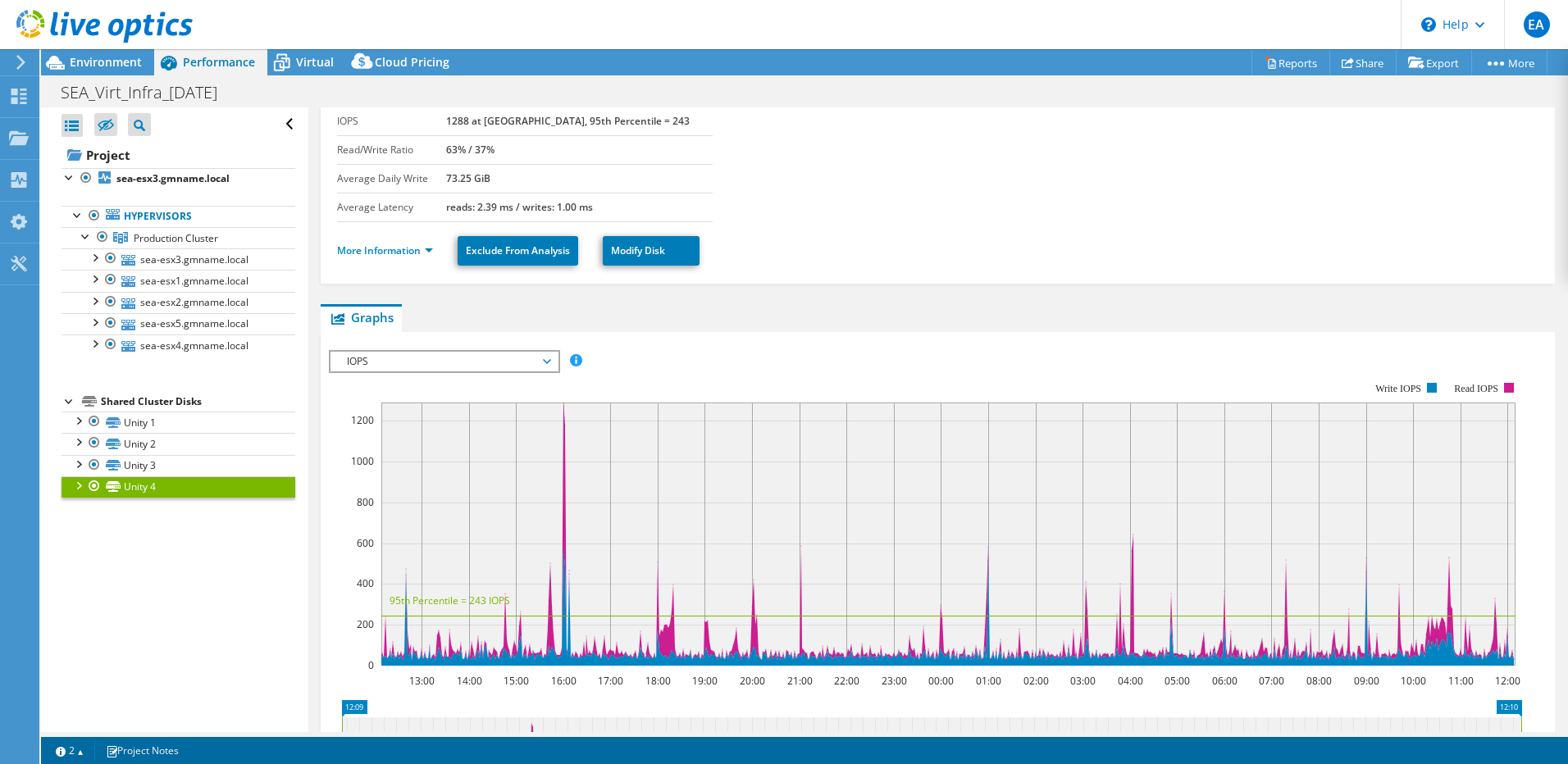
scroll to position [0, 0]
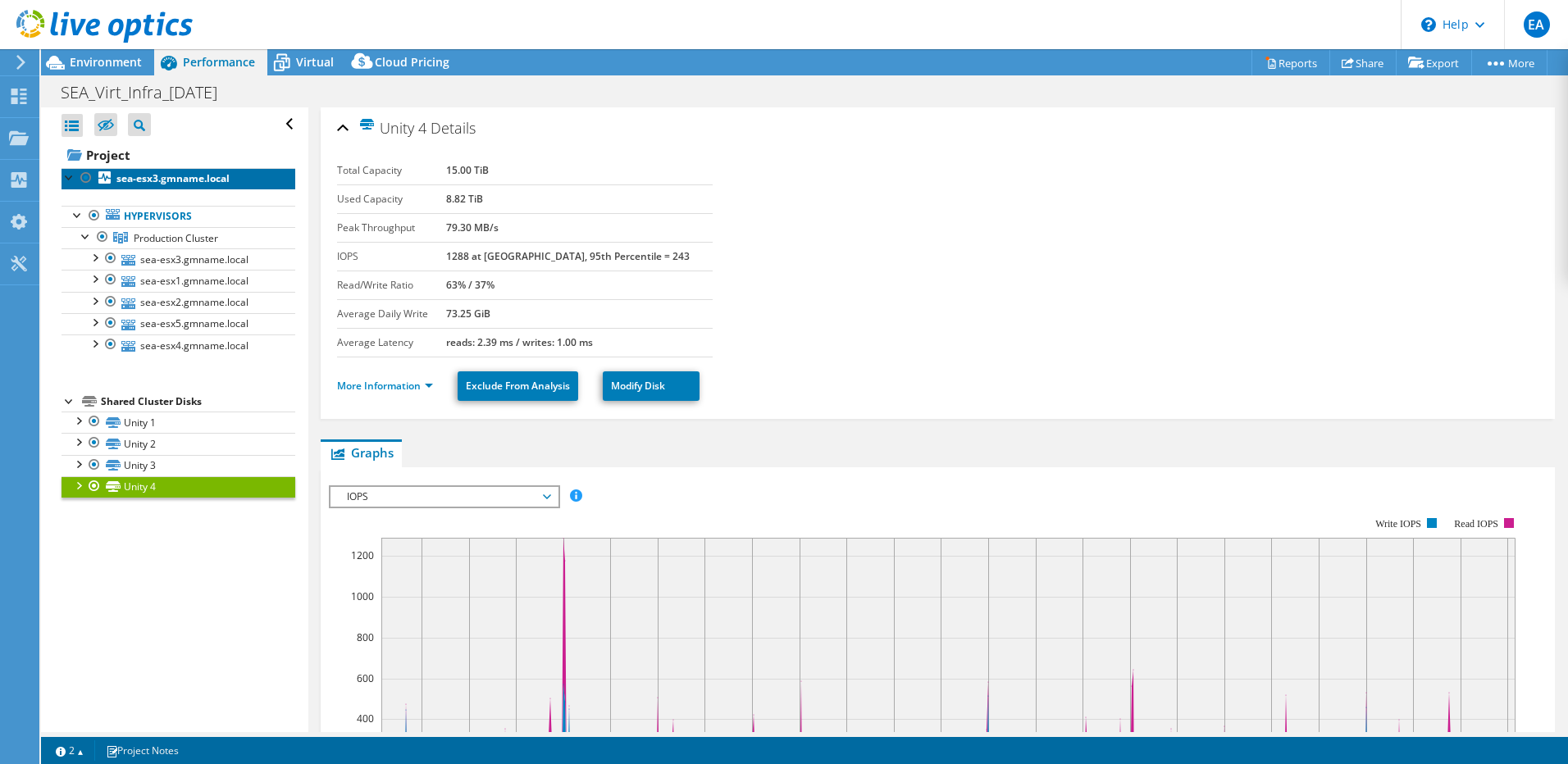
click at [167, 173] on b "sea-esx3.gmname.local" at bounding box center [172, 178] width 113 height 14
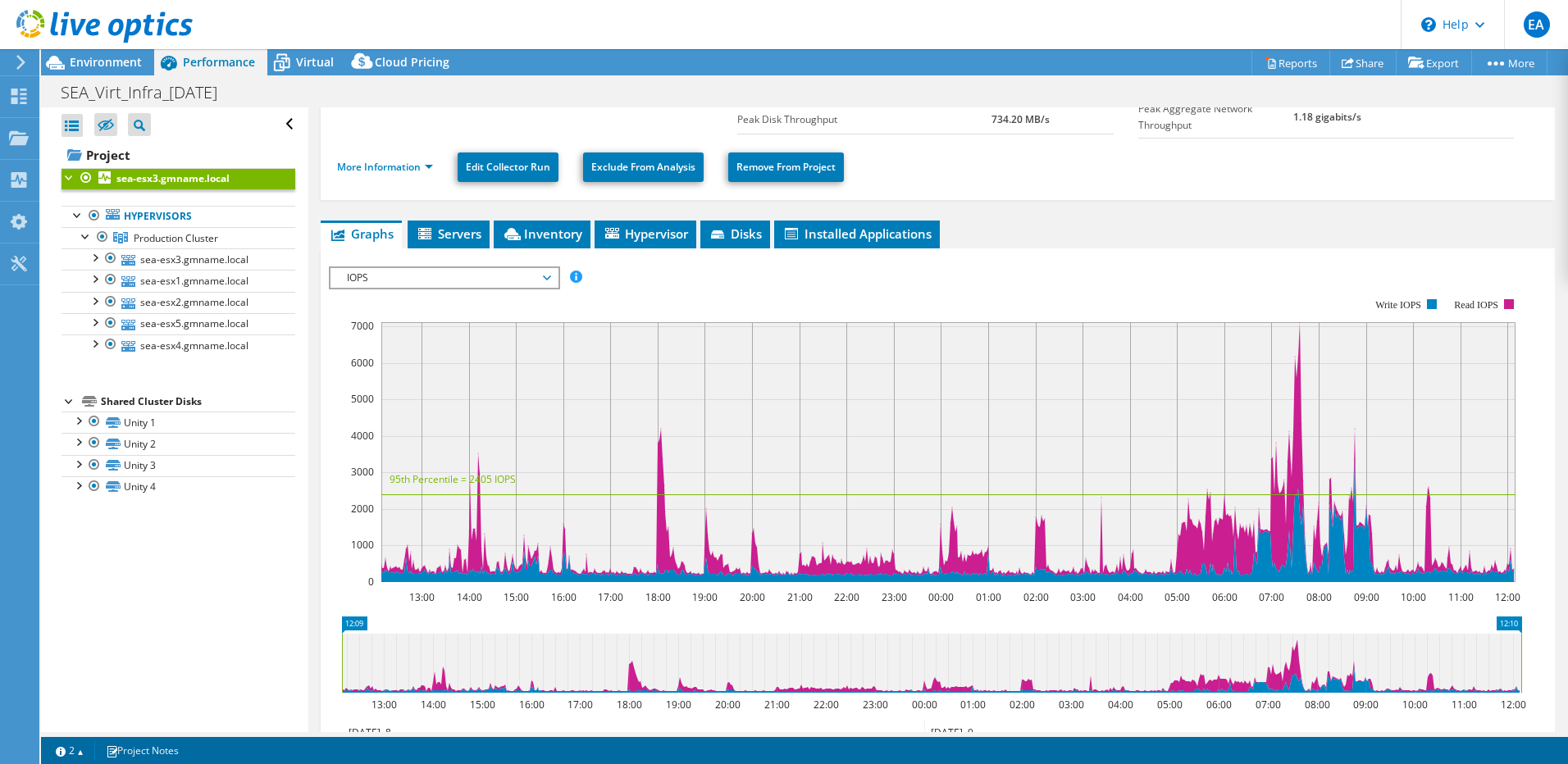
scroll to position [164, 0]
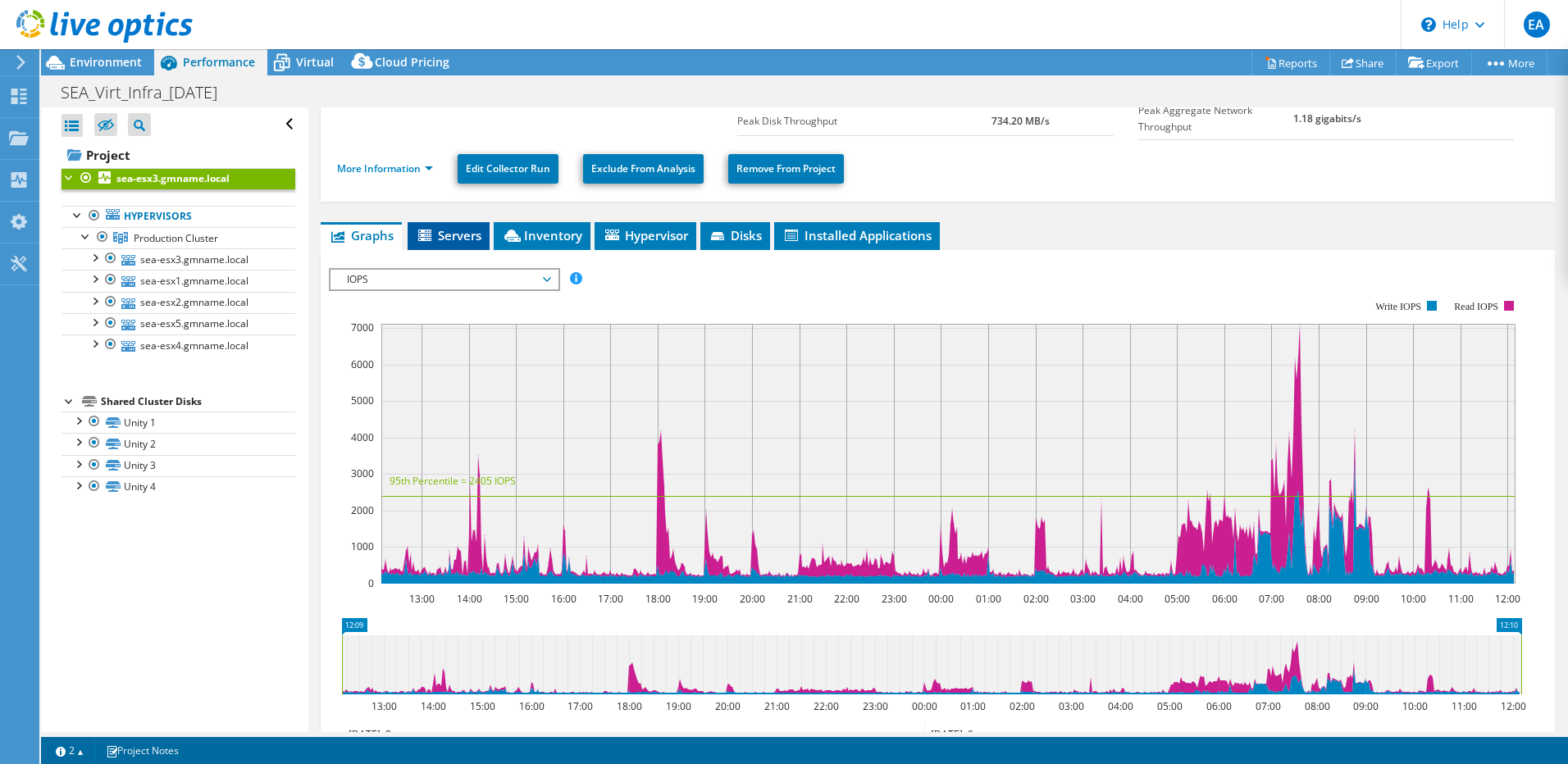
click at [463, 242] on li "Servers" at bounding box center [448, 236] width 82 height 28
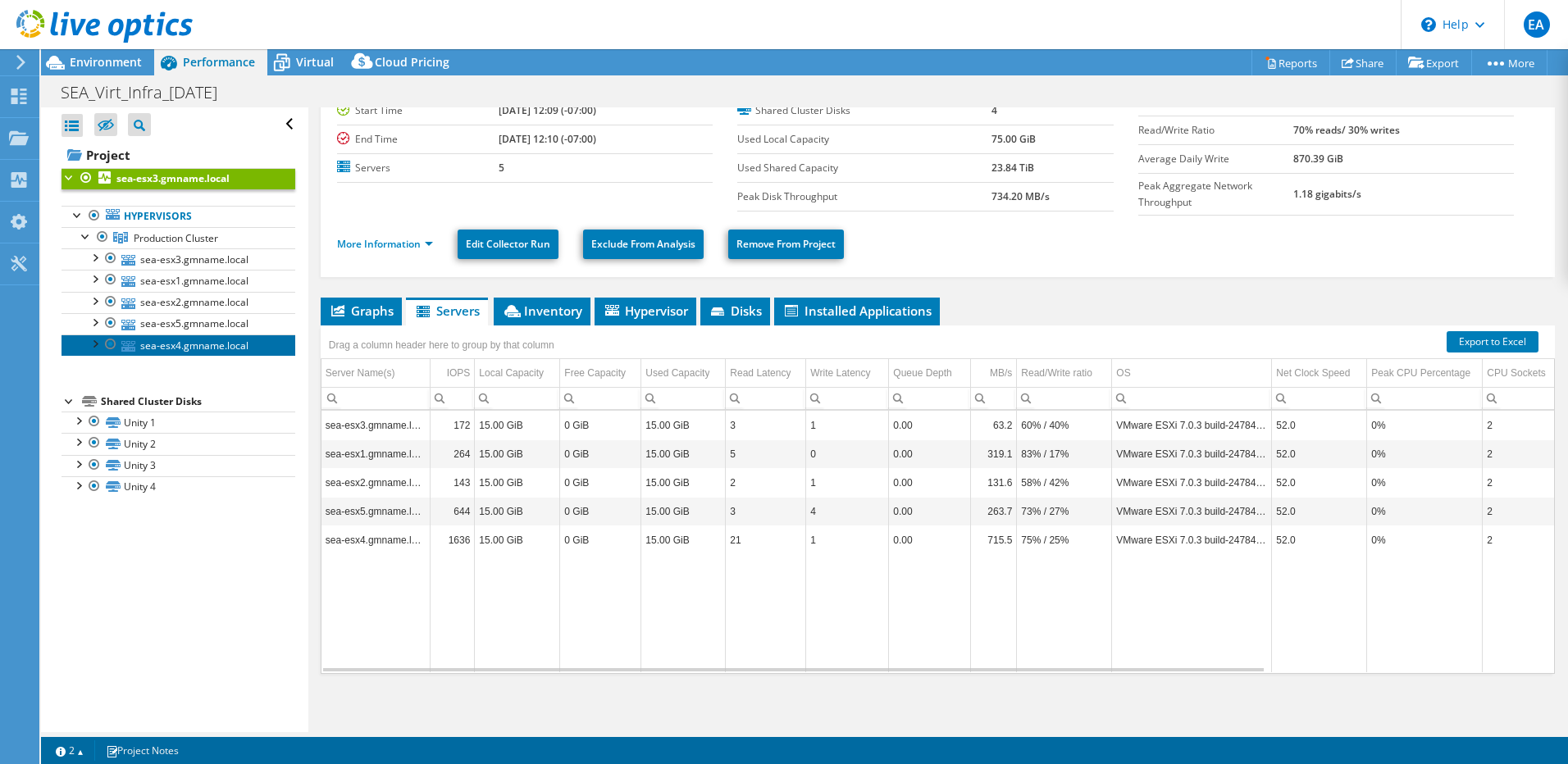
click at [227, 347] on link "sea-esx4.gmname.local" at bounding box center [178, 345] width 234 height 22
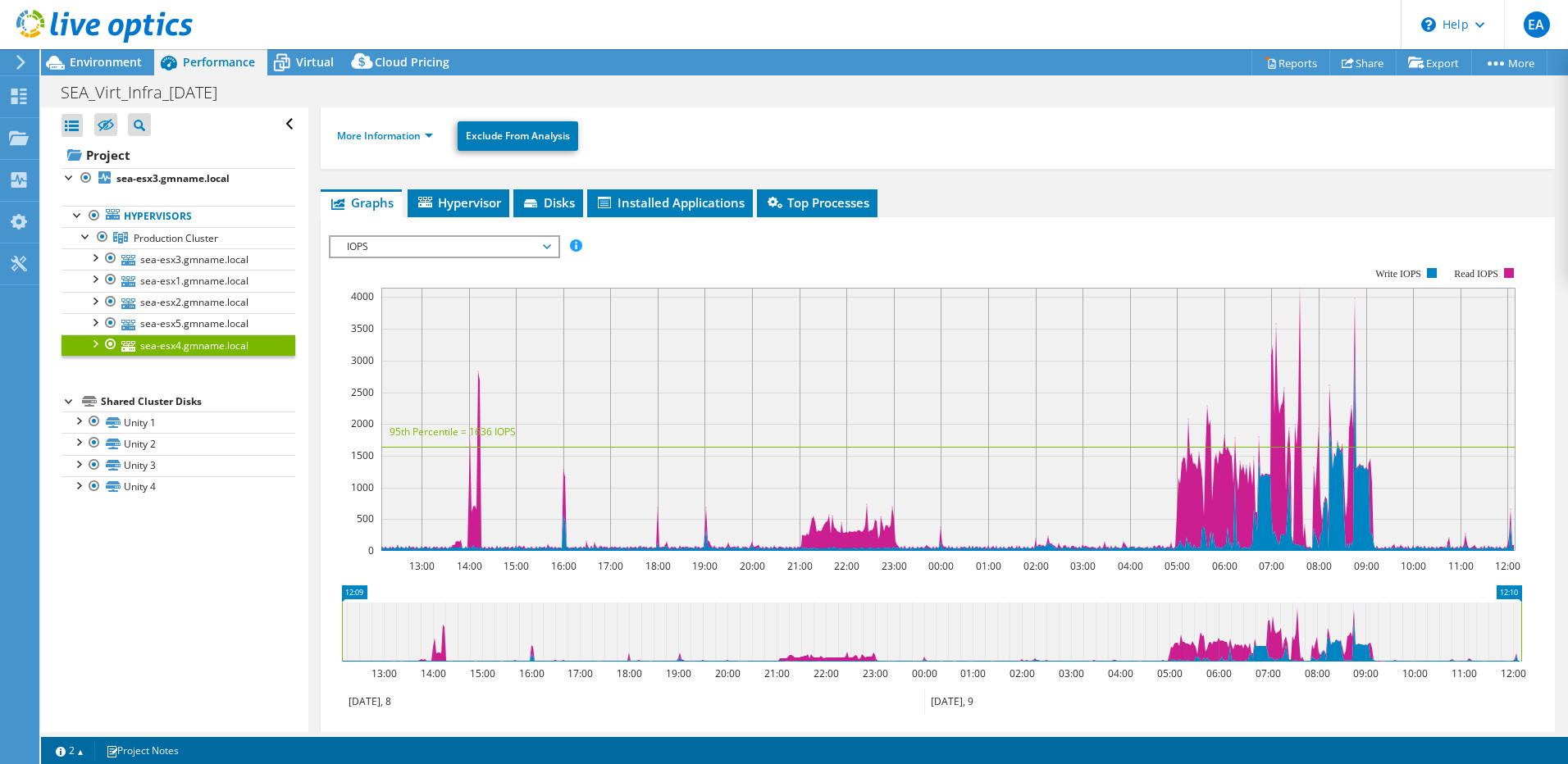
click at [97, 343] on div at bounding box center [94, 342] width 16 height 16
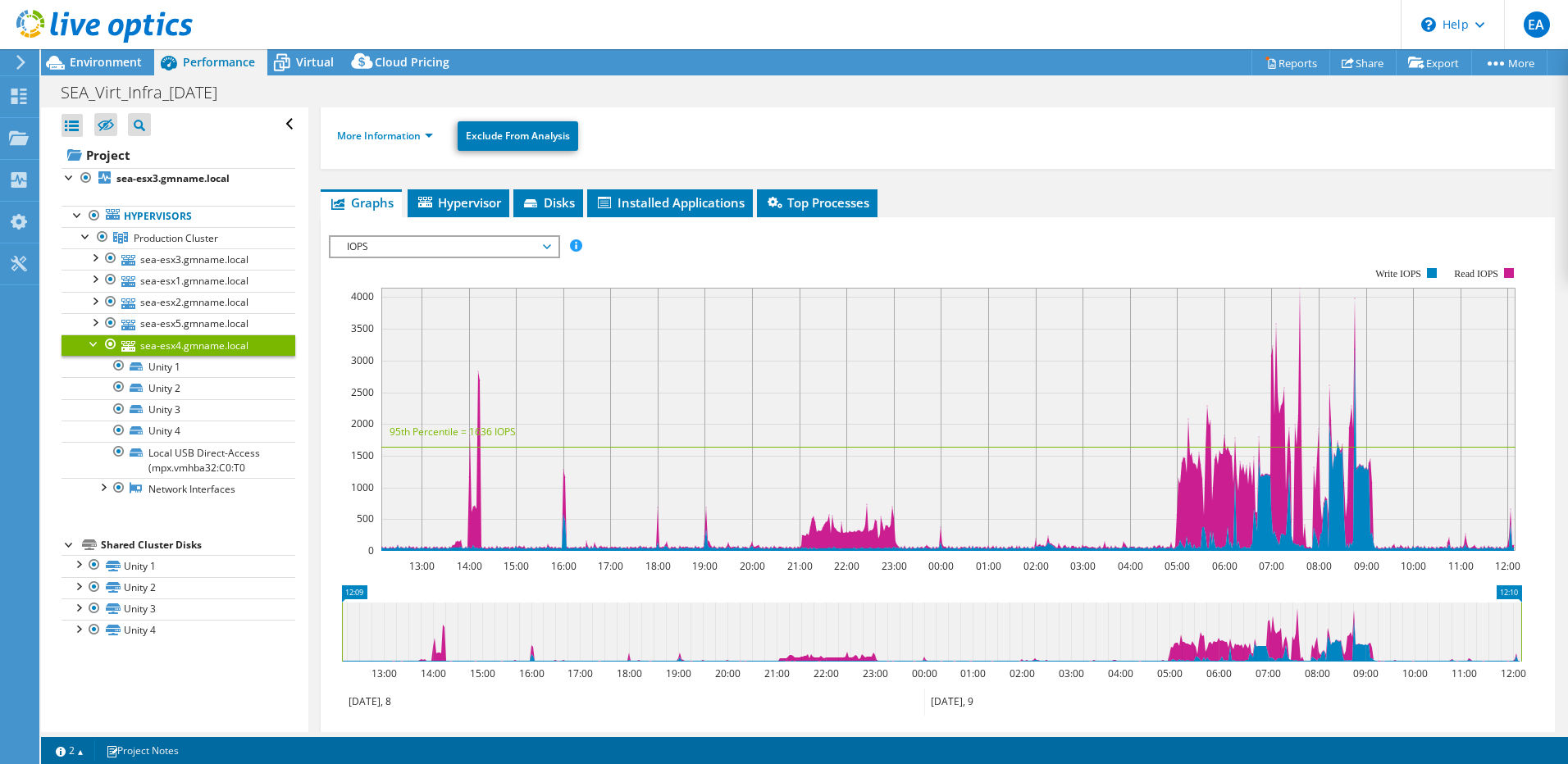
click at [97, 343] on div at bounding box center [94, 342] width 16 height 16
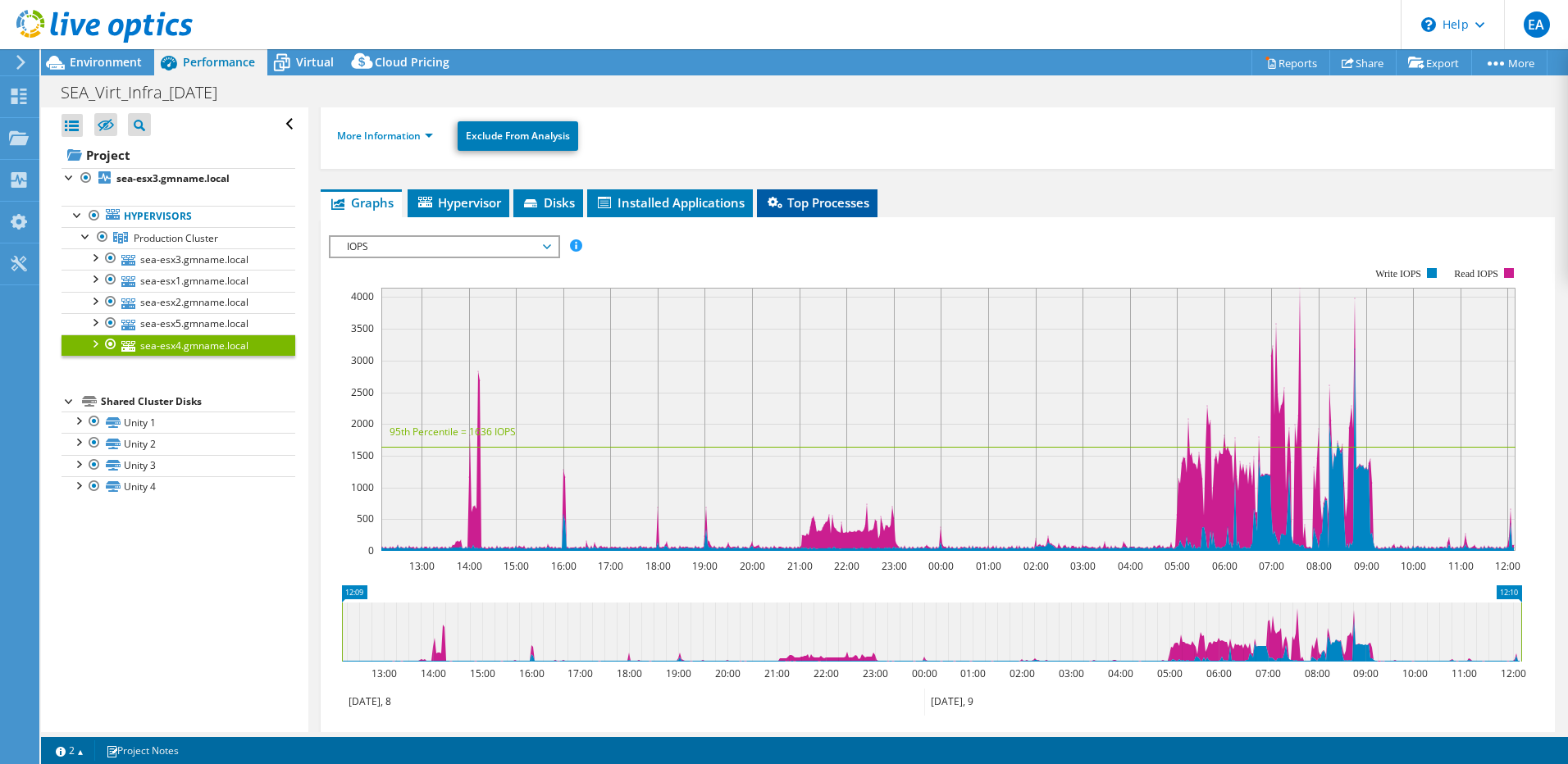
click at [812, 196] on span "Top Processes" at bounding box center [817, 202] width 104 height 16
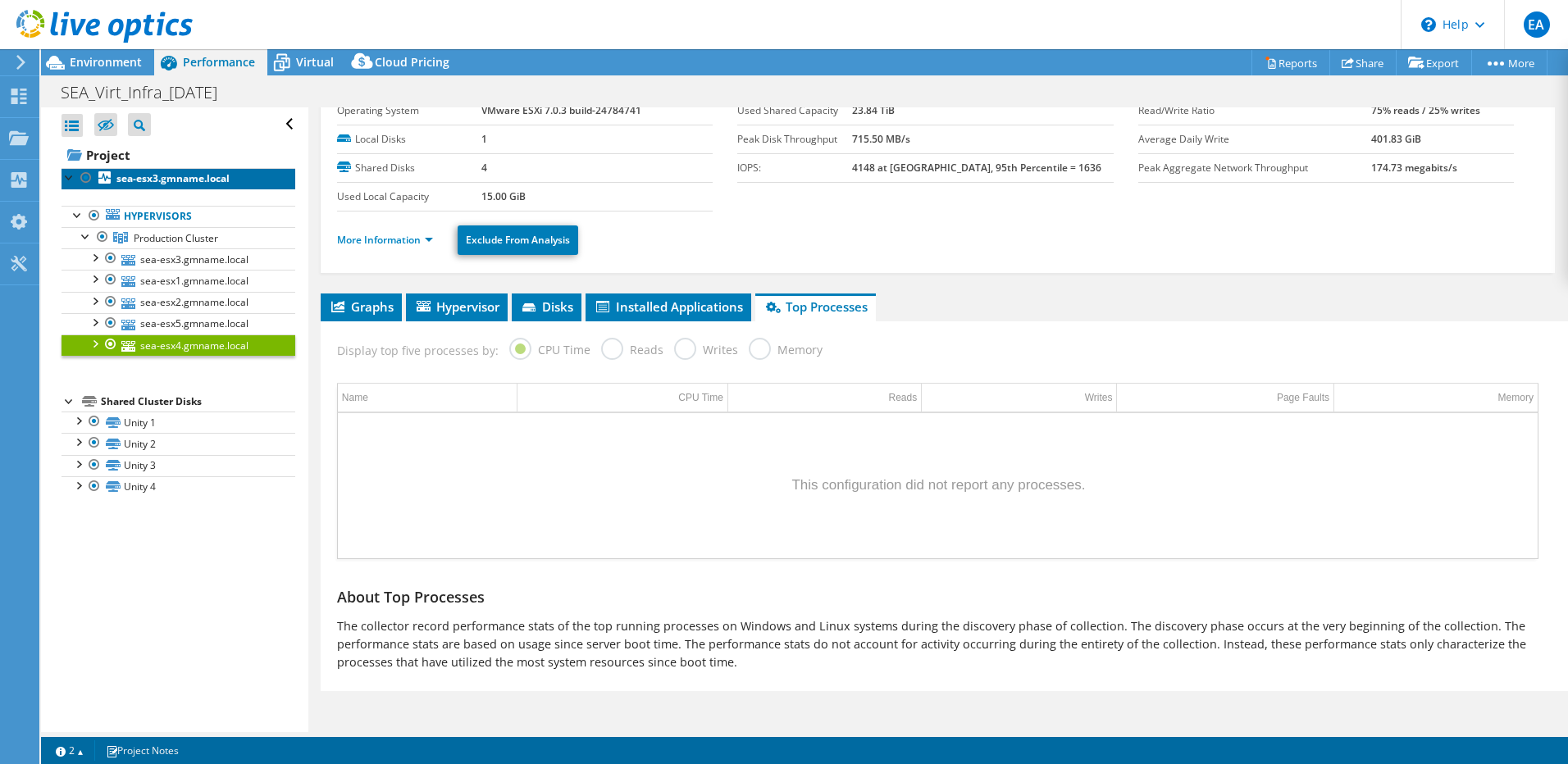
click at [190, 178] on b "sea-esx3.gmname.local" at bounding box center [172, 178] width 113 height 14
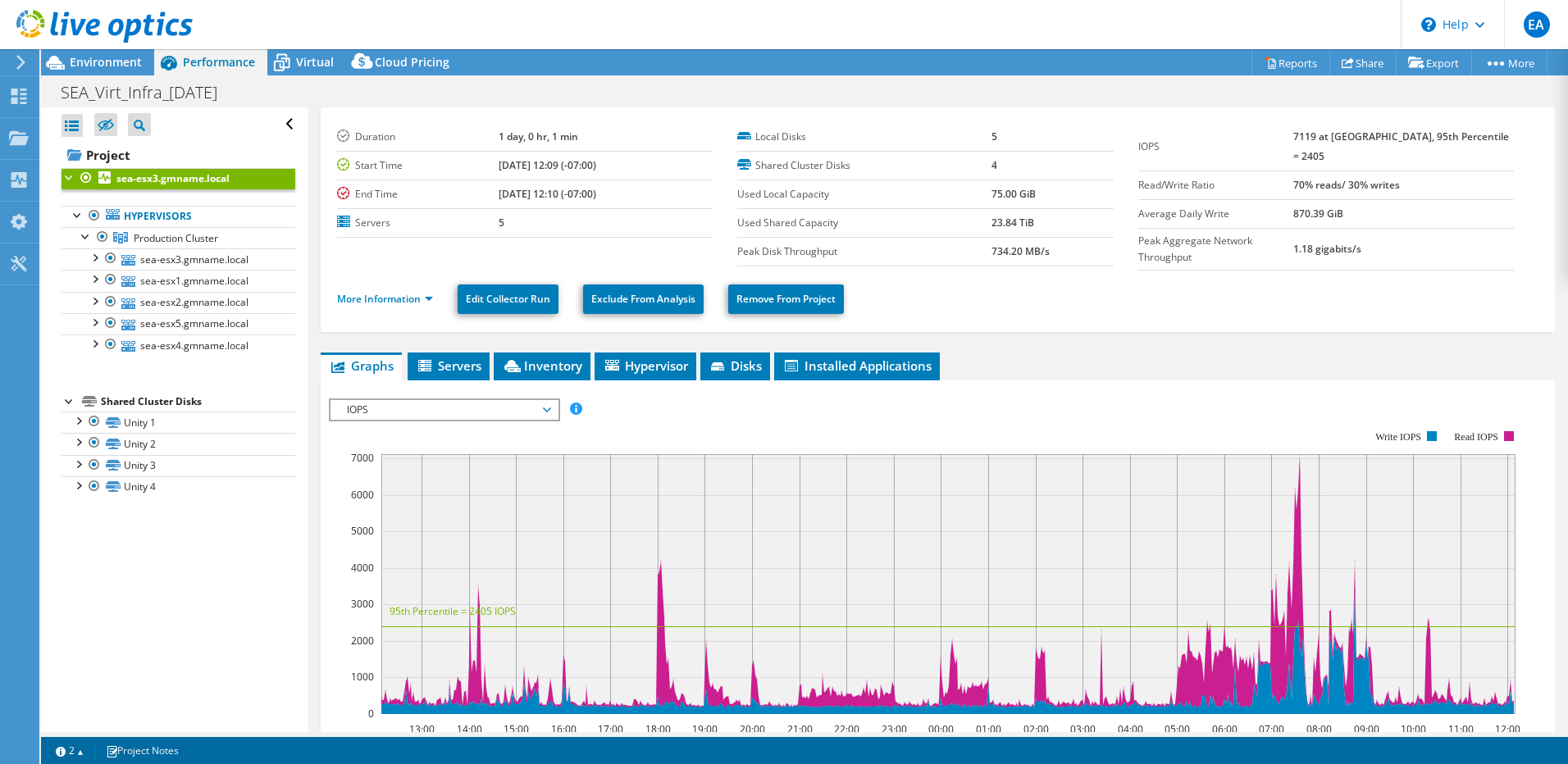
scroll to position [25, 0]
